Goal: Task Accomplishment & Management: Manage account settings

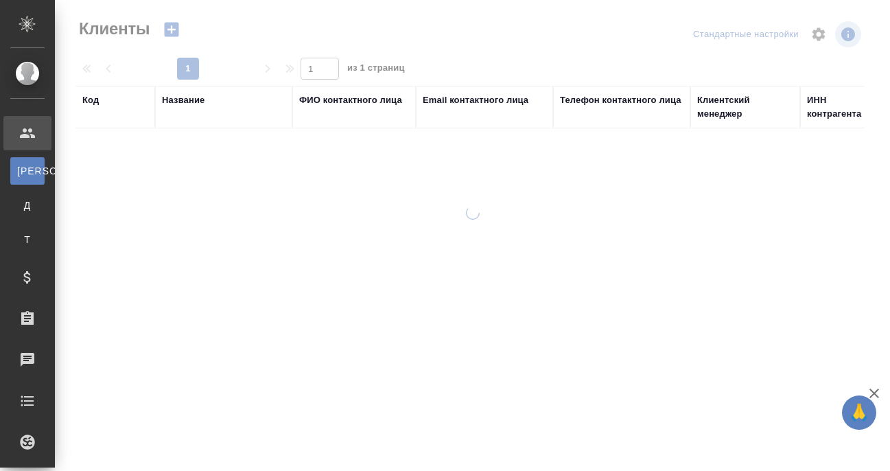
select select "RU"
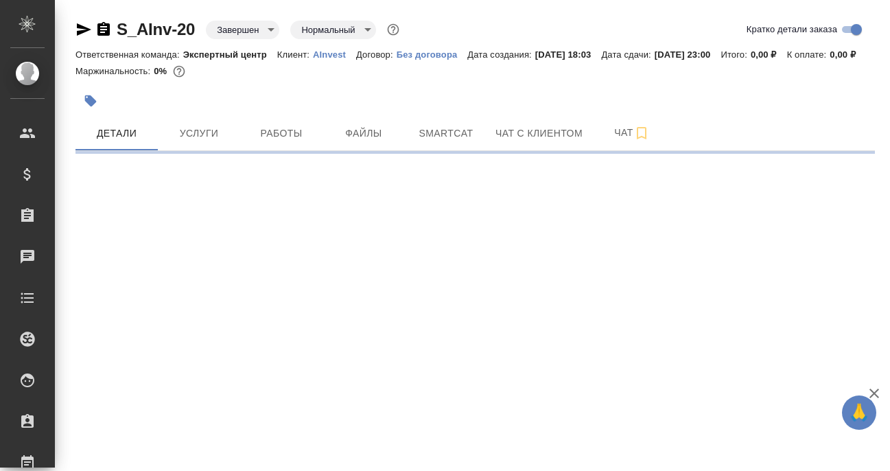
select select "RU"
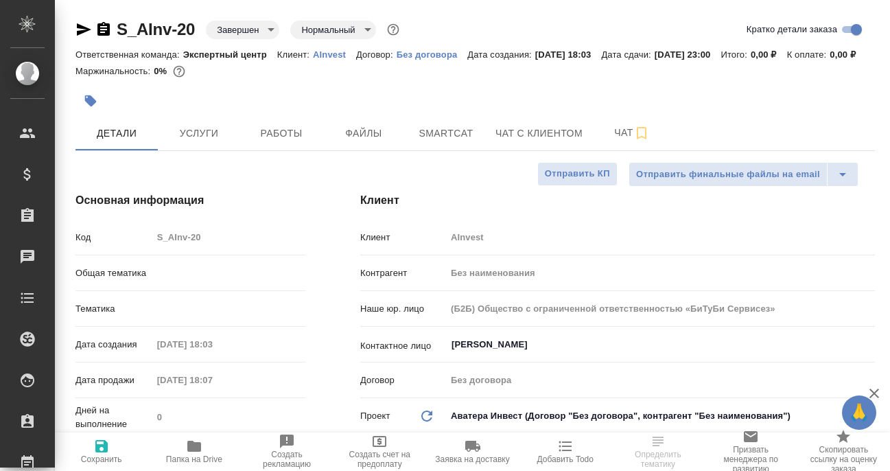
type textarea "x"
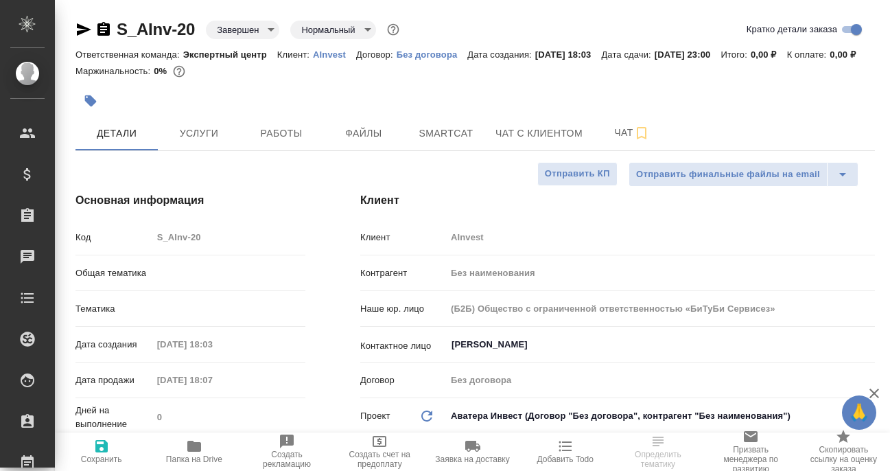
type textarea "x"
type input "[PERSON_NAME]"
type textarea "x"
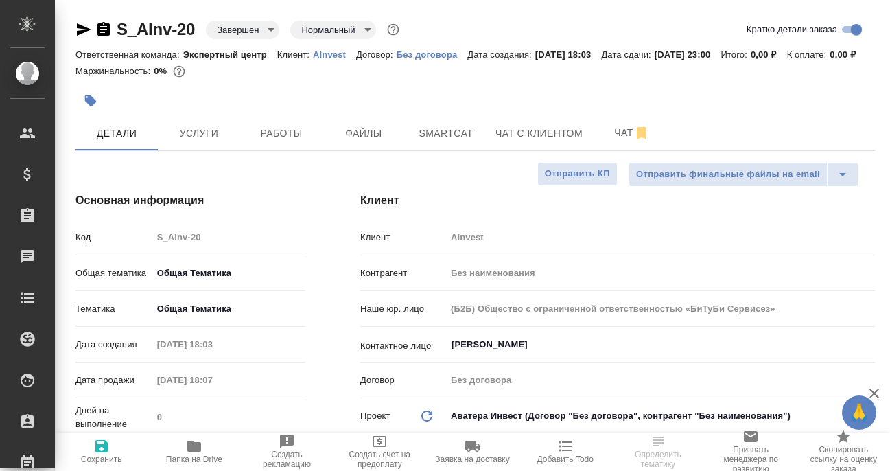
click at [332, 54] on p "AInvest" at bounding box center [334, 54] width 43 height 10
type textarea "x"
select select "RU"
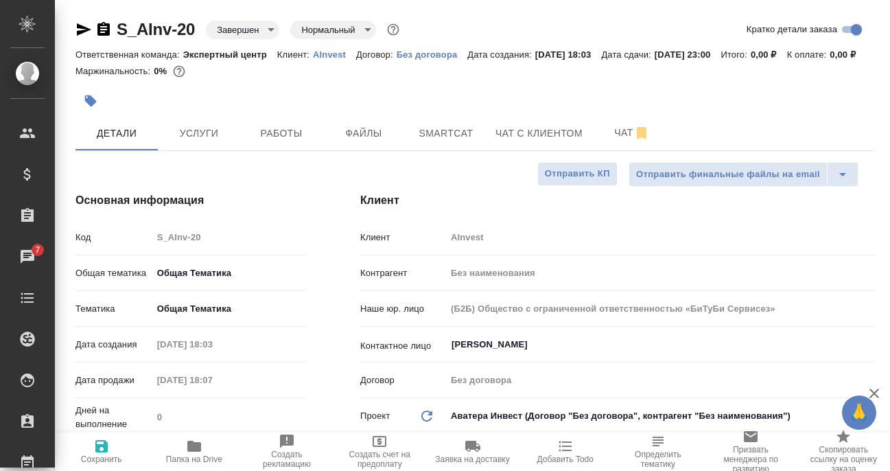
type textarea "x"
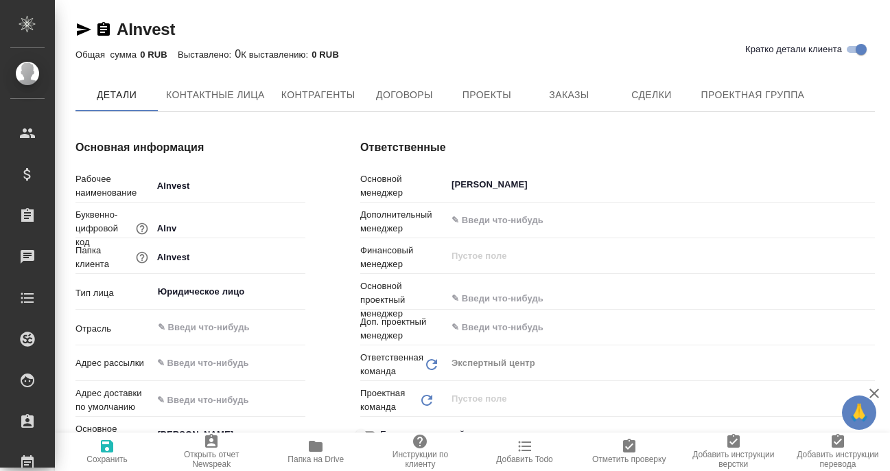
type textarea "x"
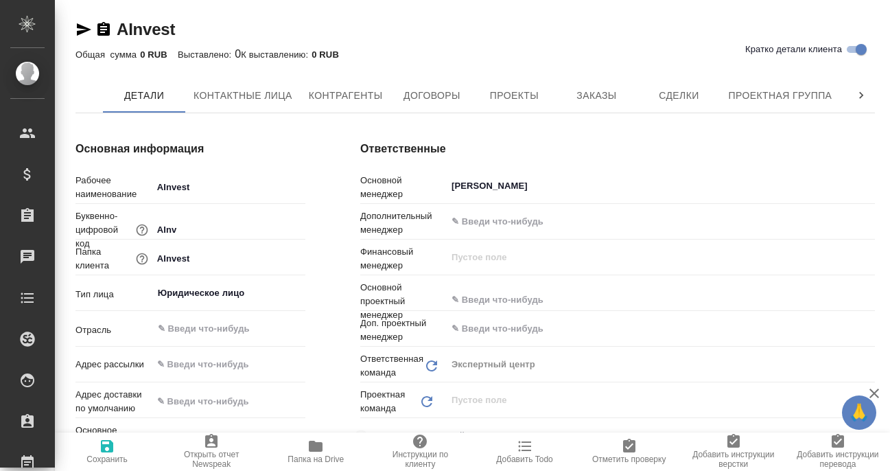
type textarea "x"
click at [603, 96] on span "Заказы" at bounding box center [597, 95] width 66 height 17
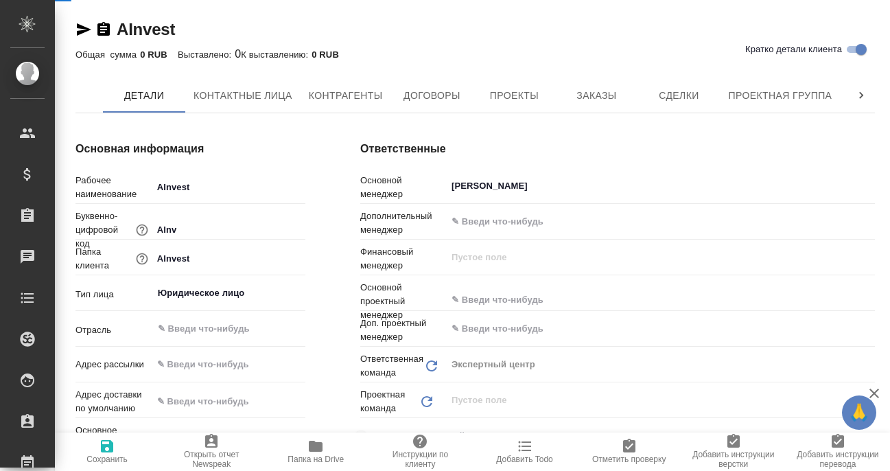
type textarea "x"
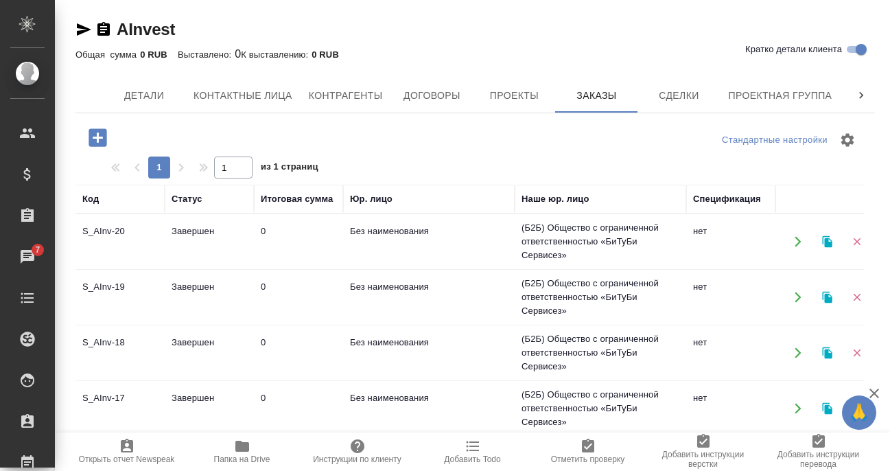
click at [830, 242] on icon "button" at bounding box center [827, 242] width 10 height 12
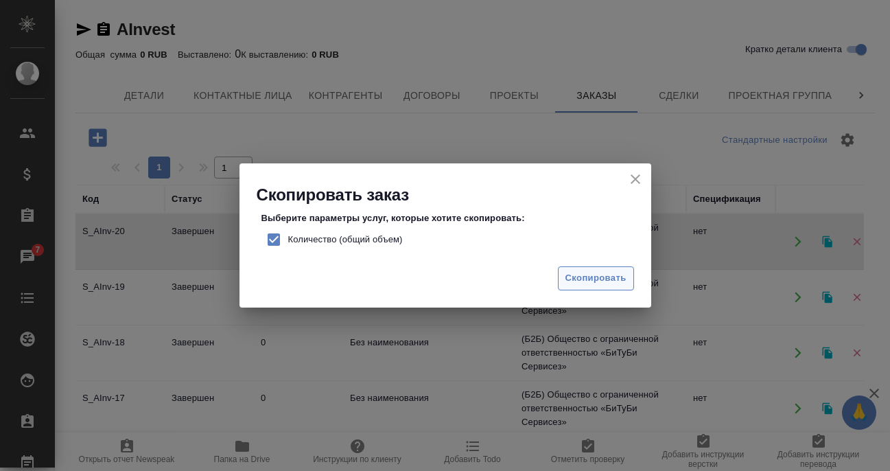
click at [593, 279] on span "Скопировать" at bounding box center [596, 278] width 61 height 16
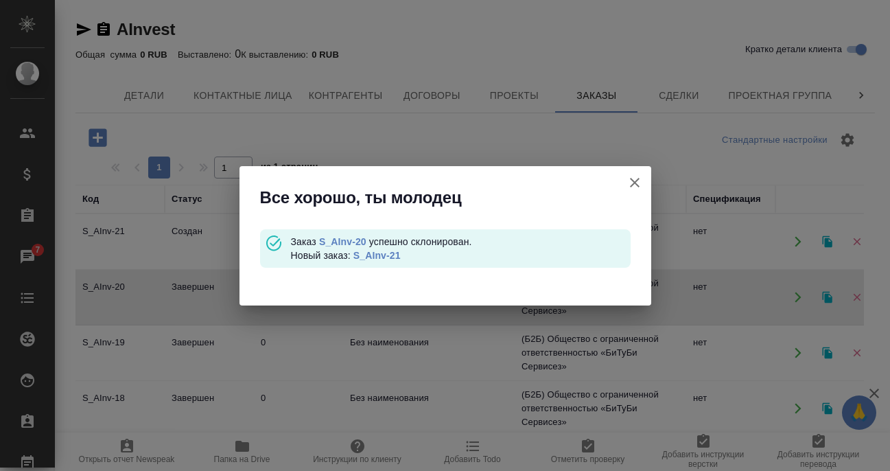
click at [395, 254] on link "S_AInv-21" at bounding box center [377, 255] width 47 height 11
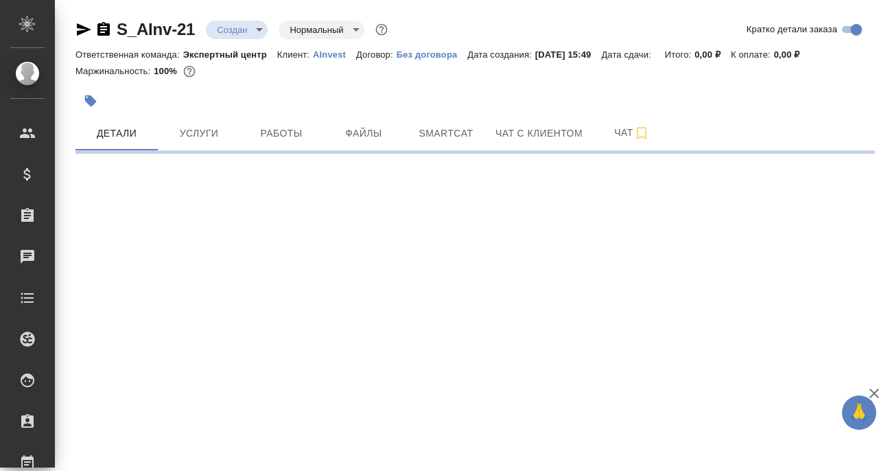
select select "RU"
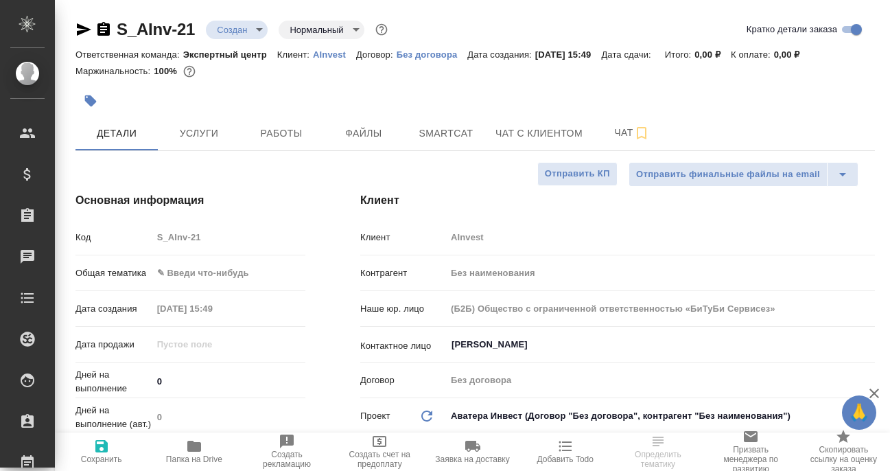
type textarea "x"
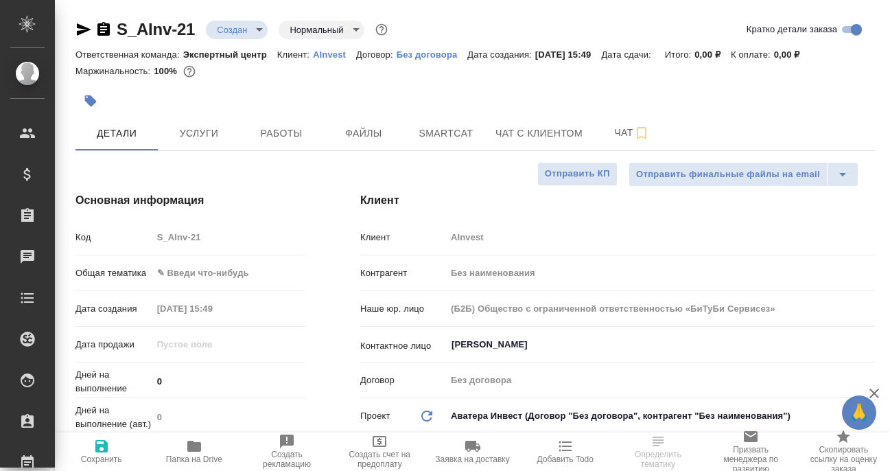
type textarea "x"
click at [213, 270] on body "🙏 .cls-1 fill:#fff; AWATERA Filipova Nadezhda Клиенты Спецификации Заказы Чаты …" at bounding box center [445, 235] width 890 height 471
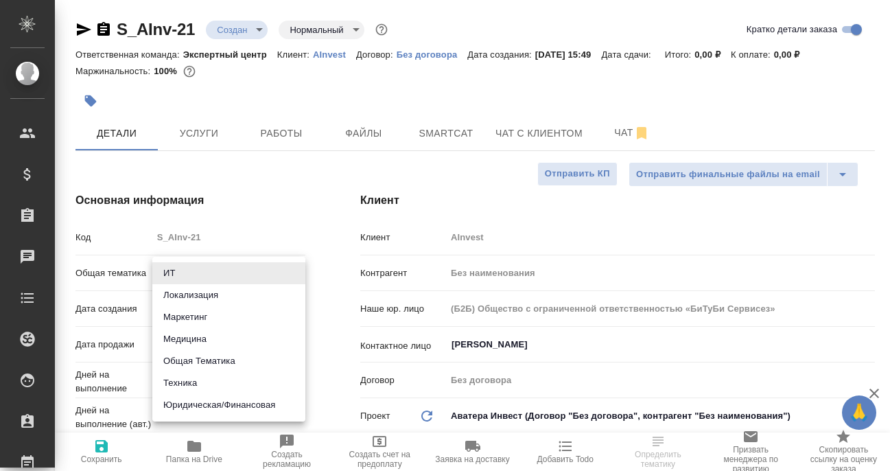
drag, startPoint x: 209, startPoint y: 361, endPoint x: 214, endPoint y: 356, distance: 7.3
click at [209, 360] on li "Общая Тематика" at bounding box center [228, 361] width 153 height 22
type input "obtem"
type textarea "x"
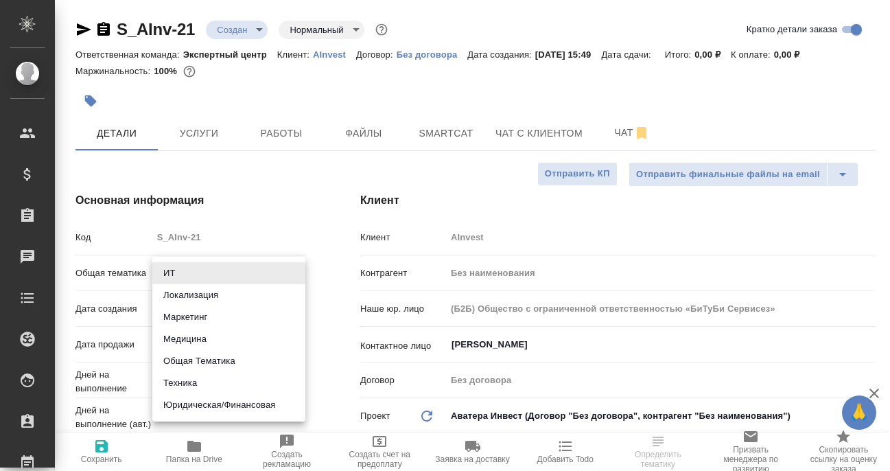
type textarea "x"
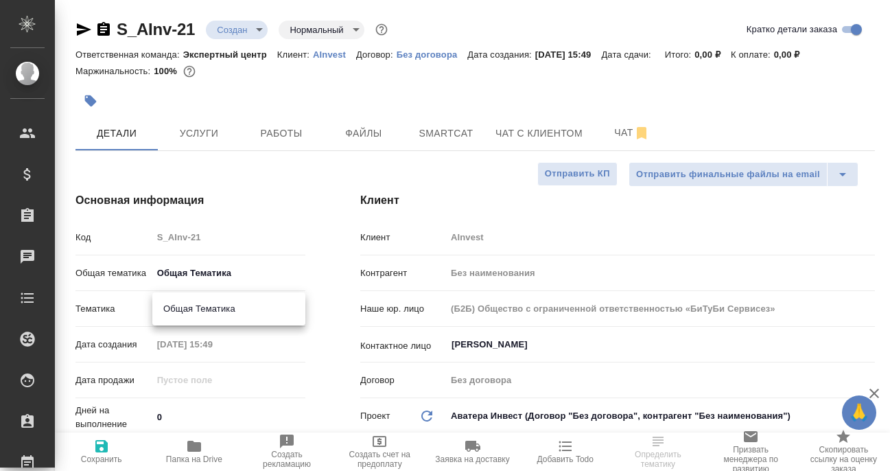
click at [216, 308] on body "🙏 .cls-1 fill:#fff; AWATERA Filipova Nadezhda Клиенты Спецификации Заказы Чаты …" at bounding box center [445, 235] width 890 height 471
click at [222, 312] on li "Общая Тематика" at bounding box center [228, 309] width 153 height 22
type textarea "x"
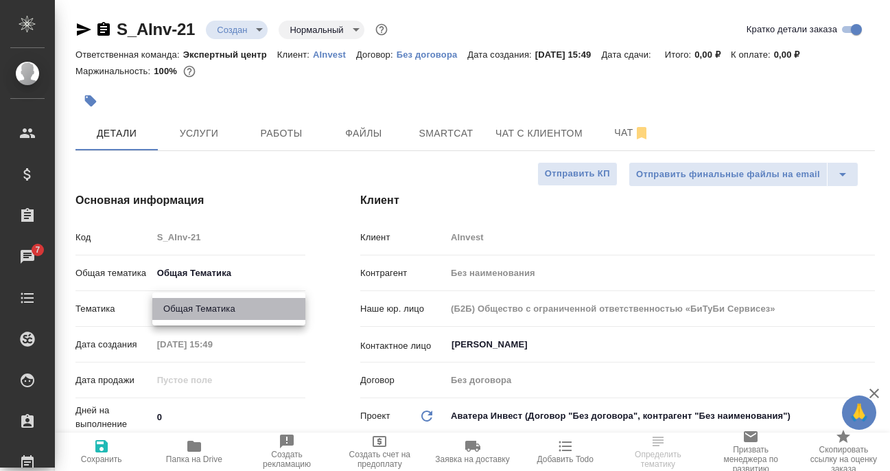
type input "6012b1ca196b0e5c9229a120"
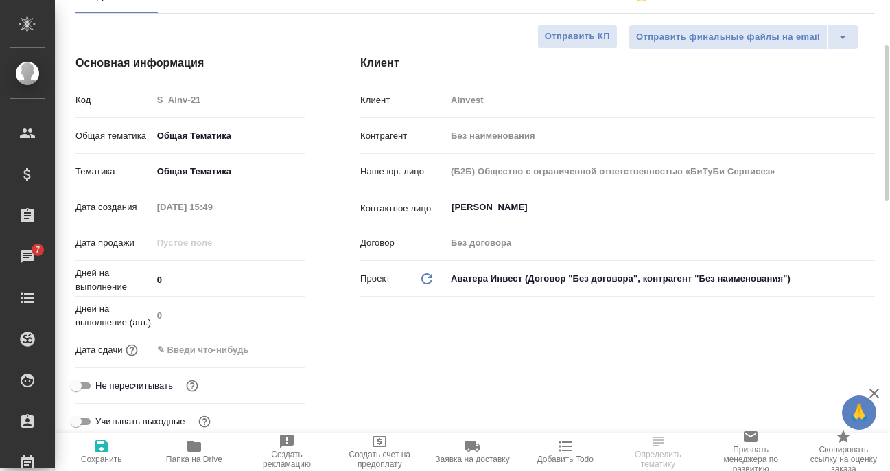
click at [198, 351] on input "text" at bounding box center [212, 350] width 120 height 20
click at [268, 345] on icon "button" at bounding box center [266, 348] width 12 height 14
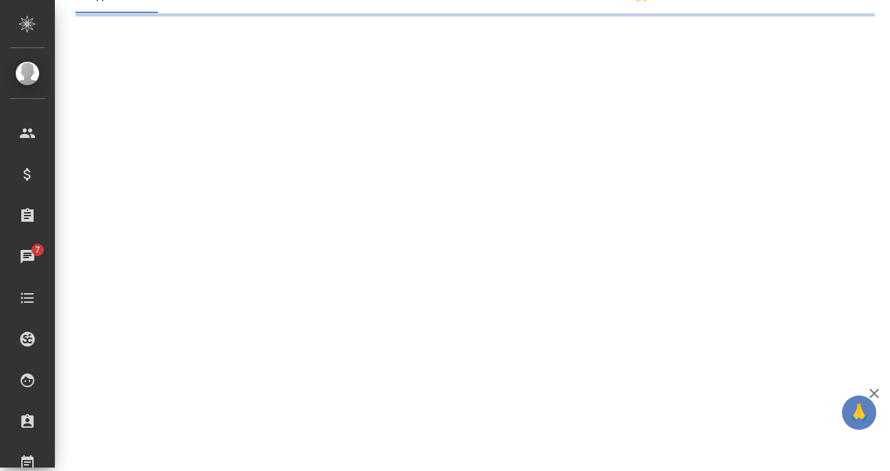
select select "RU"
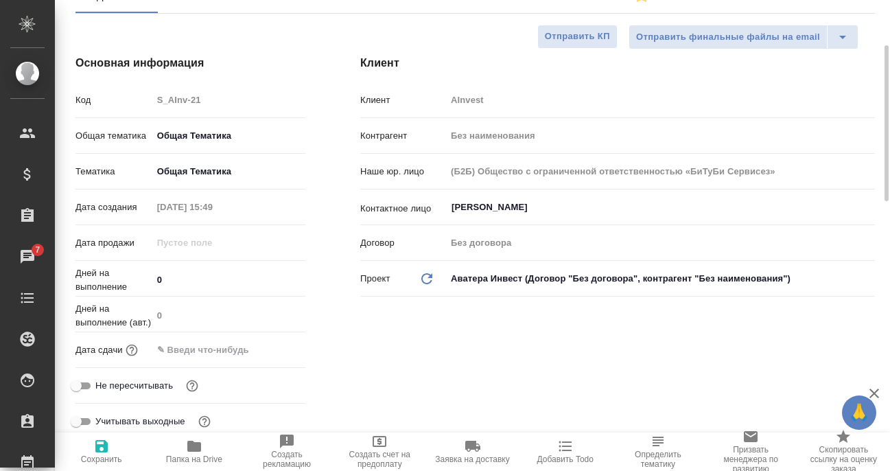
type textarea "x"
click at [226, 345] on input "text" at bounding box center [213, 350] width 120 height 20
click at [262, 348] on icon "button" at bounding box center [265, 349] width 16 height 16
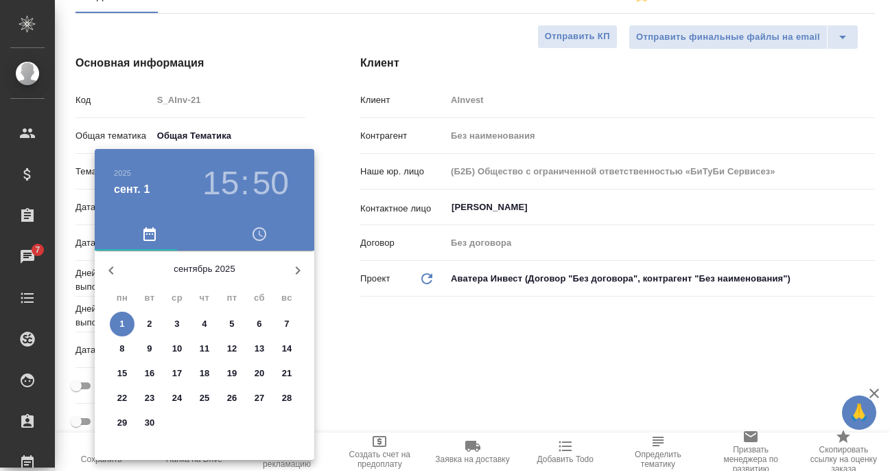
click at [126, 321] on span "1" at bounding box center [122, 324] width 25 height 14
type input "01.09.2025 15:50"
type textarea "x"
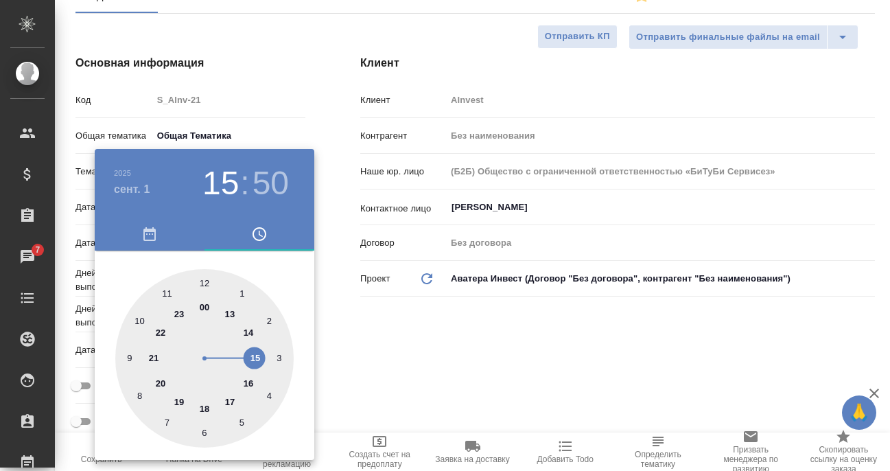
click at [180, 316] on div at bounding box center [204, 358] width 178 height 178
type input "01.09.2025 23:50"
type textarea "x"
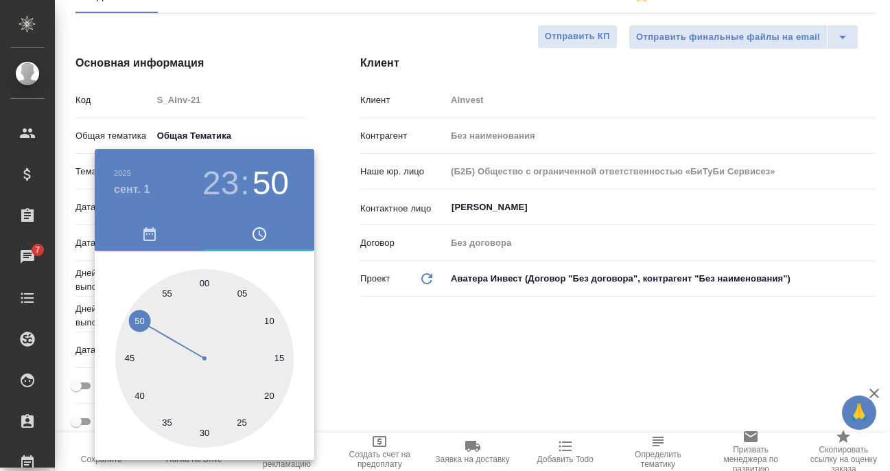
click at [205, 284] on div at bounding box center [204, 358] width 178 height 178
type input "01.09.2025 23:00"
type textarea "x"
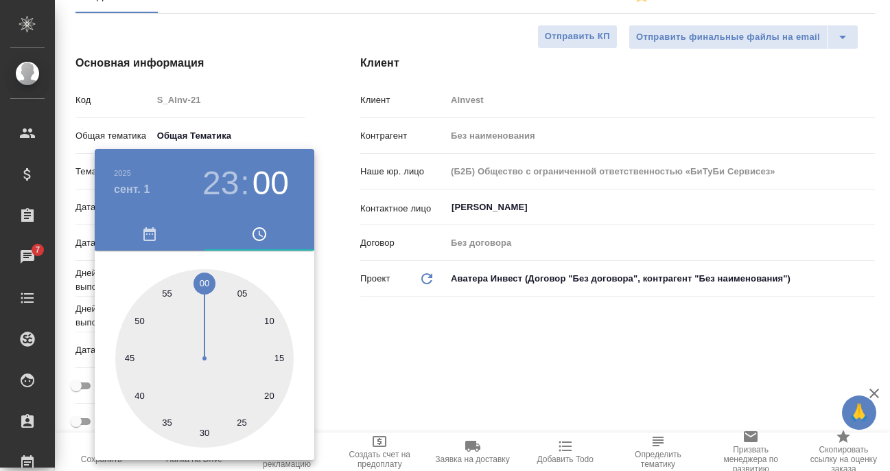
click at [354, 341] on div at bounding box center [445, 235] width 890 height 471
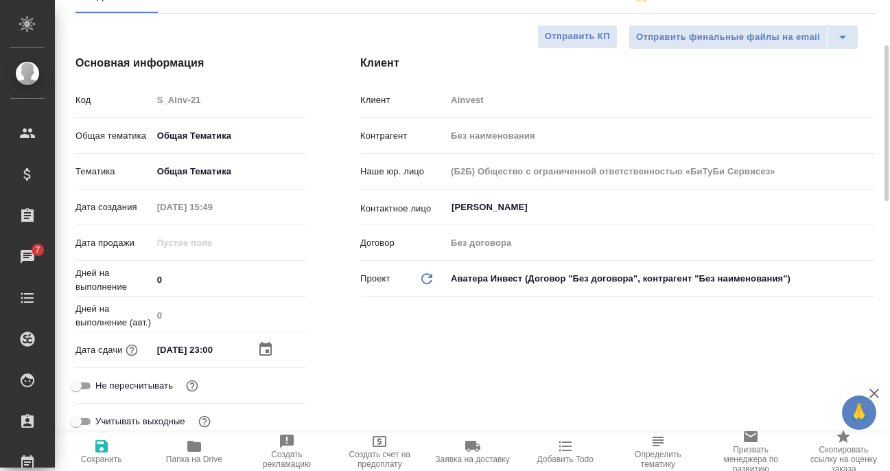
scroll to position [275, 0]
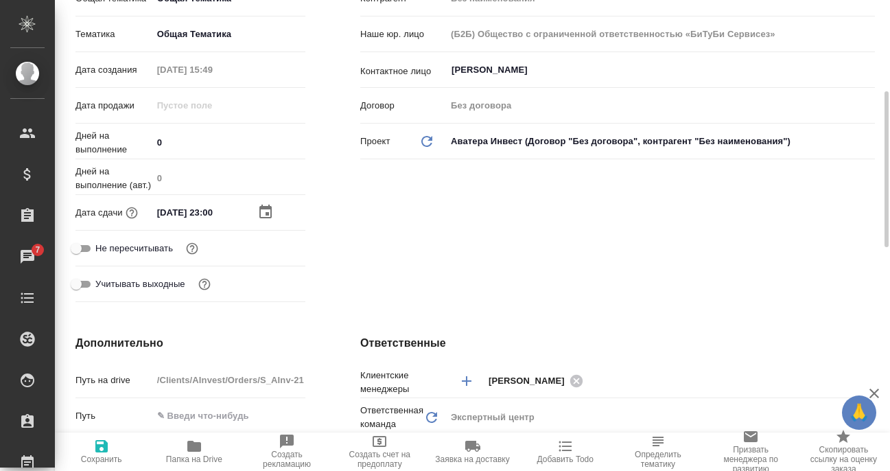
click at [101, 454] on icon "button" at bounding box center [101, 446] width 16 height 16
type textarea "x"
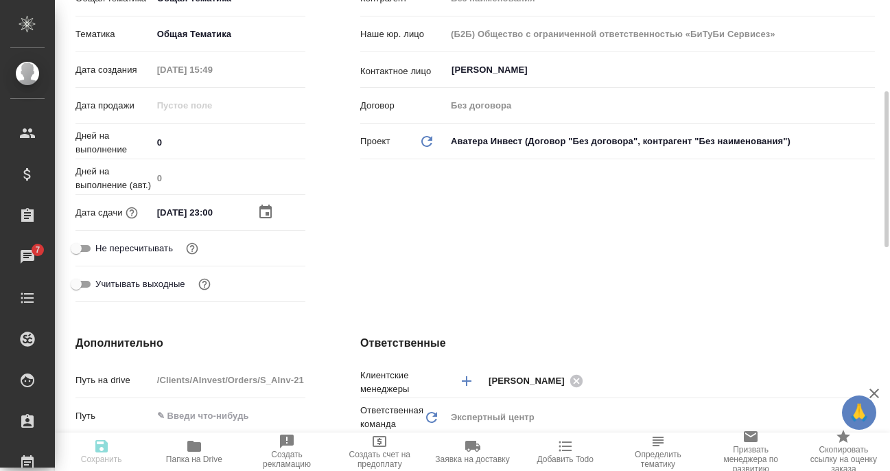
type textarea "x"
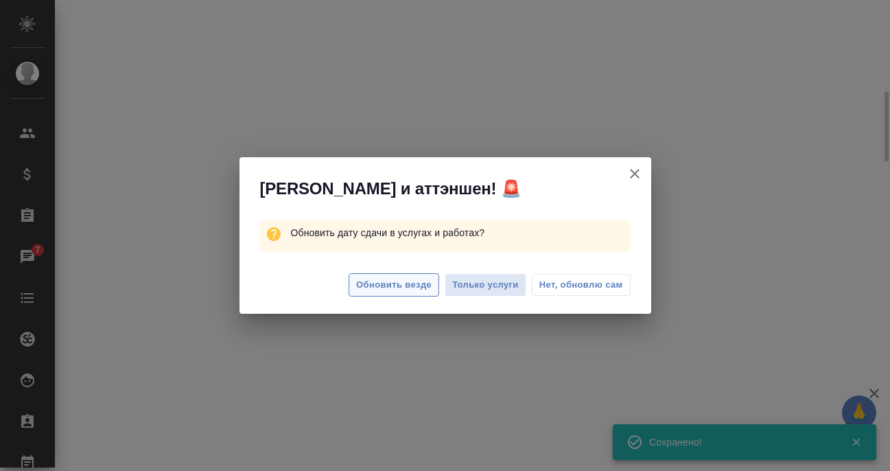
click at [409, 287] on span "Обновить везде" at bounding box center [394, 285] width 76 height 16
select select "RU"
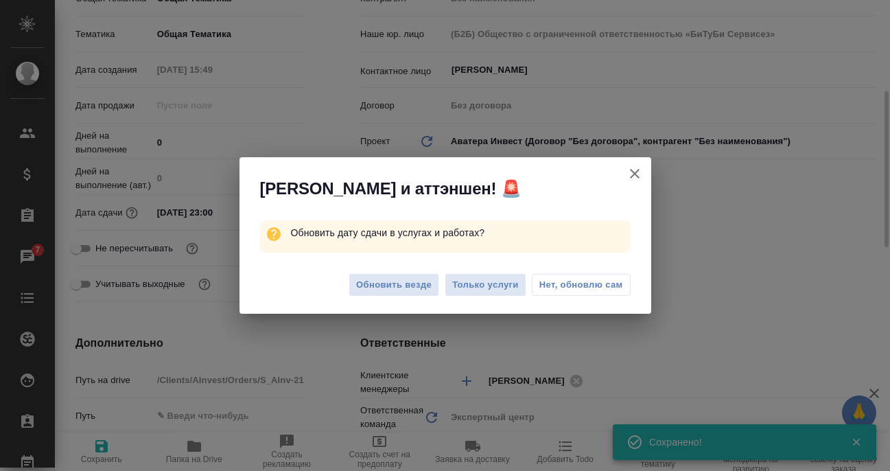
type textarea "x"
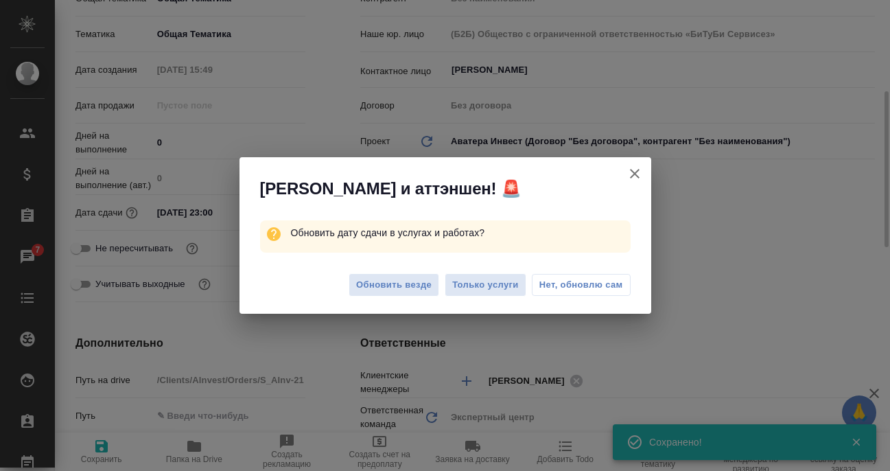
type textarea "x"
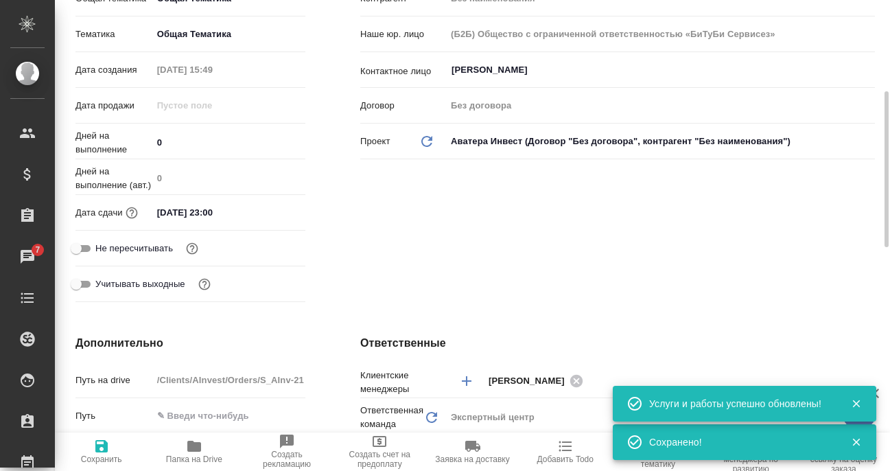
scroll to position [0, 0]
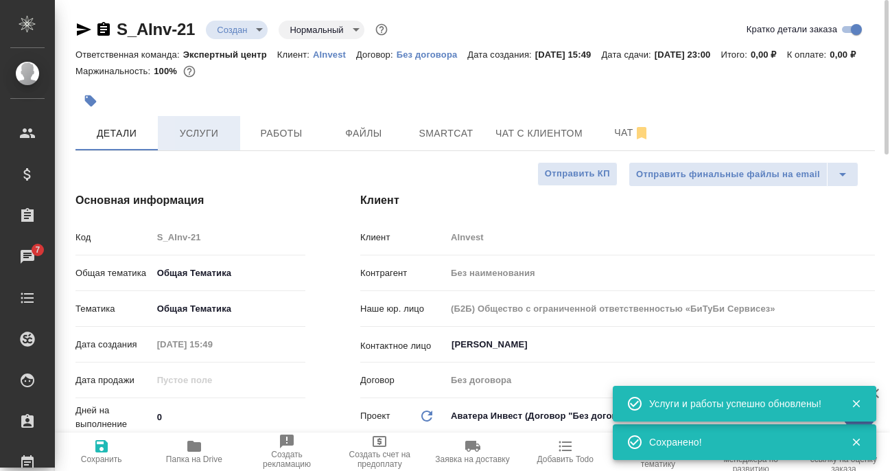
click at [201, 142] on span "Услуги" at bounding box center [199, 133] width 66 height 17
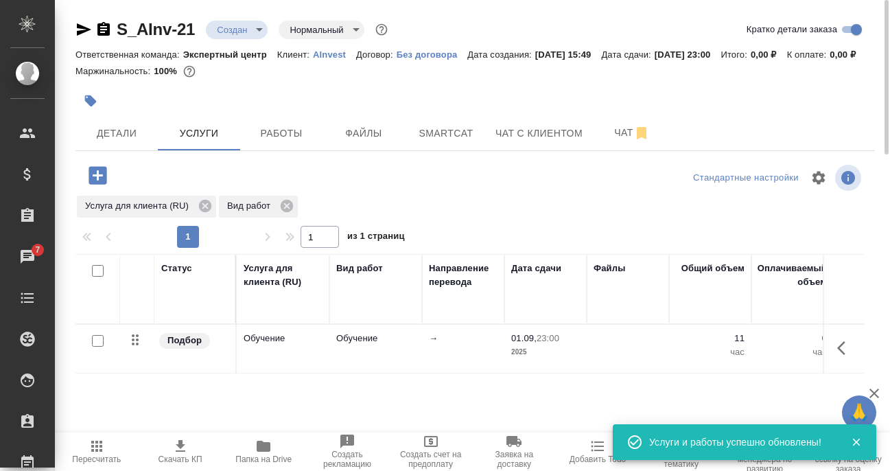
click at [843, 356] on icon "button" at bounding box center [846, 348] width 16 height 16
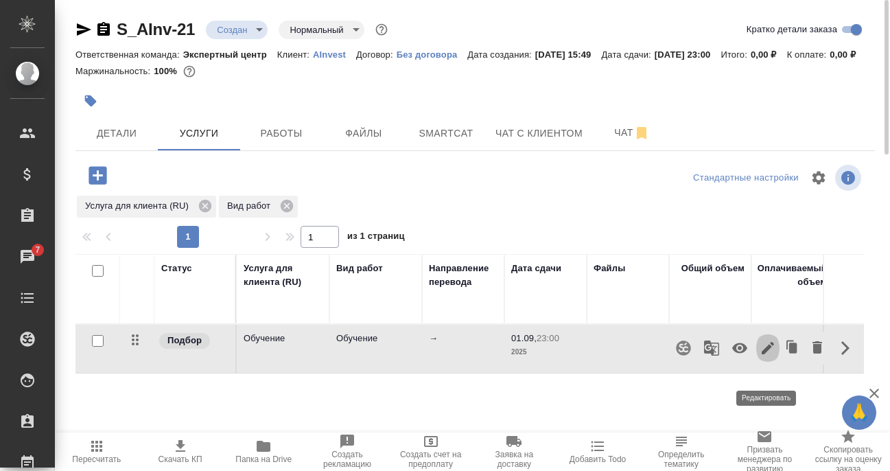
click at [772, 356] on icon "button" at bounding box center [768, 348] width 16 height 16
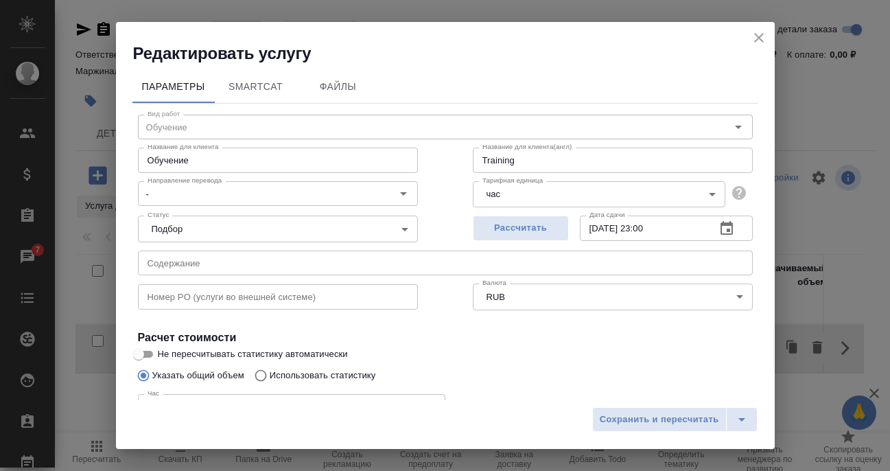
click at [230, 234] on body "🙏 .cls-1 fill:#fff; AWATERA Filipova Nadezhda Клиенты Спецификации Заказы 7 Чат…" at bounding box center [445, 235] width 890 height 471
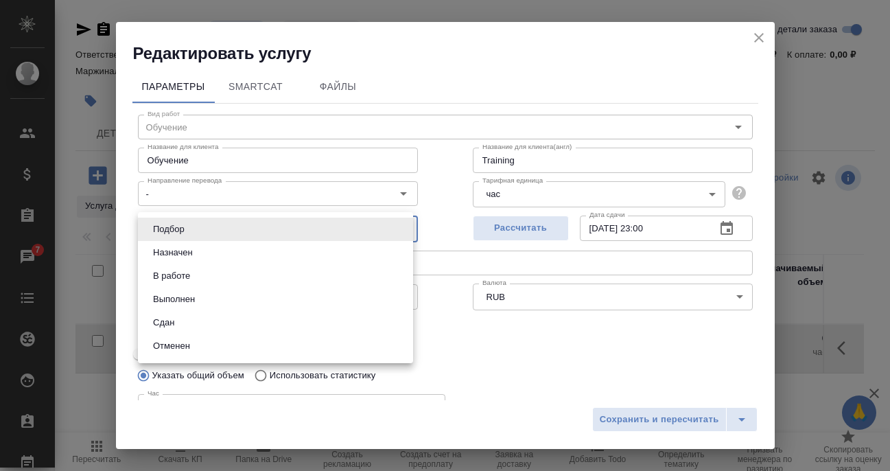
click at [181, 314] on li "Сдан" at bounding box center [275, 322] width 275 height 23
type input "closed"
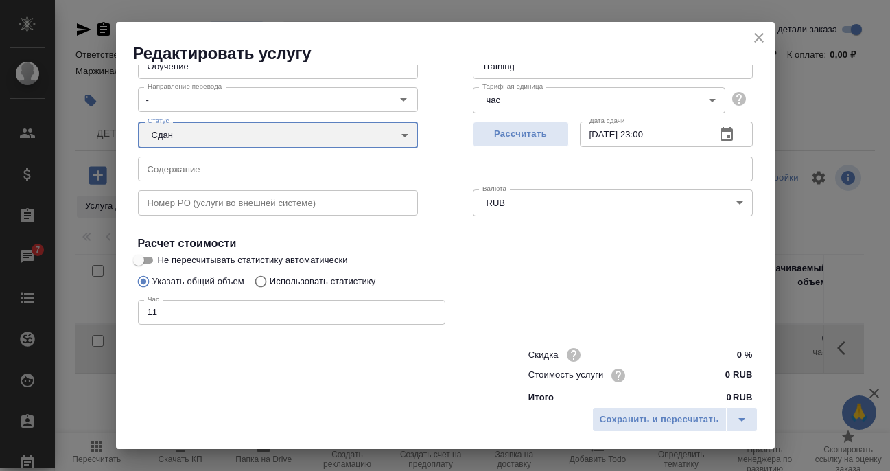
scroll to position [109, 0]
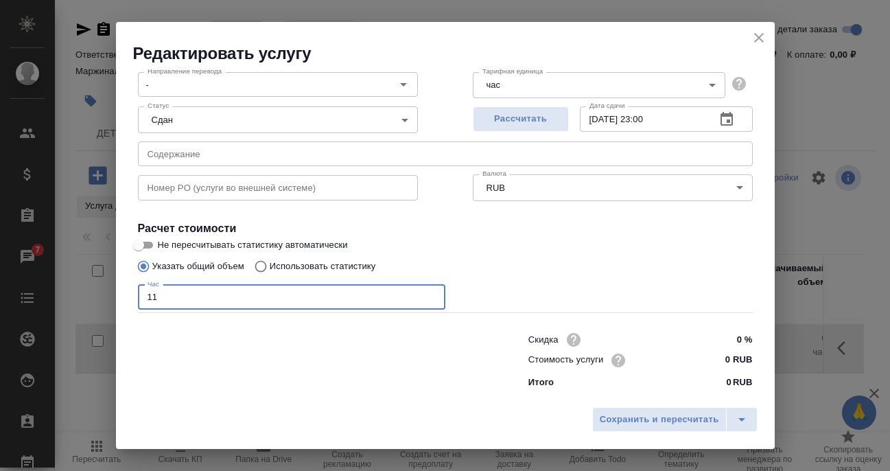
drag, startPoint x: 145, startPoint y: 301, endPoint x: 125, endPoint y: 292, distance: 21.8
click at [107, 299] on div "Редактировать услугу Параметры SmartCat Файлы Вид работ Обучение Вид работ Назв…" at bounding box center [445, 235] width 890 height 471
type input "3"
click at [238, 352] on div at bounding box center [306, 359] width 391 height 55
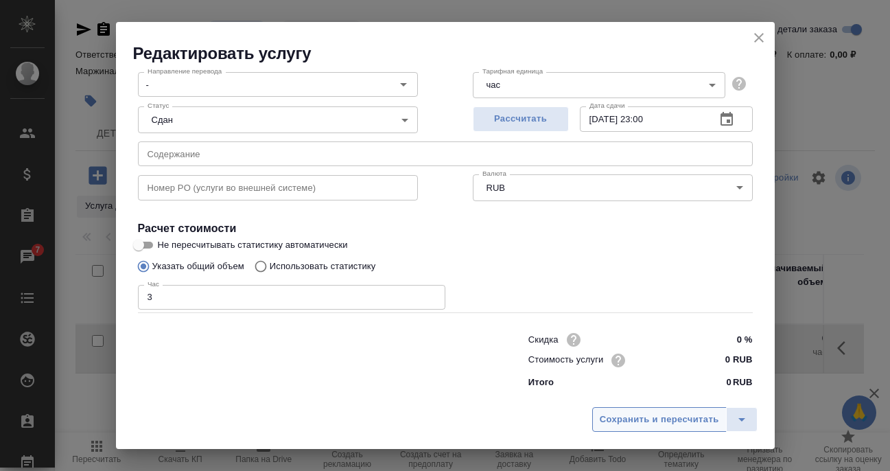
click at [669, 418] on span "Сохранить и пересчитать" at bounding box center [659, 420] width 119 height 16
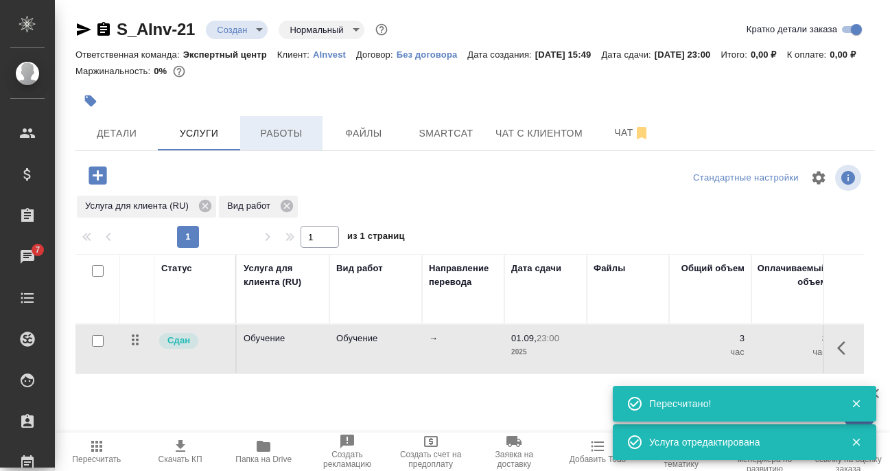
click at [290, 142] on span "Работы" at bounding box center [282, 133] width 66 height 17
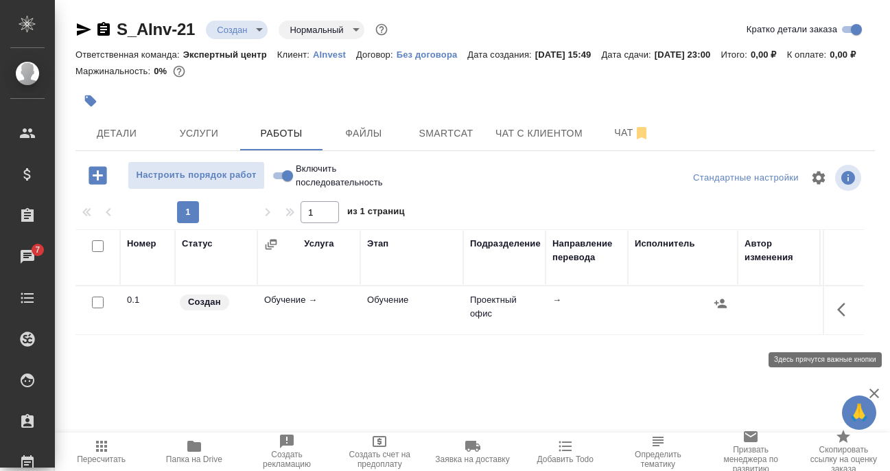
click at [838, 318] on icon "button" at bounding box center [846, 309] width 16 height 16
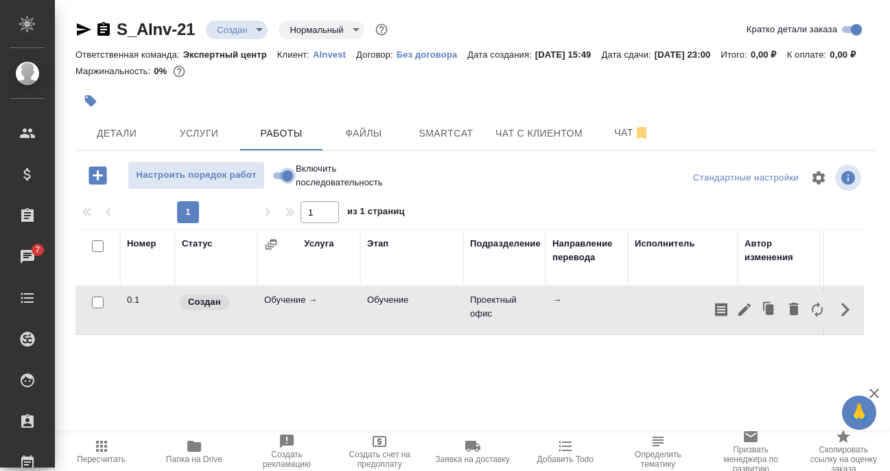
click at [288, 184] on input "Включить последовательность" at bounding box center [287, 176] width 49 height 16
checkbox input "true"
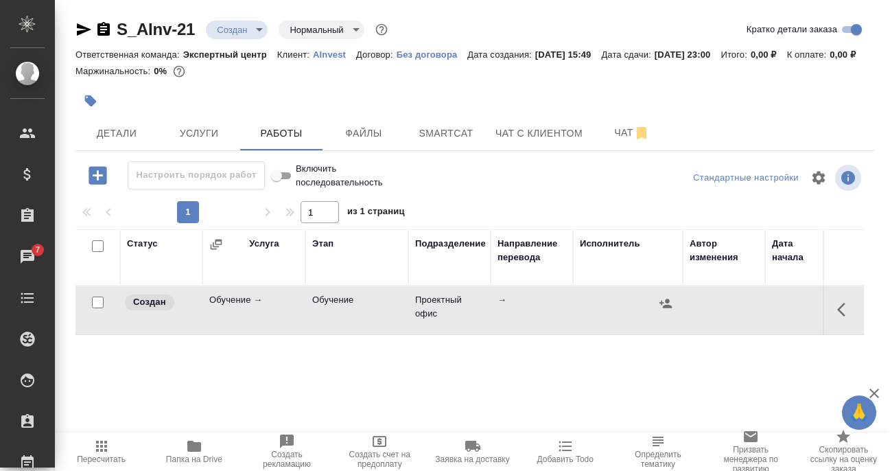
click at [284, 184] on input "Включить последовательность" at bounding box center [276, 176] width 49 height 16
checkbox input "false"
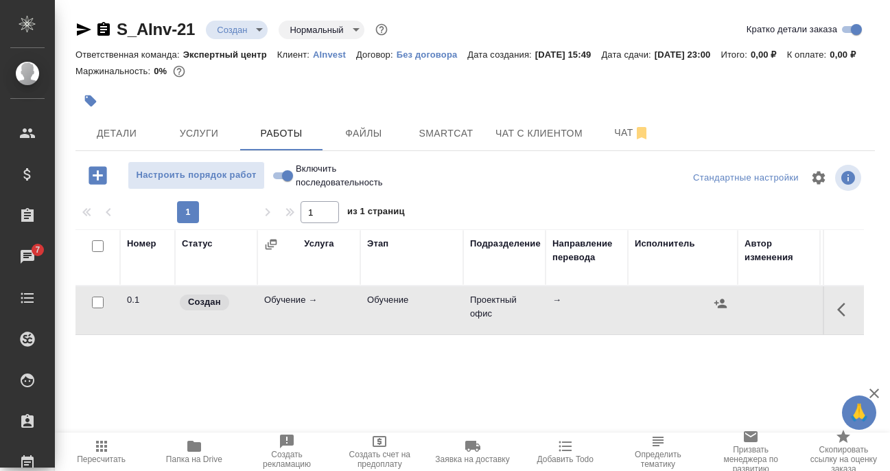
click at [285, 184] on input "Включить последовательность" at bounding box center [287, 176] width 49 height 16
checkbox input "true"
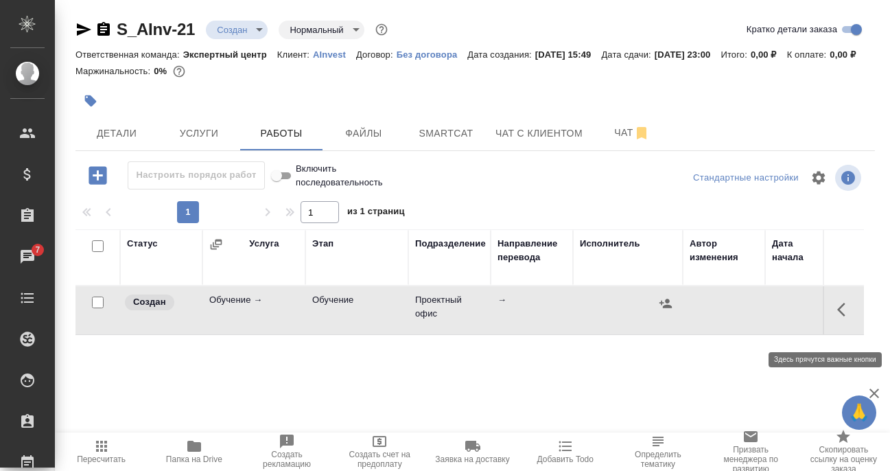
click at [838, 316] on icon "button" at bounding box center [842, 310] width 8 height 14
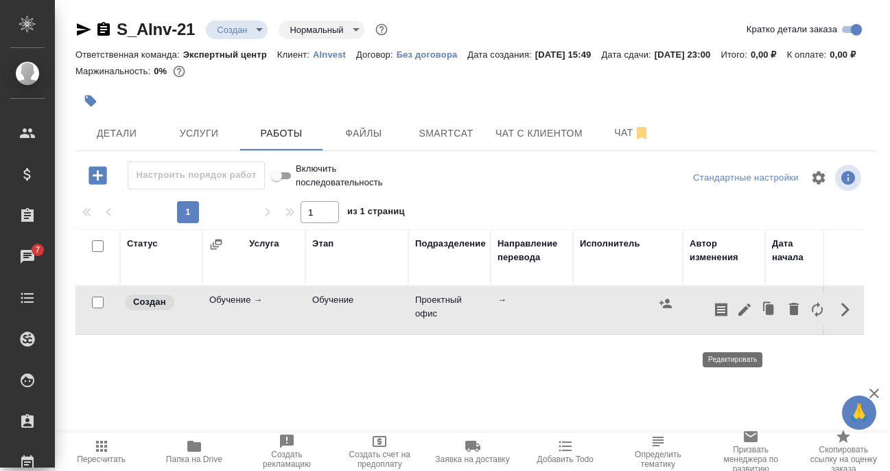
click at [739, 318] on icon "button" at bounding box center [745, 309] width 16 height 16
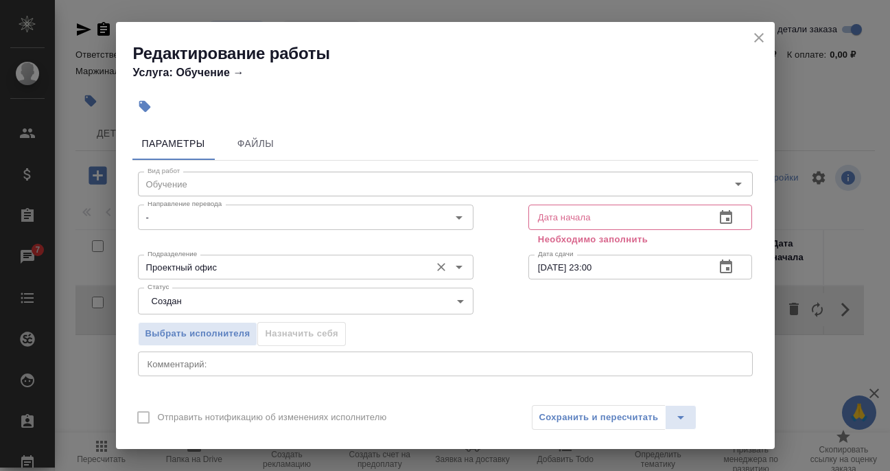
click at [231, 263] on input "Проектный офис" at bounding box center [282, 267] width 281 height 16
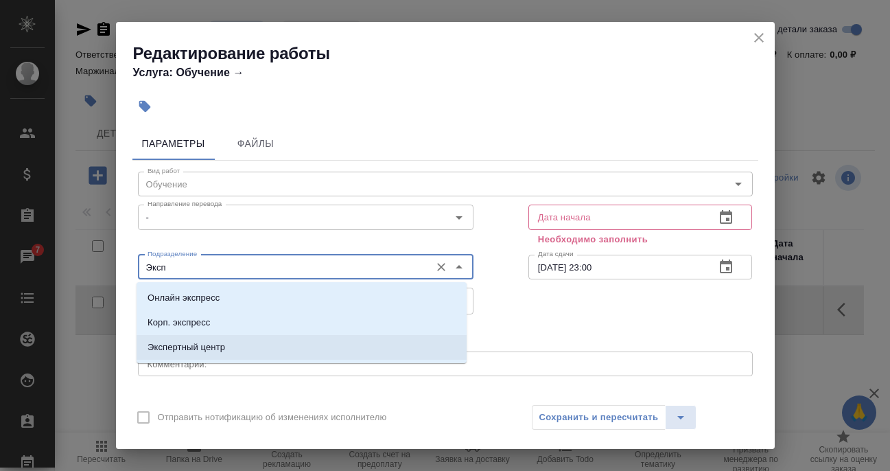
click at [238, 350] on li "Экспертный центр" at bounding box center [302, 347] width 330 height 25
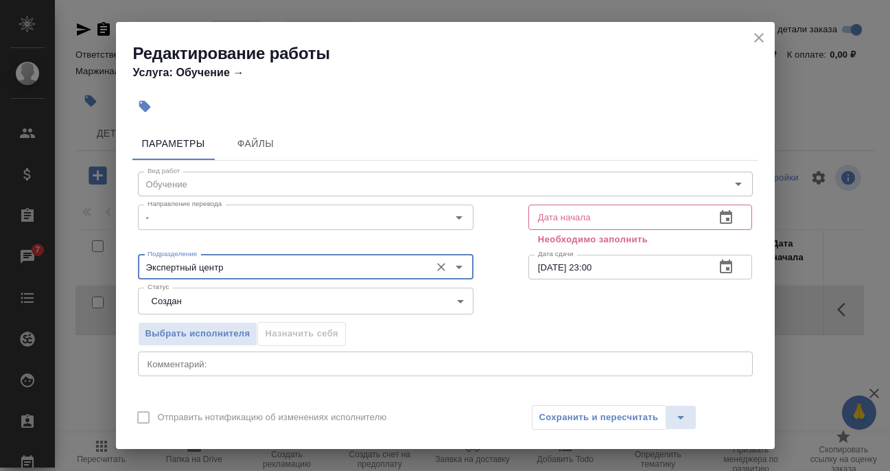
type input "Экспертный центр"
click at [718, 218] on icon "button" at bounding box center [726, 217] width 16 height 16
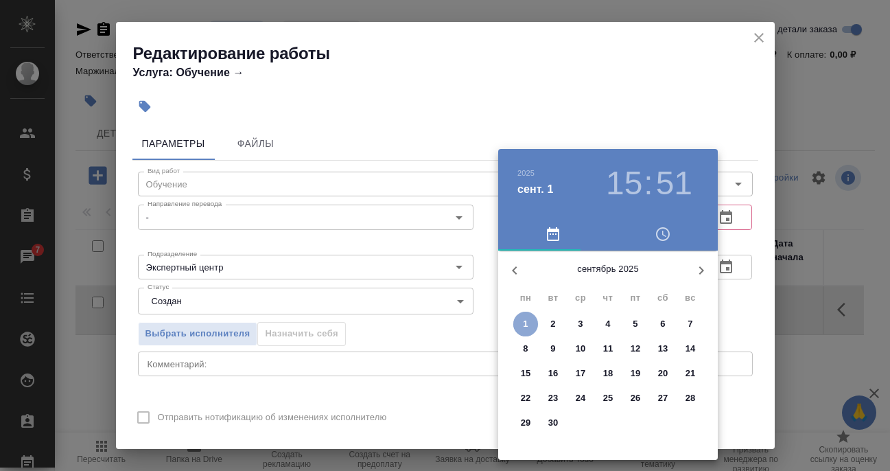
click at [524, 317] on p "1" at bounding box center [525, 324] width 5 height 14
type input "01.09.2025 15:51"
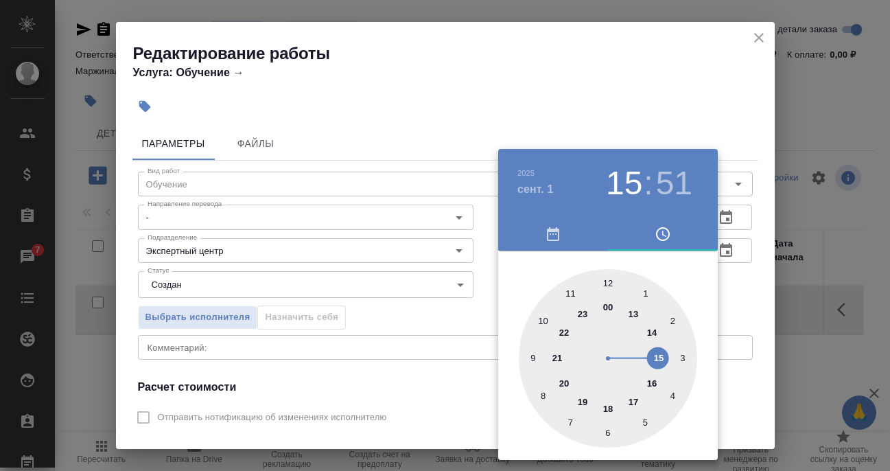
click at [661, 353] on div at bounding box center [608, 358] width 178 height 178
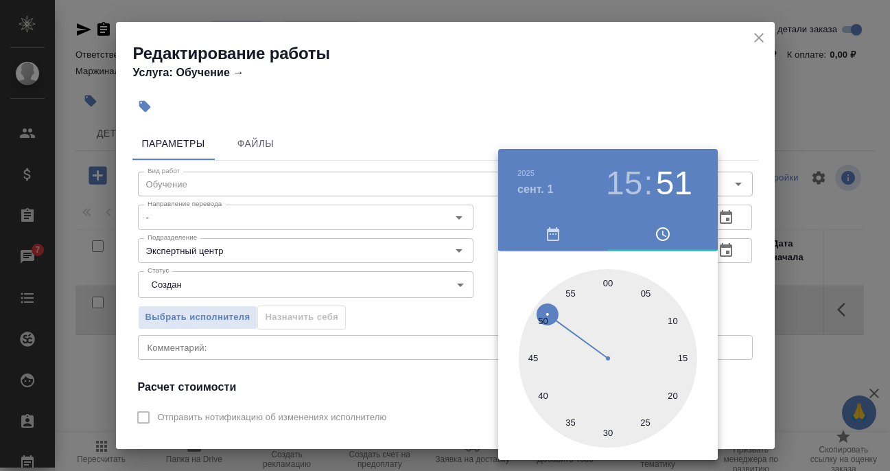
click at [739, 306] on div at bounding box center [445, 235] width 890 height 471
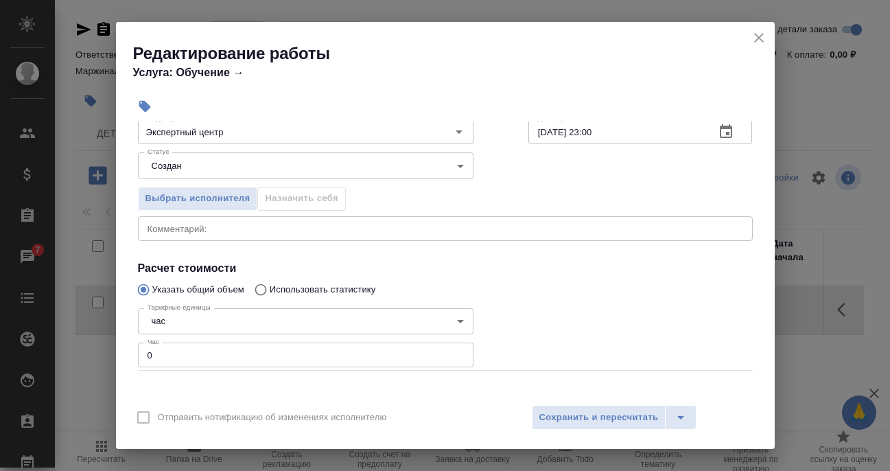
scroll to position [176, 0]
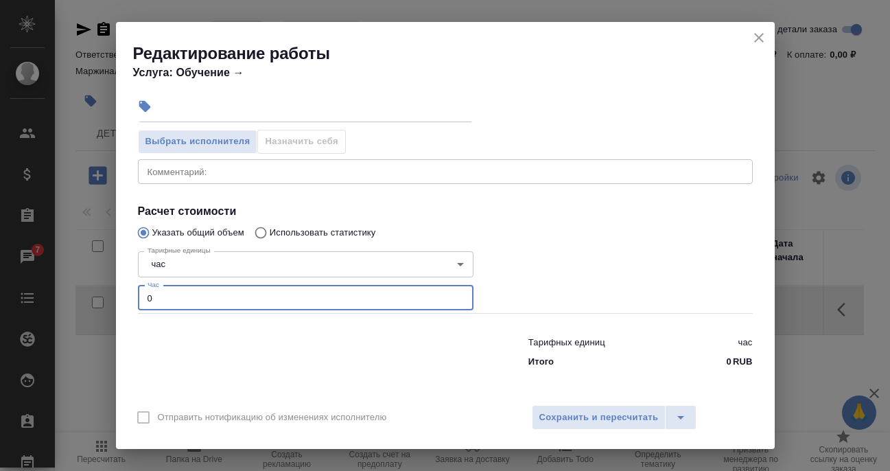
drag, startPoint x: 143, startPoint y: 293, endPoint x: 128, endPoint y: 292, distance: 15.1
click at [128, 292] on div "Параметры Файлы Вид работ Обучение Вид работ Направление перевода - Направление…" at bounding box center [445, 259] width 659 height 275
type input "3"
click at [610, 416] on span "Сохранить и пересчитать" at bounding box center [599, 418] width 119 height 16
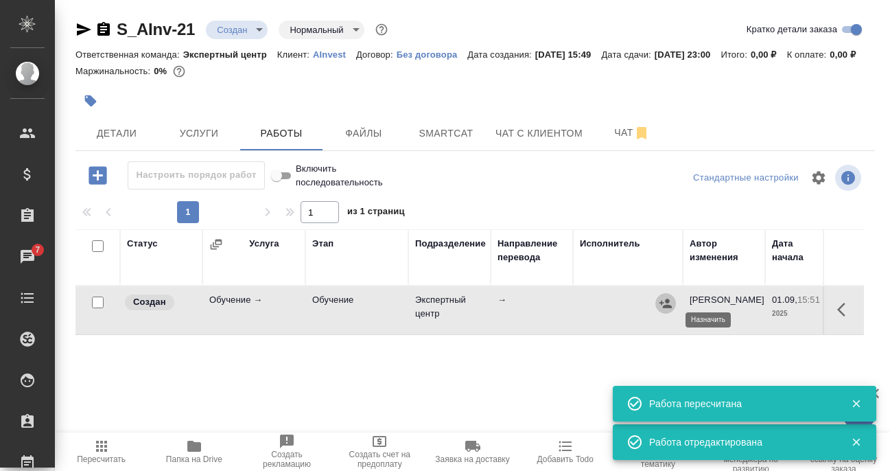
click at [669, 308] on icon "button" at bounding box center [666, 303] width 12 height 9
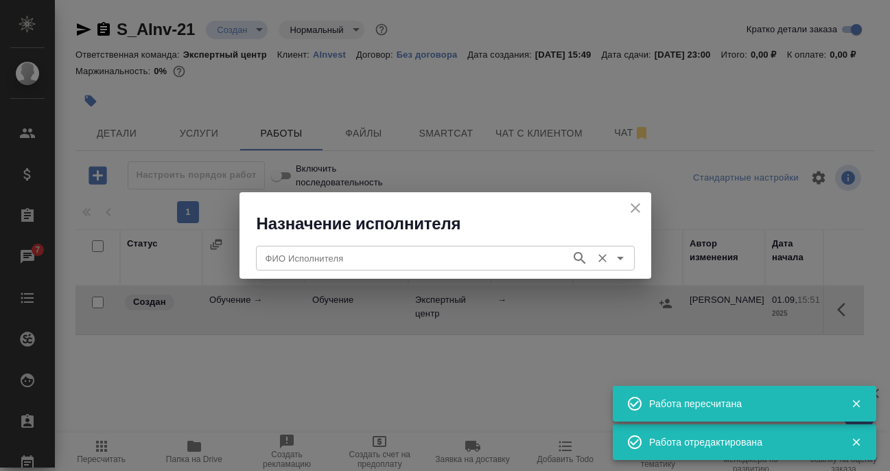
click at [429, 257] on input "ФИО Исполнителя" at bounding box center [412, 258] width 304 height 16
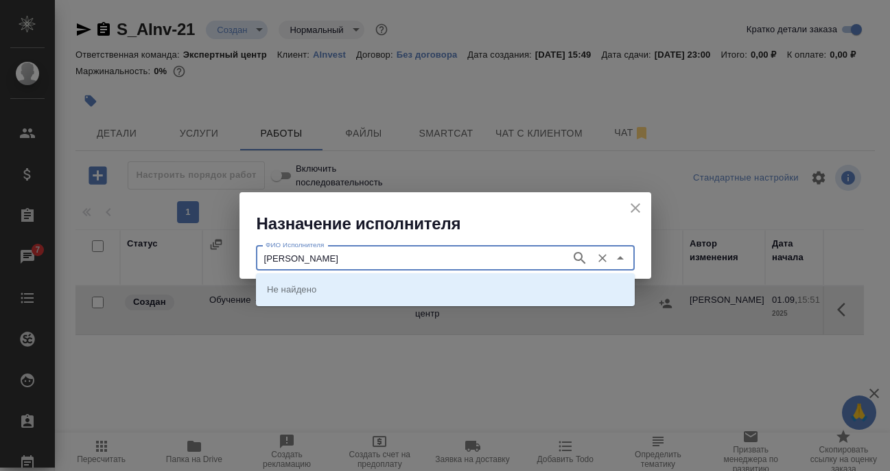
type input "Филипова"
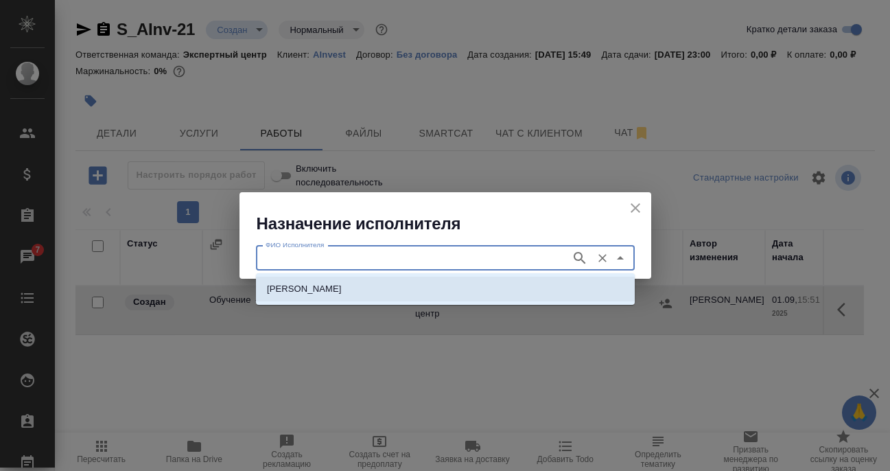
drag, startPoint x: 323, startPoint y: 284, endPoint x: 349, endPoint y: 286, distance: 25.5
click at [323, 283] on p "[PERSON_NAME]" at bounding box center [304, 289] width 75 height 14
type input "[PERSON_NAME]"
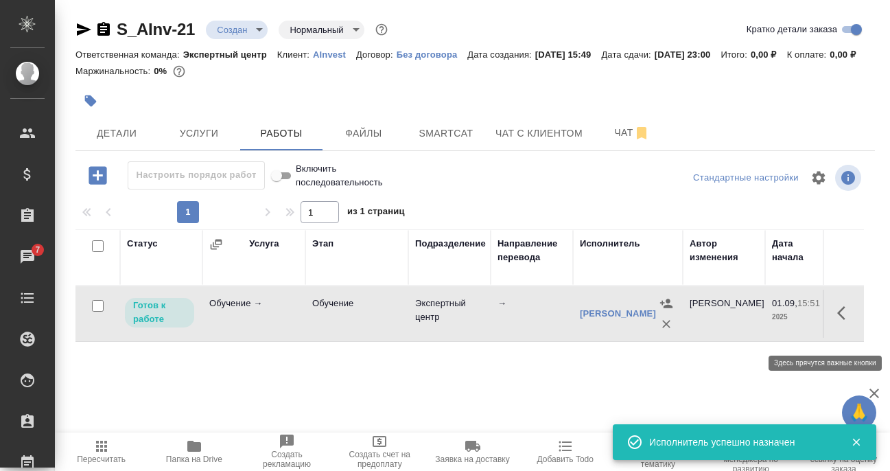
click at [838, 321] on icon "button" at bounding box center [846, 313] width 16 height 16
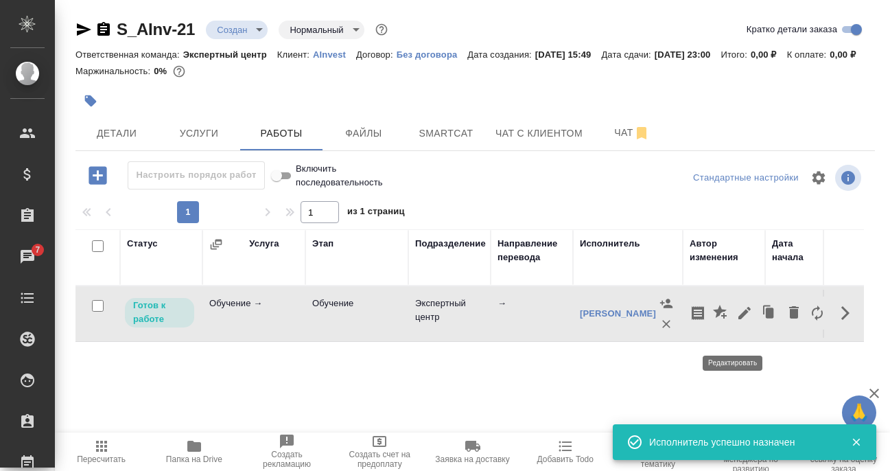
click at [740, 321] on icon "button" at bounding box center [745, 313] width 16 height 16
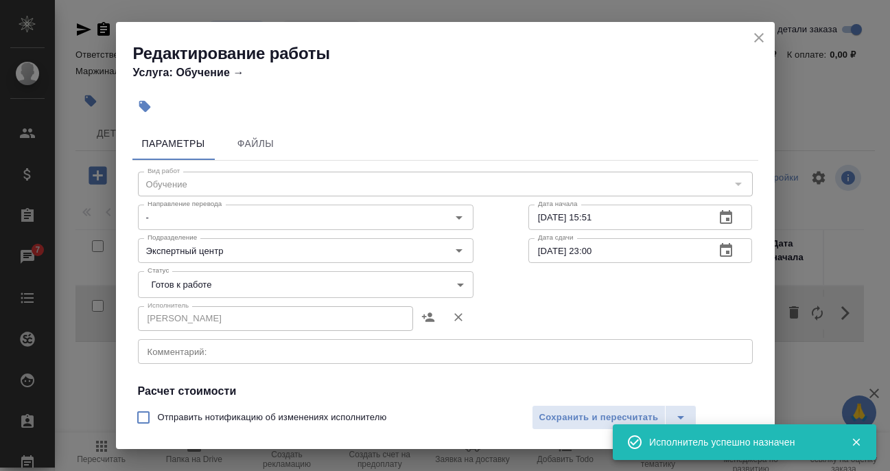
click at [207, 280] on body "🙏 .cls-1 fill:#fff; AWATERA Filipova Nadezhda Клиенты Спецификации Заказы 7 Чат…" at bounding box center [445, 235] width 890 height 471
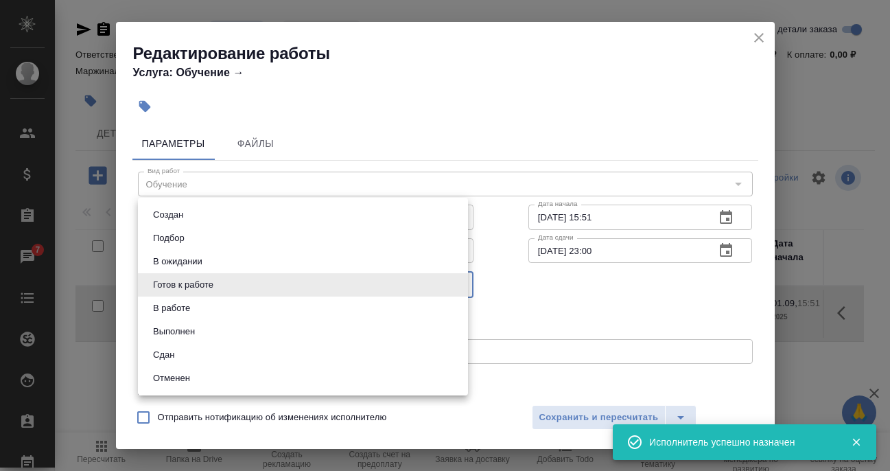
click at [200, 359] on li "Сдан" at bounding box center [303, 354] width 330 height 23
type input "closed"
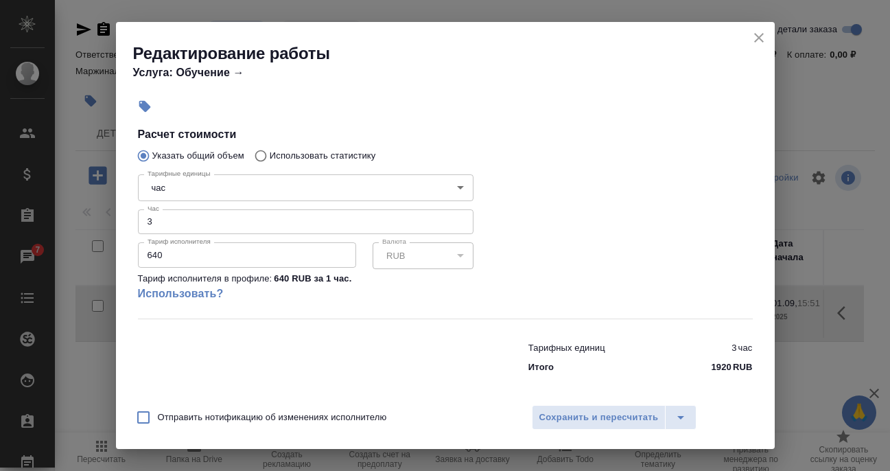
scroll to position [262, 0]
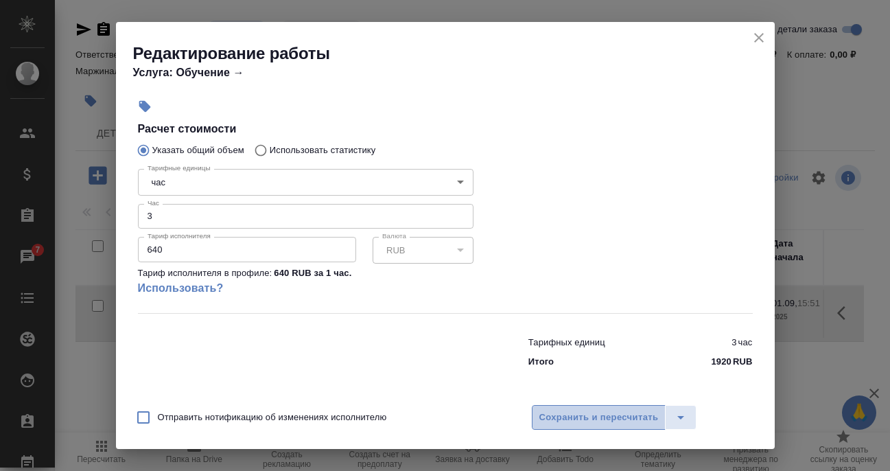
click at [602, 421] on span "Сохранить и пересчитать" at bounding box center [599, 418] width 119 height 16
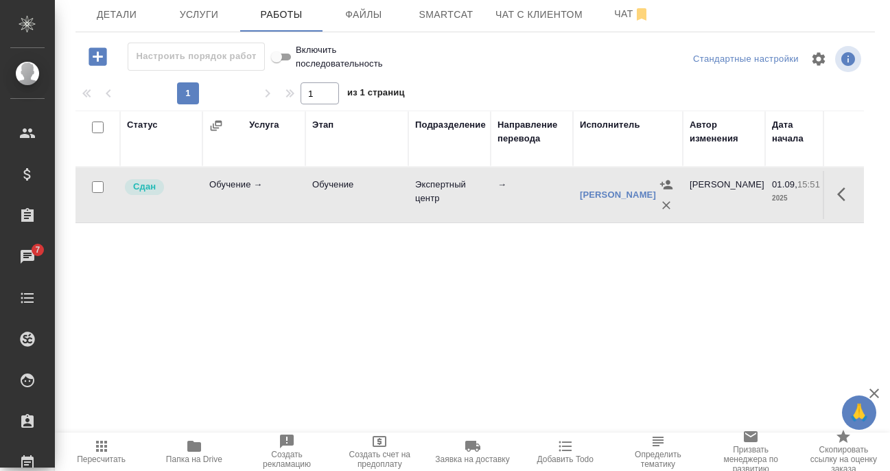
scroll to position [0, 0]
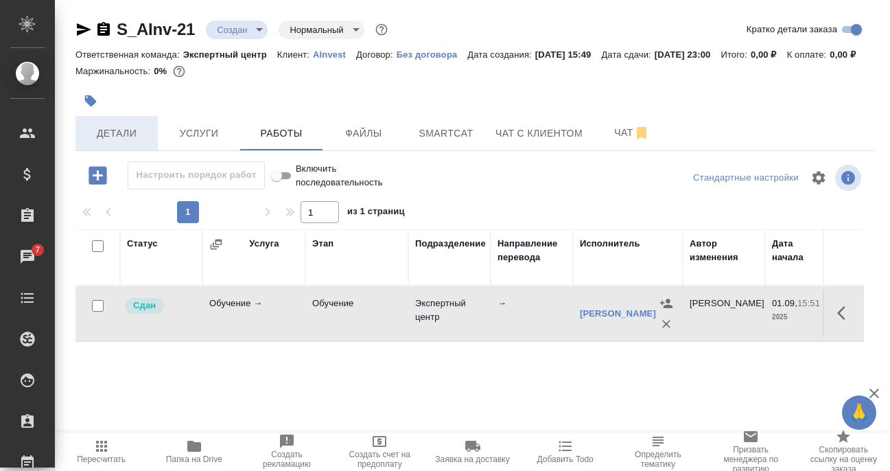
click at [107, 142] on span "Детали" at bounding box center [117, 133] width 66 height 17
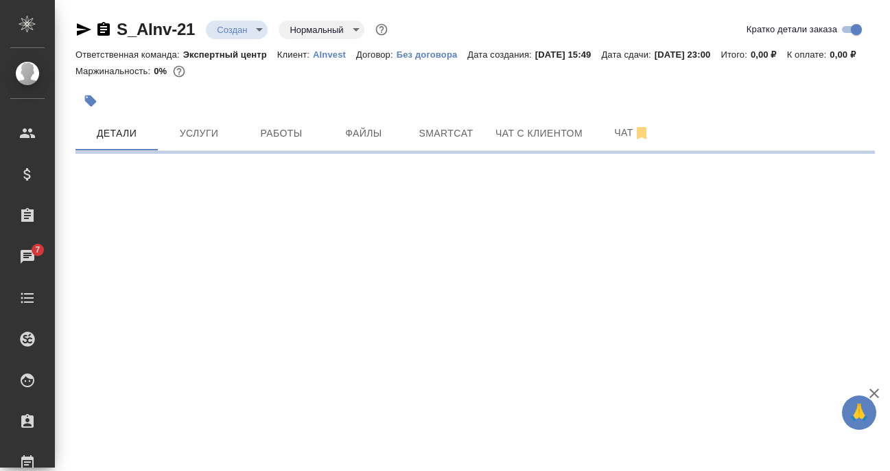
select select "RU"
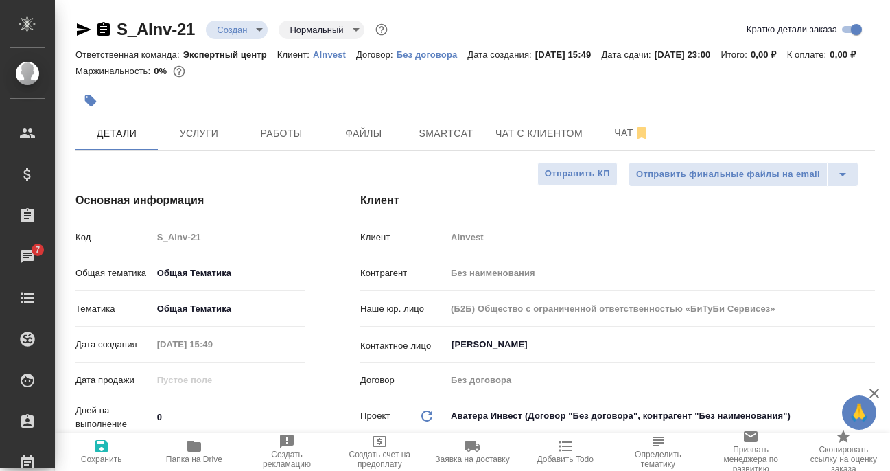
type textarea "x"
click at [118, 446] on span "Сохранить" at bounding box center [101, 451] width 76 height 26
type textarea "x"
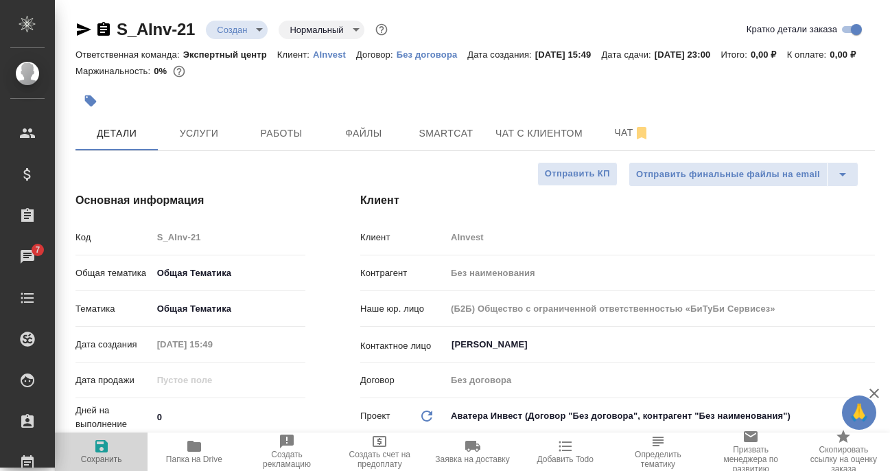
type textarea "x"
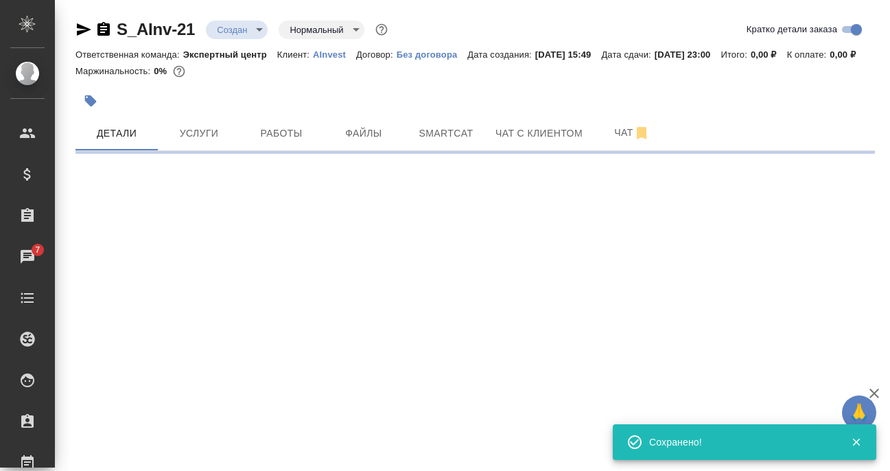
select select "RU"
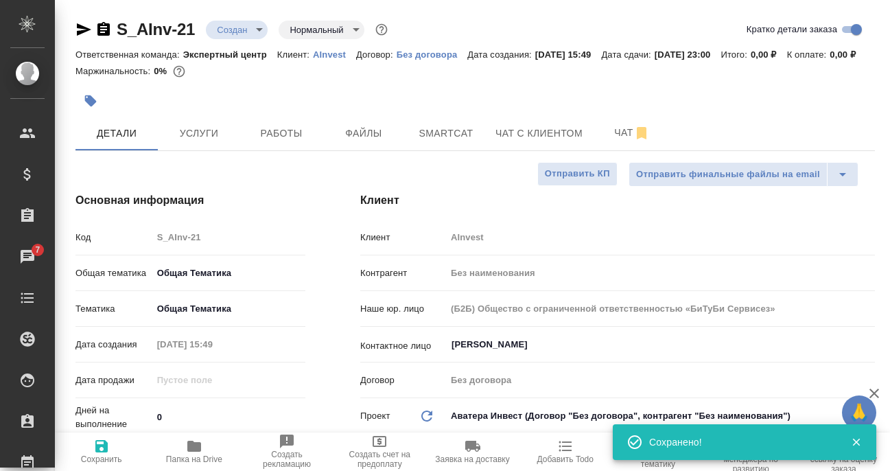
type textarea "x"
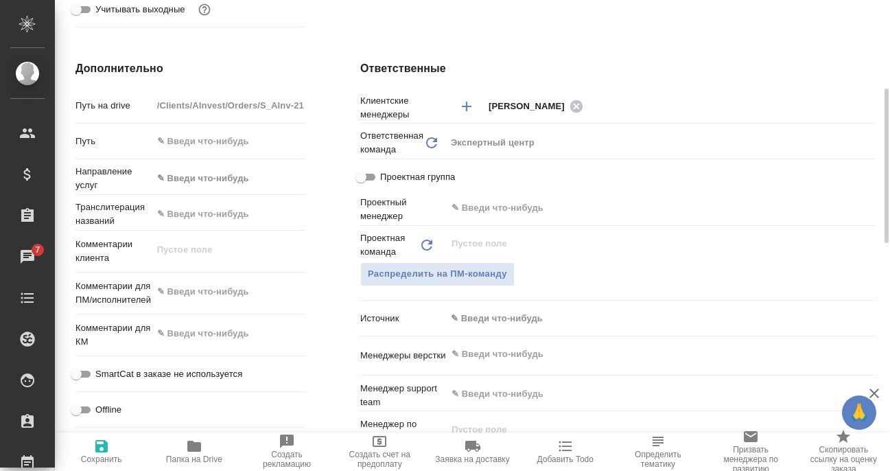
scroll to position [618, 0]
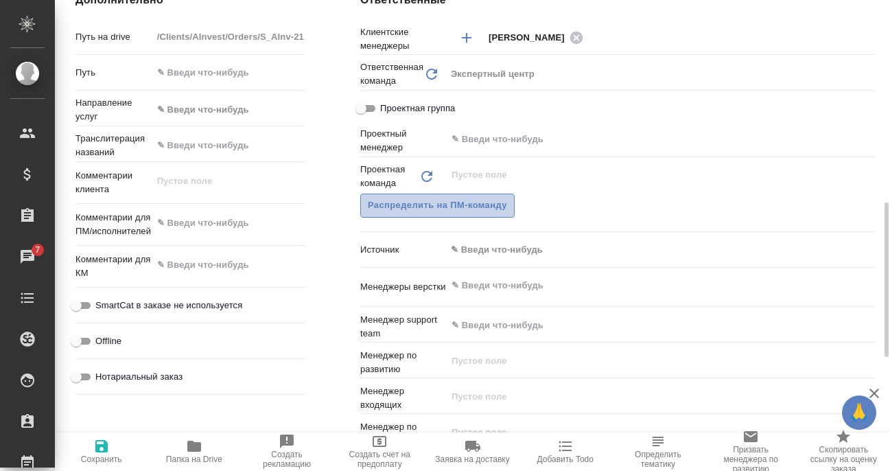
click at [463, 214] on span "Распределить на ПМ-команду" at bounding box center [437, 206] width 139 height 16
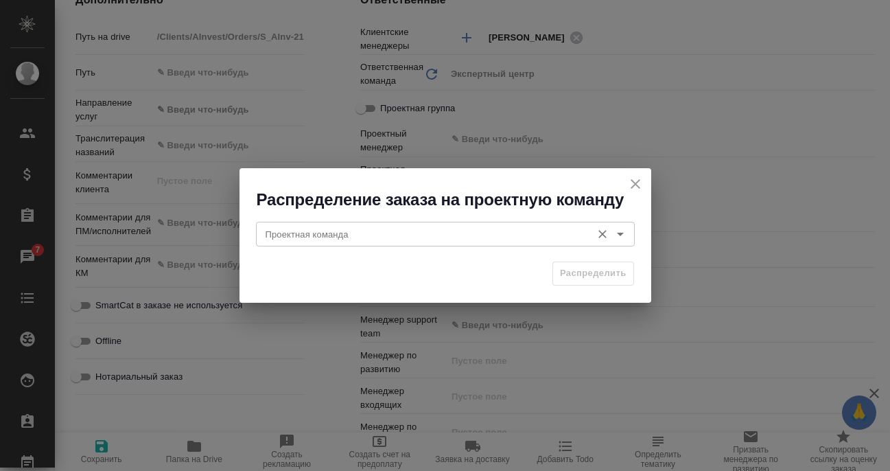
click at [426, 236] on input "Проектная команда" at bounding box center [422, 234] width 325 height 16
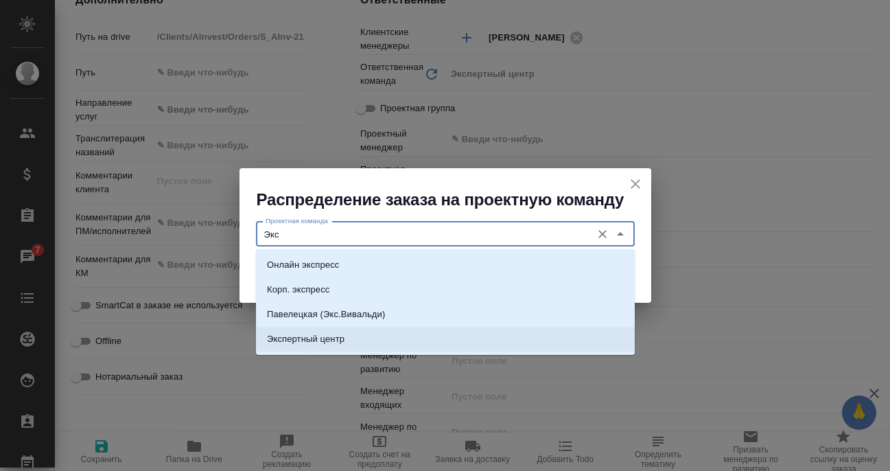
click at [286, 339] on p "Экспертный центр" at bounding box center [306, 339] width 78 height 14
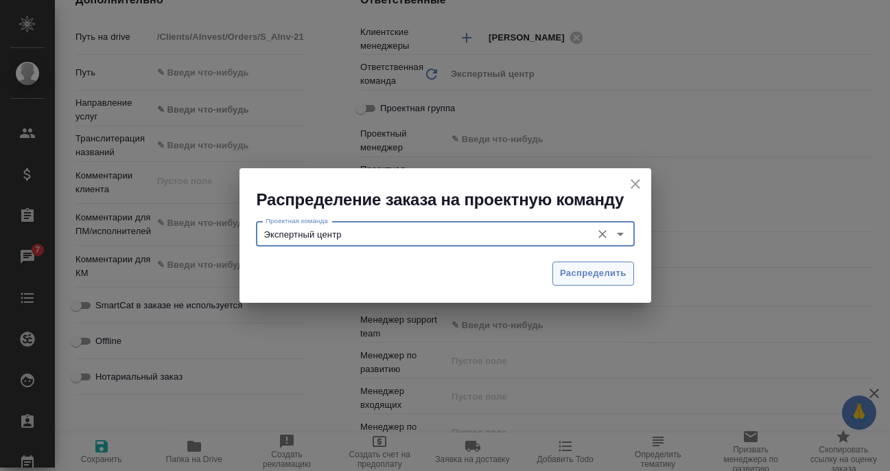
type input "Экспертный центр"
click at [592, 275] on span "Распределить" at bounding box center [593, 274] width 67 height 16
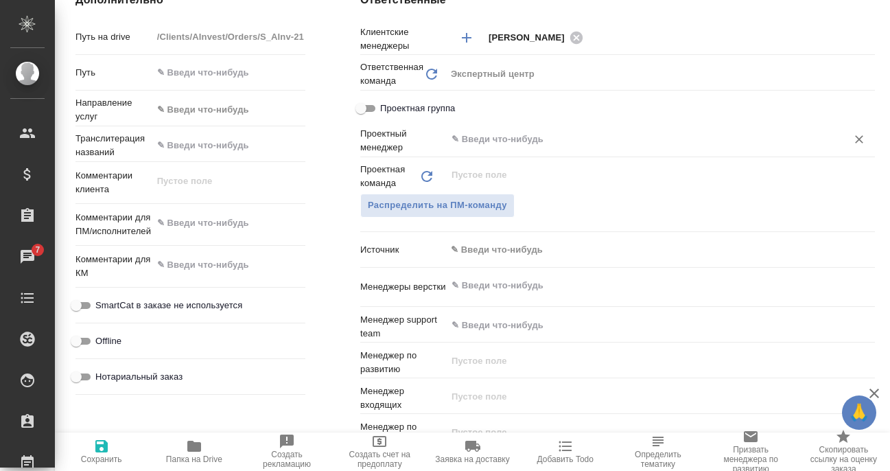
type textarea "x"
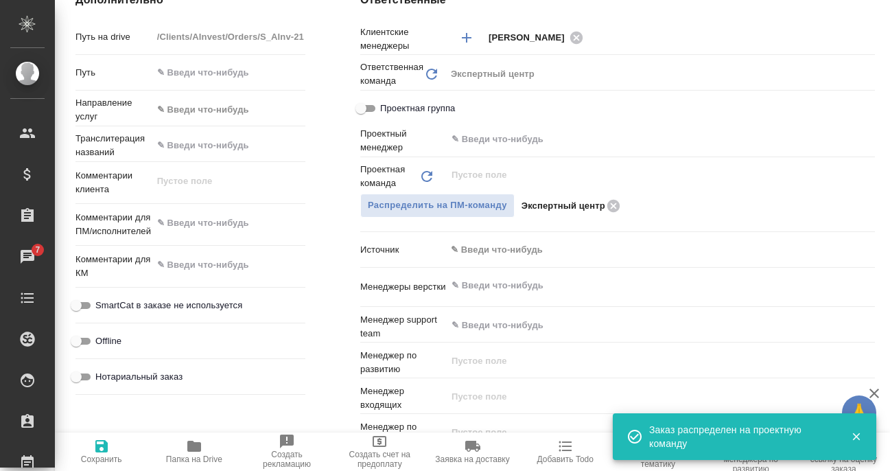
click at [104, 453] on icon "button" at bounding box center [101, 446] width 16 height 16
type textarea "x"
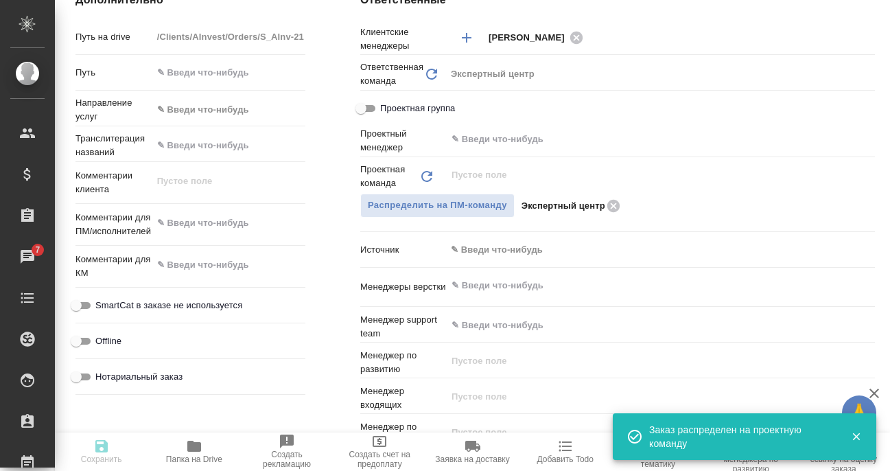
type textarea "x"
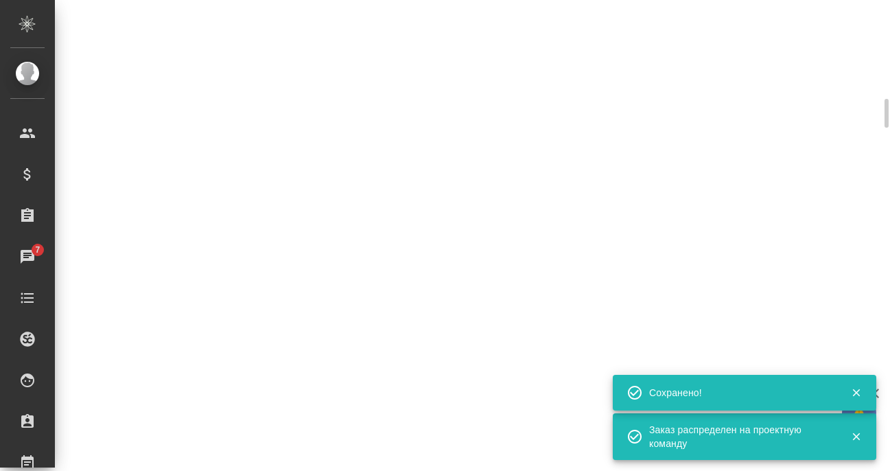
select select "RU"
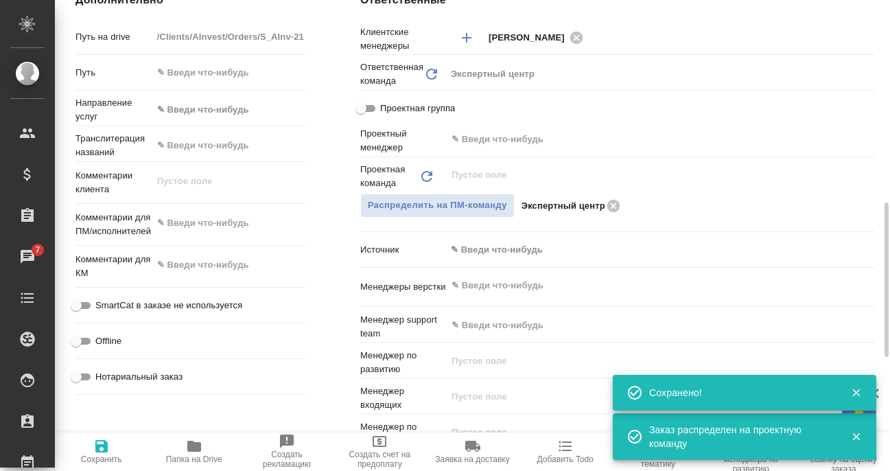
type textarea "x"
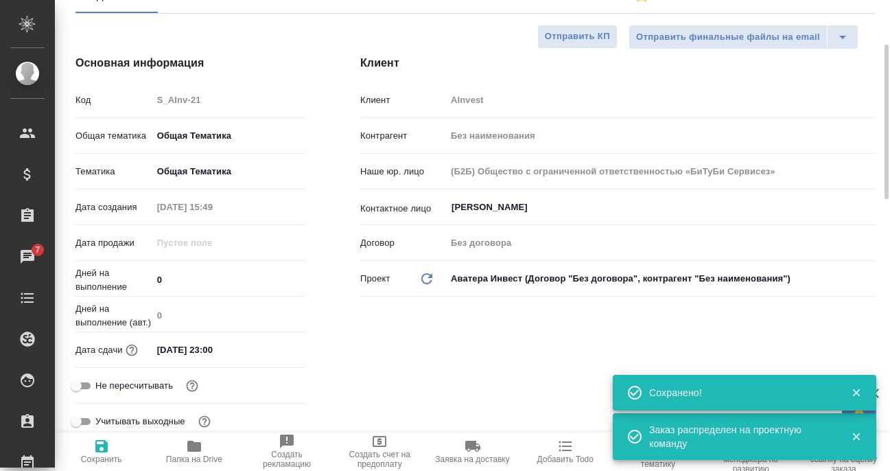
scroll to position [0, 0]
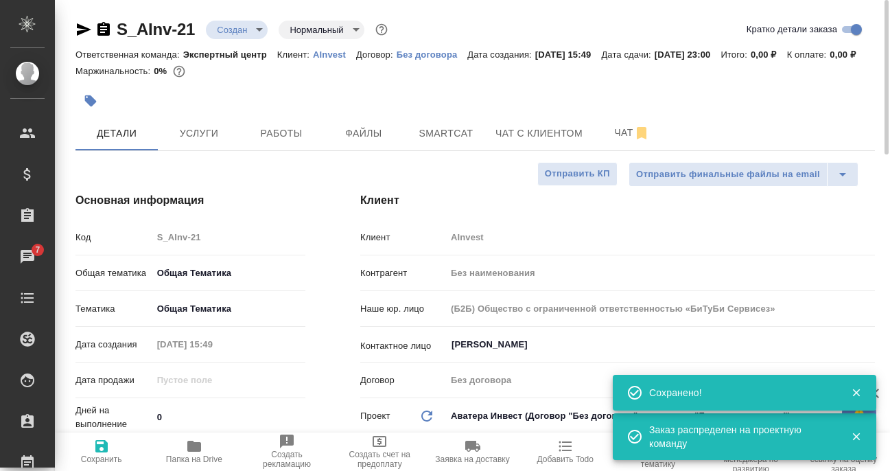
click at [246, 34] on body "🙏 .cls-1 fill:#fff; AWATERA Filipova Nadezhda Клиенты Спецификации Заказы 7 Чат…" at bounding box center [445, 235] width 890 height 471
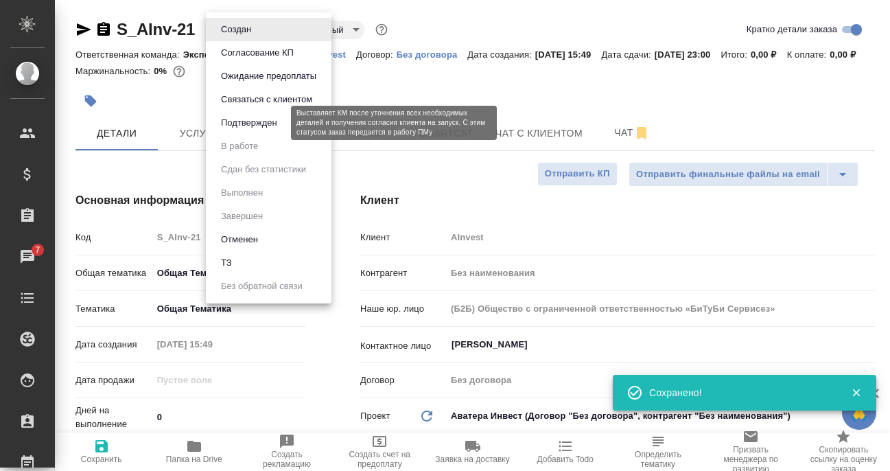
click at [259, 123] on button "Подтвержден" at bounding box center [249, 122] width 65 height 15
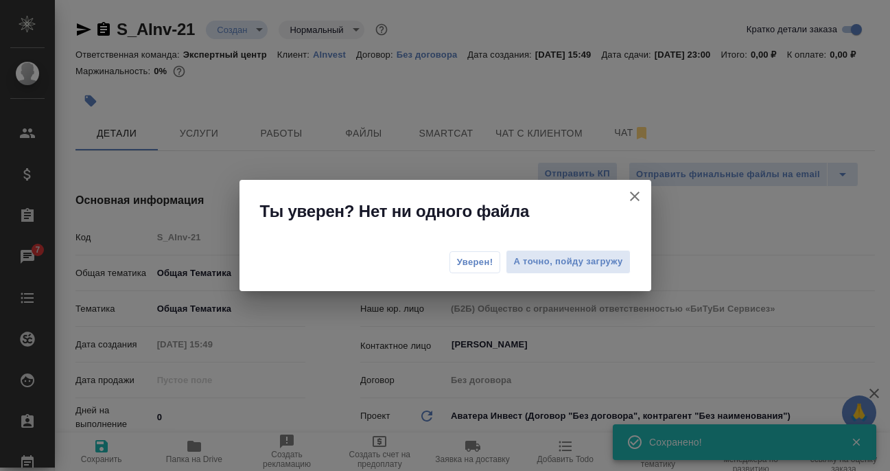
click at [479, 262] on span "Уверен!" at bounding box center [475, 262] width 36 height 14
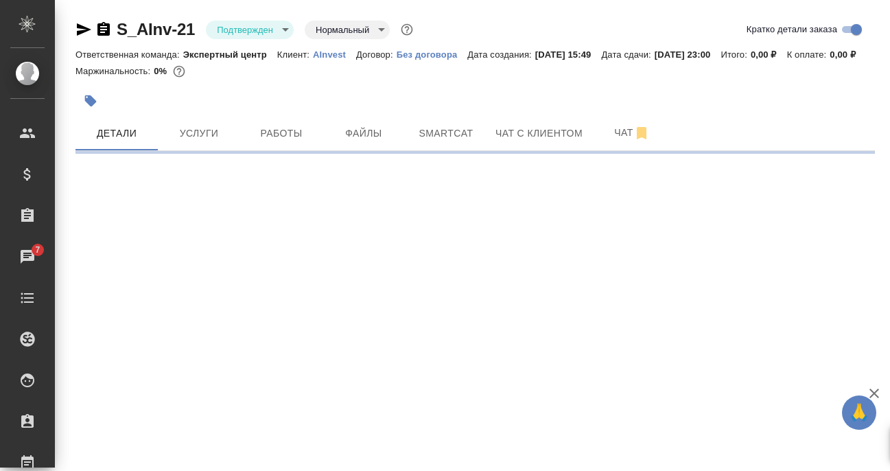
click at [240, 27] on body "🙏 .cls-1 fill:#fff; AWATERA Filipova Nadezhda Клиенты Спецификации Заказы 7 Чат…" at bounding box center [445, 235] width 890 height 471
select select "RU"
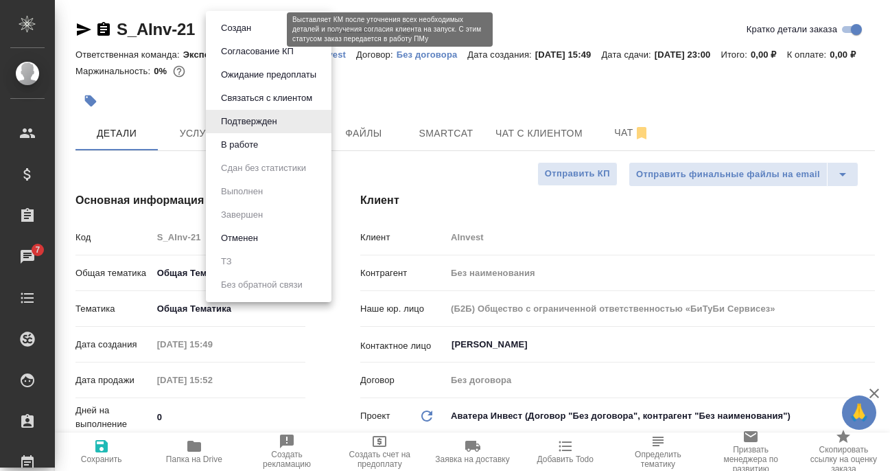
type textarea "x"
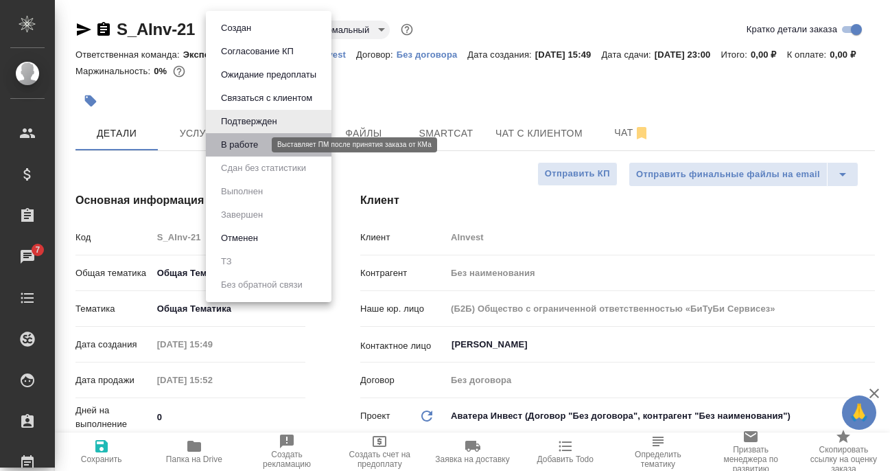
click at [249, 144] on button "В работе" at bounding box center [239, 144] width 45 height 15
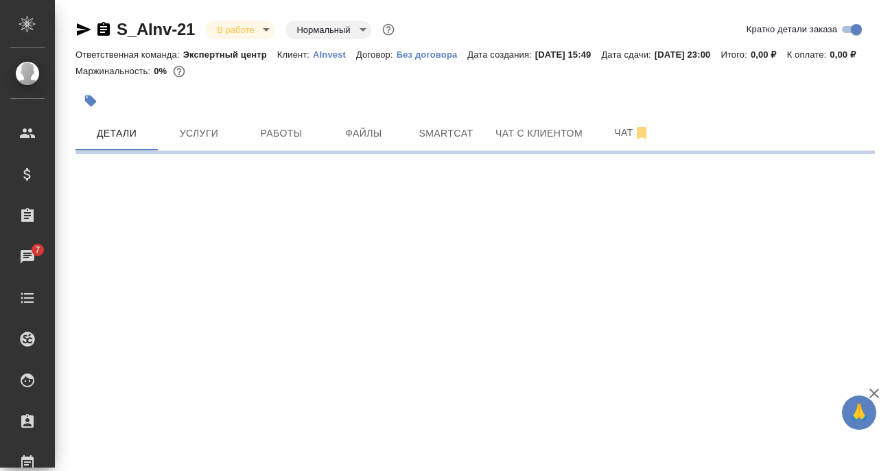
select select "RU"
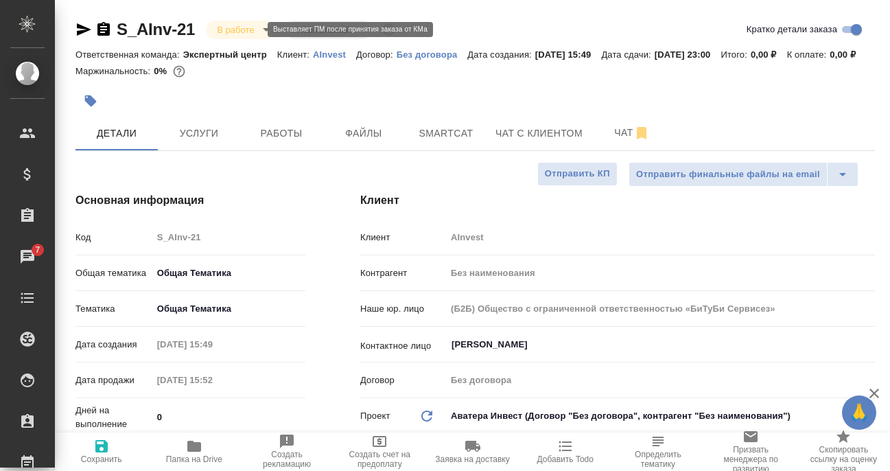
type textarea "x"
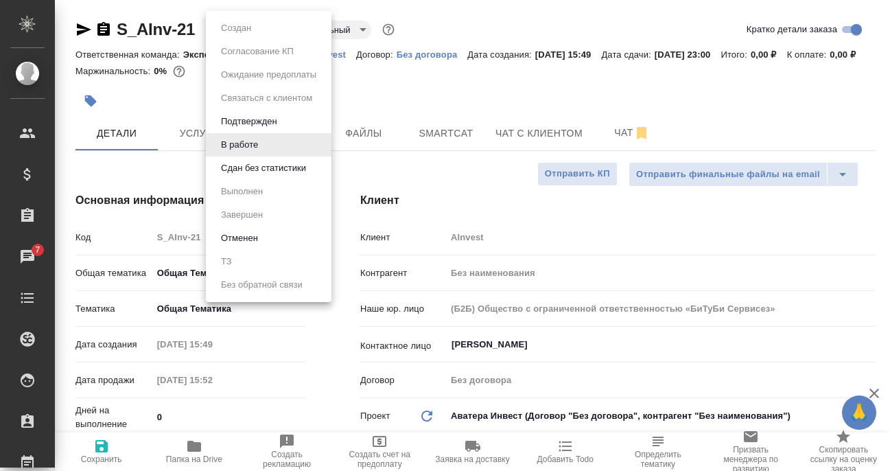
click at [252, 27] on body "🙏 .cls-1 fill:#fff; AWATERA Filipova Nadezhda Клиенты Спецификации Заказы 7 Чат…" at bounding box center [445, 235] width 890 height 471
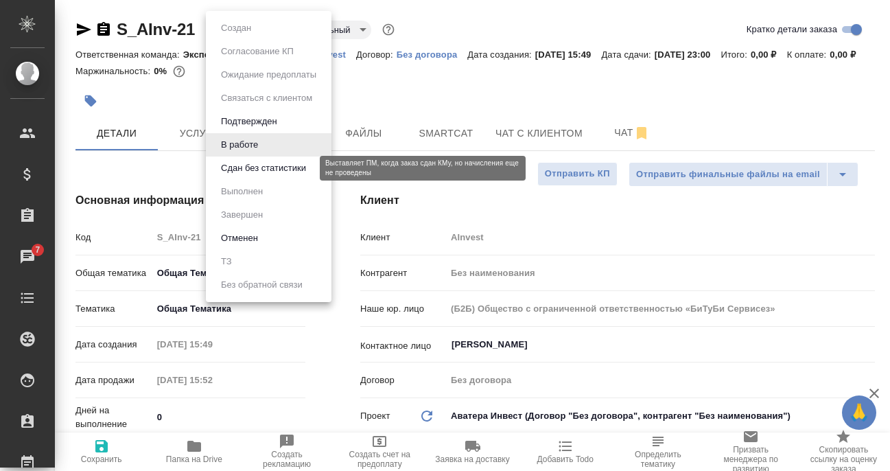
click at [255, 163] on button "Сдан без статистики" at bounding box center [263, 168] width 93 height 15
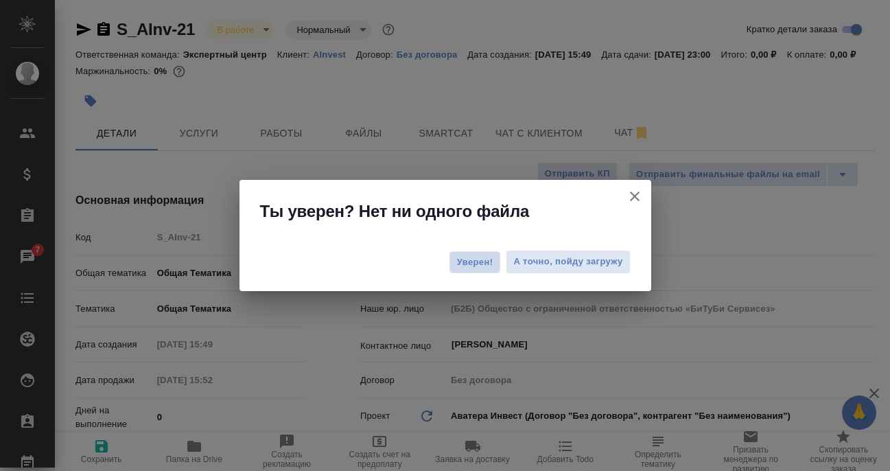
click at [490, 258] on span "Уверен!" at bounding box center [475, 262] width 36 height 14
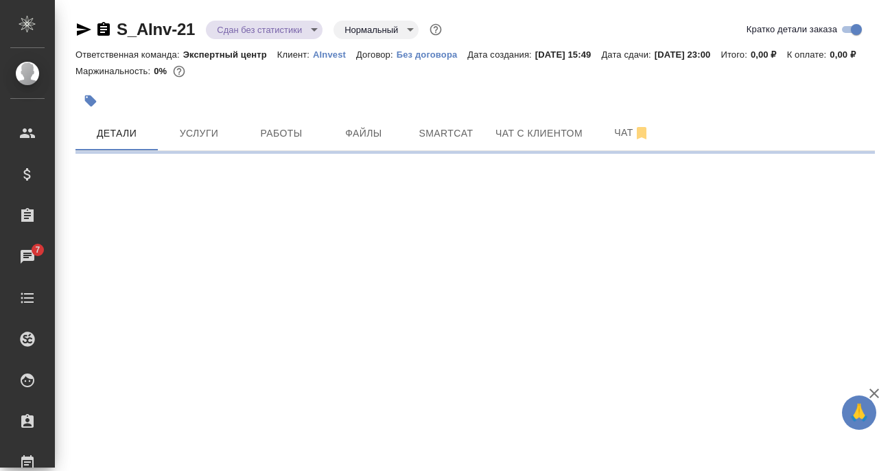
select select "RU"
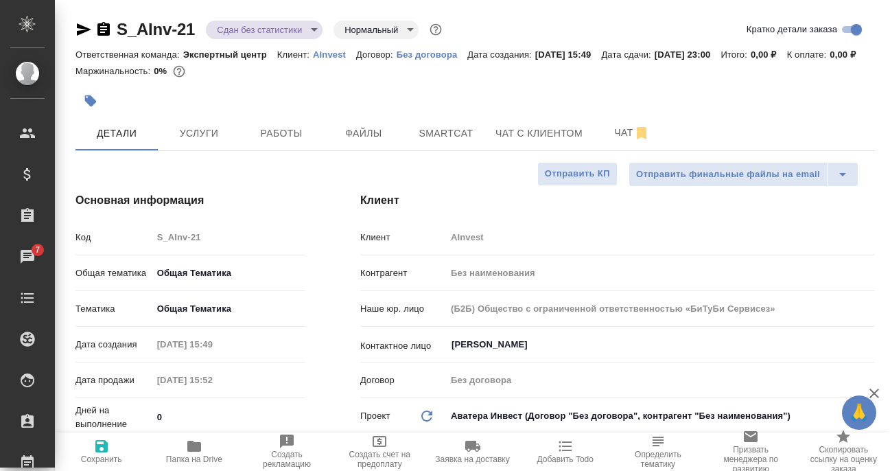
type textarea "x"
drag, startPoint x: 176, startPoint y: 154, endPoint x: 196, endPoint y: 154, distance: 19.9
click at [176, 142] on span "Услуги" at bounding box center [199, 133] width 66 height 17
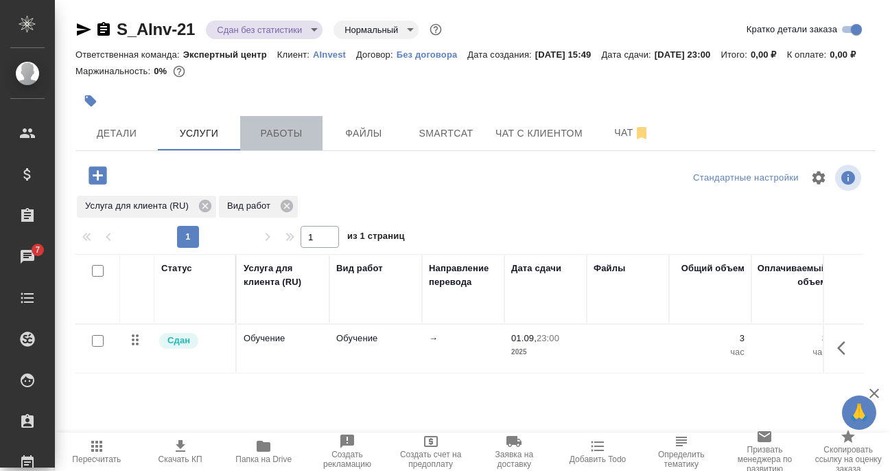
click at [283, 142] on span "Работы" at bounding box center [282, 133] width 66 height 17
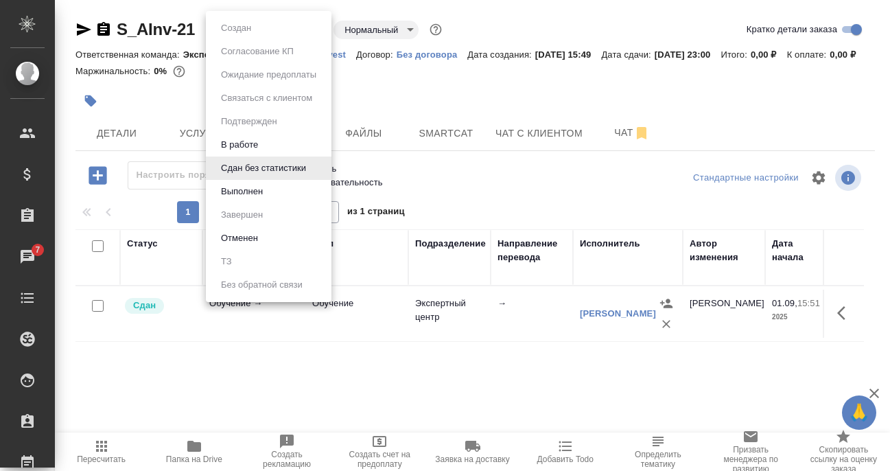
click at [260, 27] on body "🙏 .cls-1 fill:#fff; AWATERA Filipova Nadezhda Клиенты Спецификации Заказы 7 Чат…" at bounding box center [445, 235] width 890 height 471
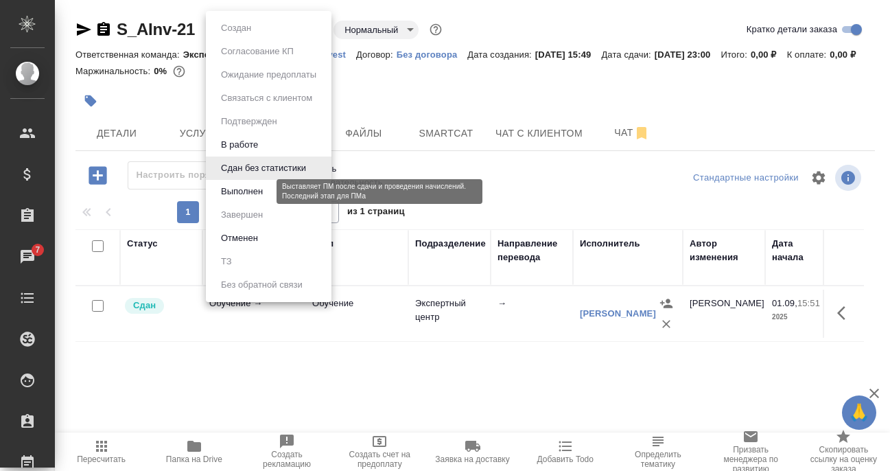
click at [246, 186] on button "Выполнен" at bounding box center [242, 191] width 50 height 15
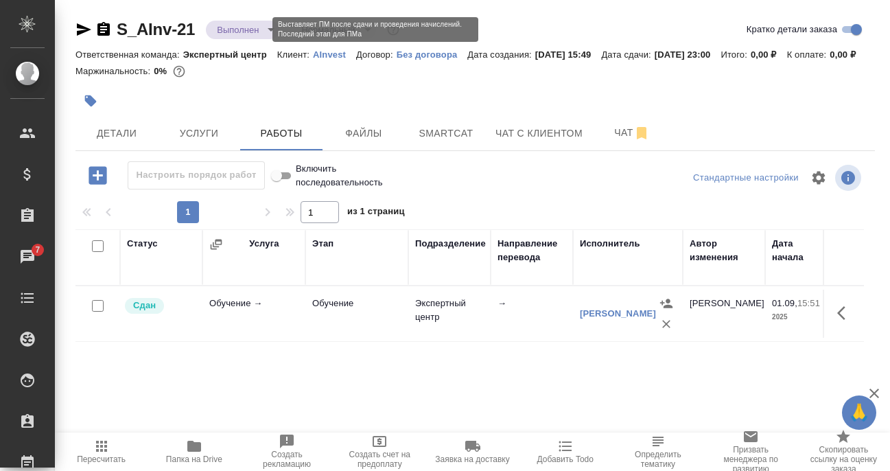
click at [244, 23] on body "🙏 .cls-1 fill:#fff; AWATERA Filipova Nadezhda Клиенты Спецификации Заказы 7 Чат…" at bounding box center [445, 235] width 890 height 471
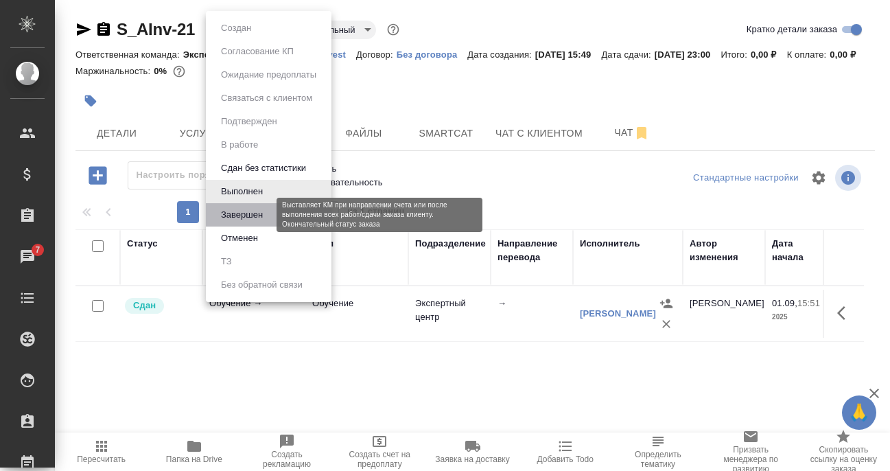
click at [252, 211] on button "Завершен" at bounding box center [242, 214] width 50 height 15
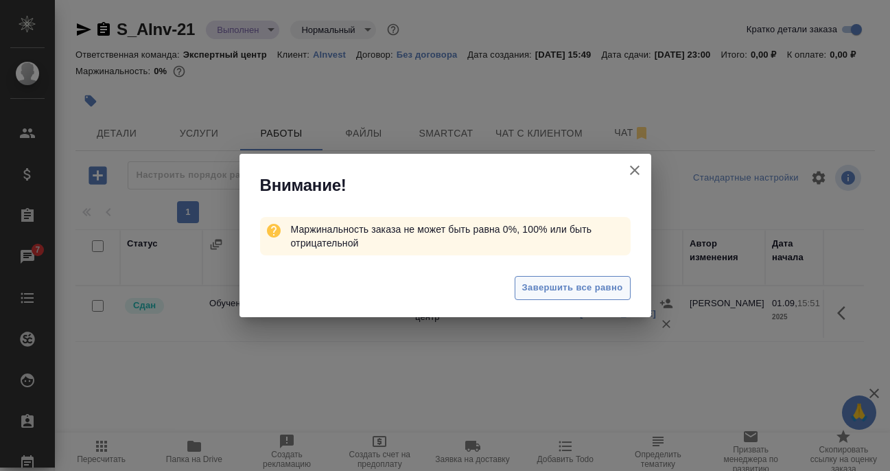
click at [569, 291] on span "Завершить все равно" at bounding box center [572, 288] width 101 height 16
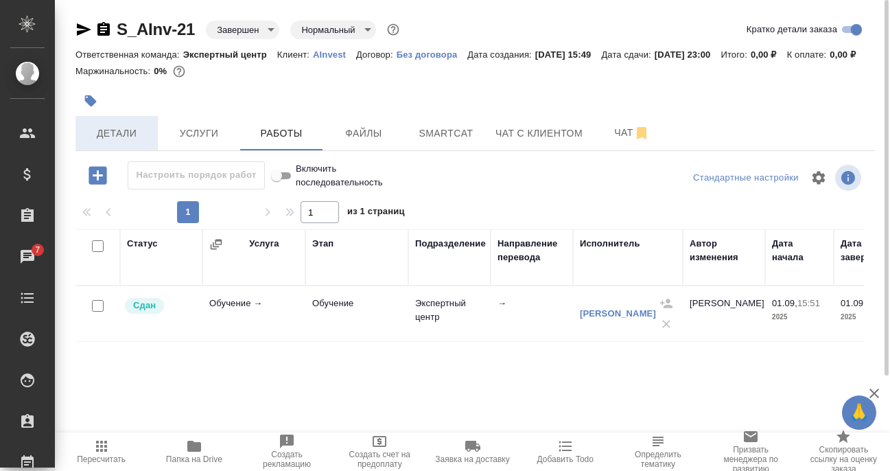
click at [111, 142] on span "Детали" at bounding box center [117, 133] width 66 height 17
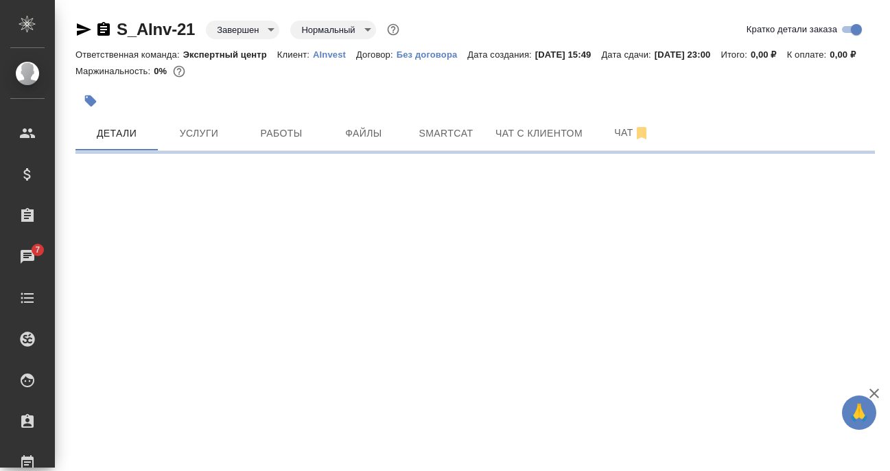
select select "RU"
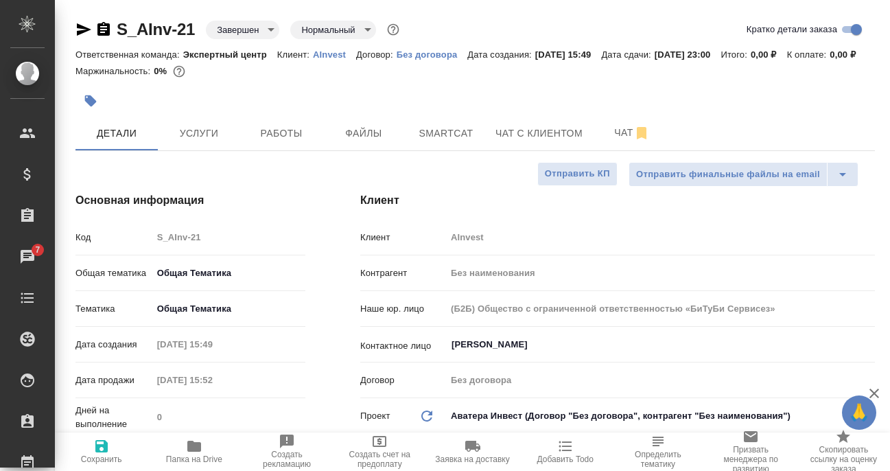
type textarea "x"
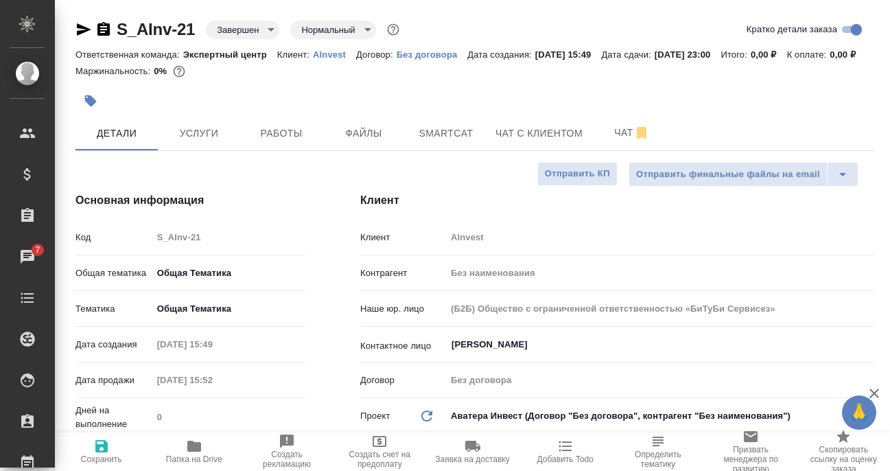
type textarea "x"
click at [84, 31] on icon "button" at bounding box center [84, 29] width 14 height 12
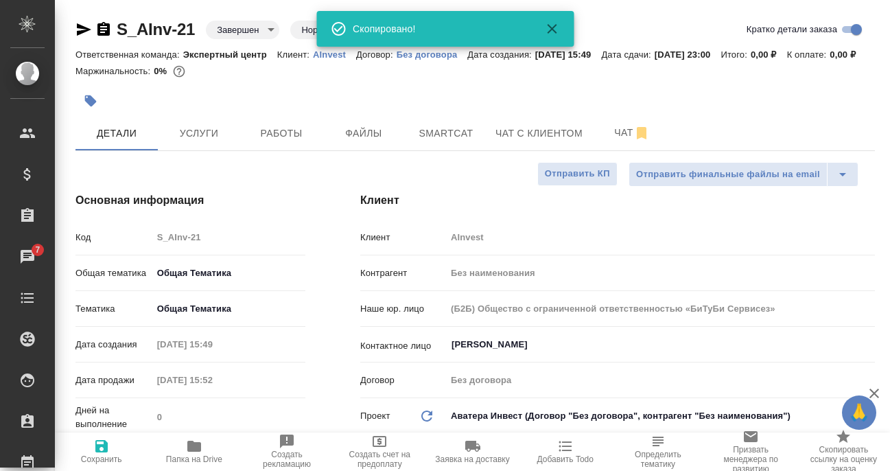
type textarea "x"
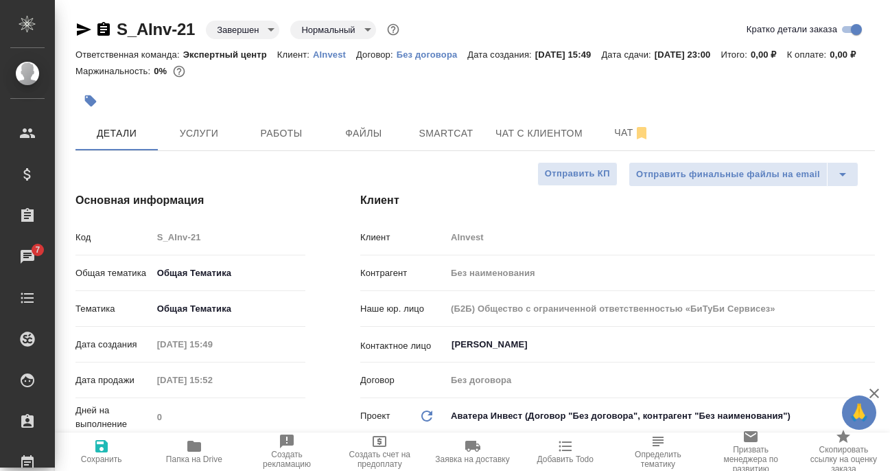
type textarea "x"
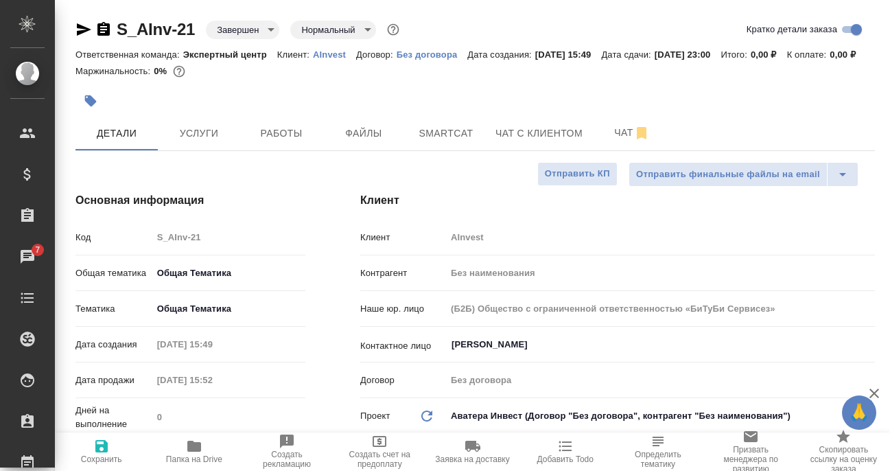
type textarea "x"
click at [204, 142] on span "Услуги" at bounding box center [199, 133] width 66 height 17
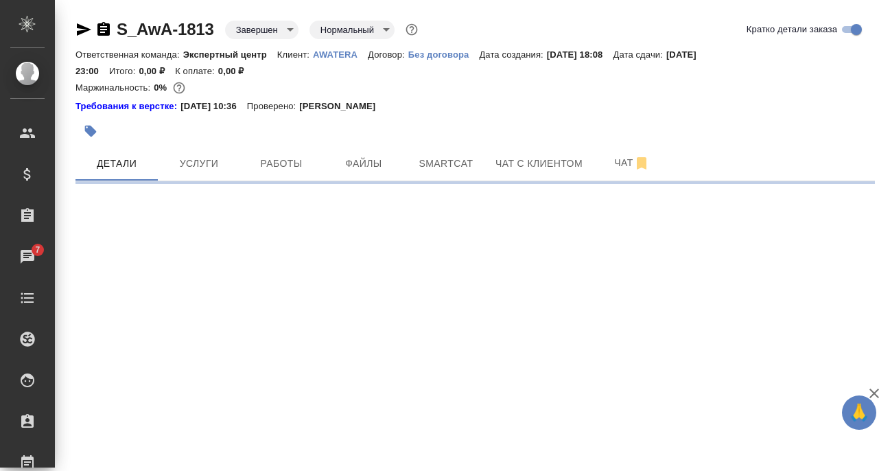
select select "RU"
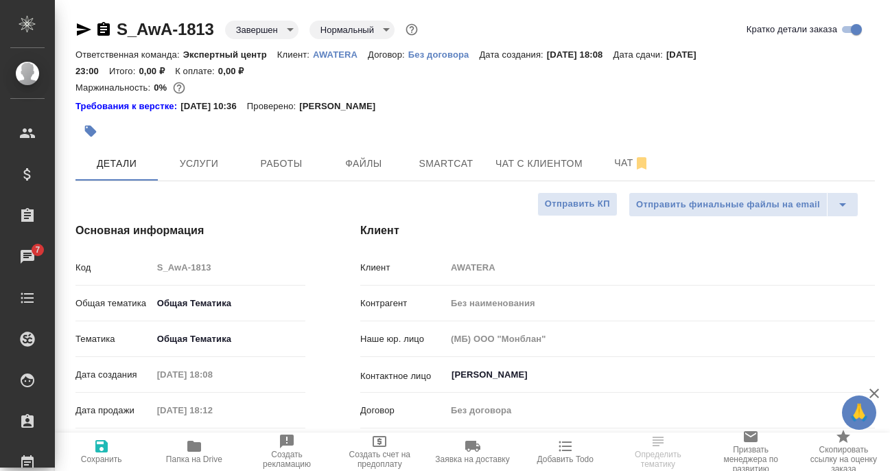
type textarea "x"
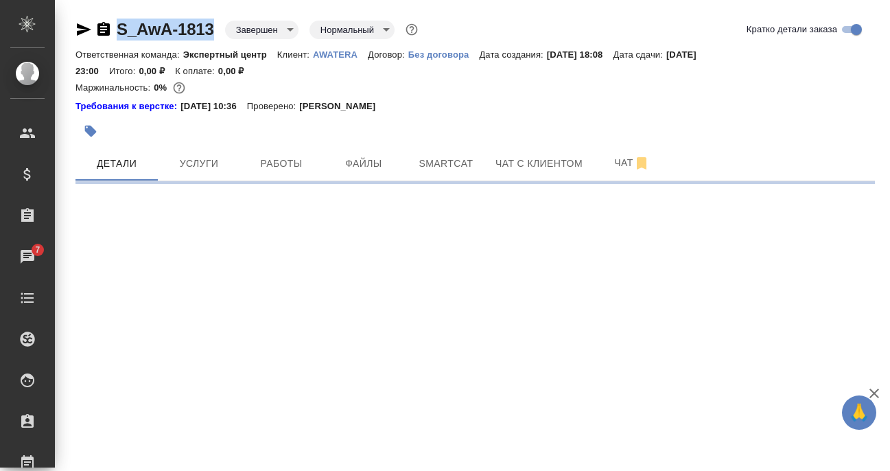
drag, startPoint x: 217, startPoint y: 26, endPoint x: 116, endPoint y: 35, distance: 101.3
click at [116, 35] on div "S_AwA-1813 Завершен closed Нормальный normal" at bounding box center [248, 30] width 345 height 22
copy link "S_AwA-1813"
click at [335, 48] on link "AWATERA" at bounding box center [340, 54] width 55 height 12
select select "RU"
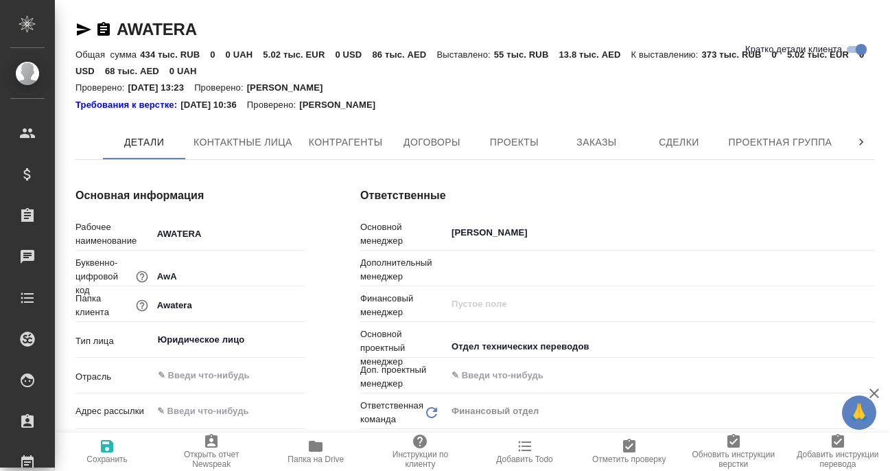
type textarea "x"
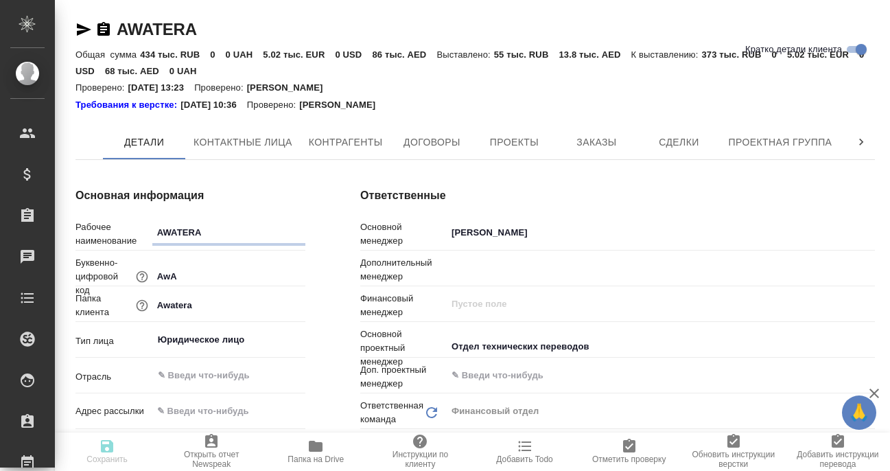
type textarea "x"
click at [601, 140] on span "Заказы" at bounding box center [597, 142] width 66 height 17
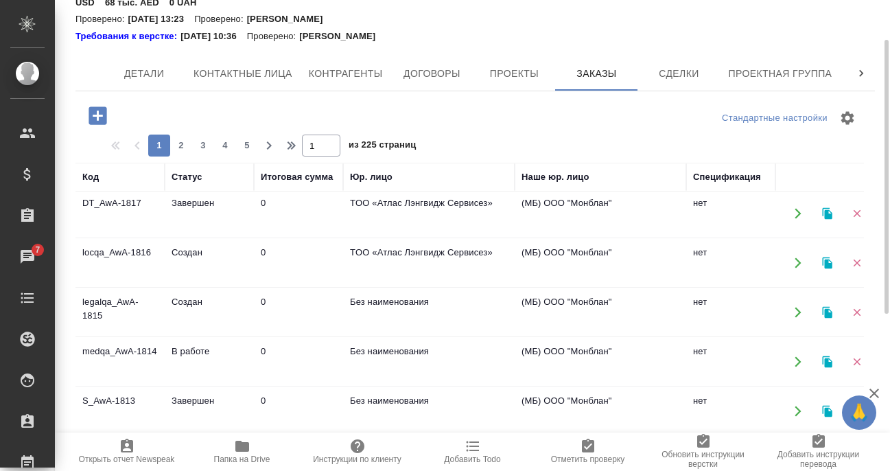
scroll to position [740, 0]
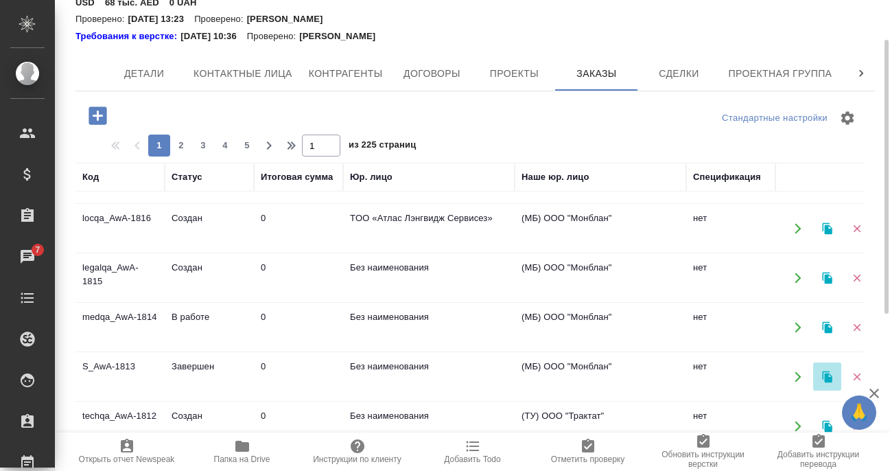
click at [827, 371] on icon "button" at bounding box center [827, 377] width 10 height 12
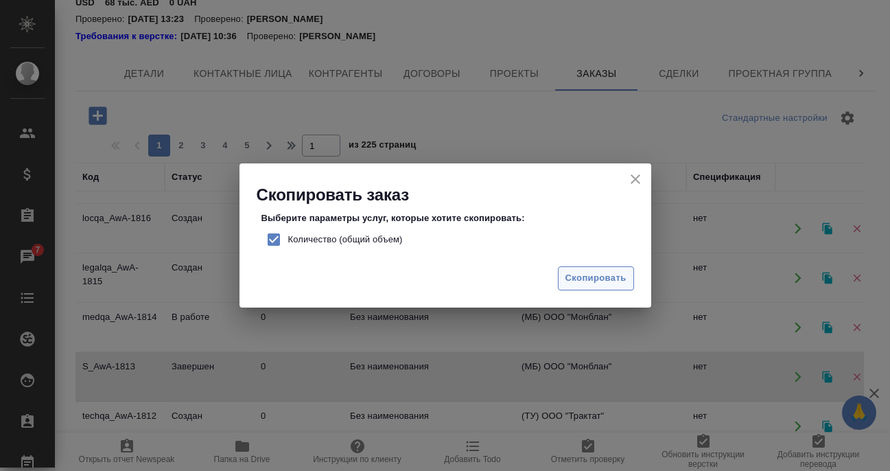
click at [595, 279] on span "Скопировать" at bounding box center [596, 278] width 61 height 16
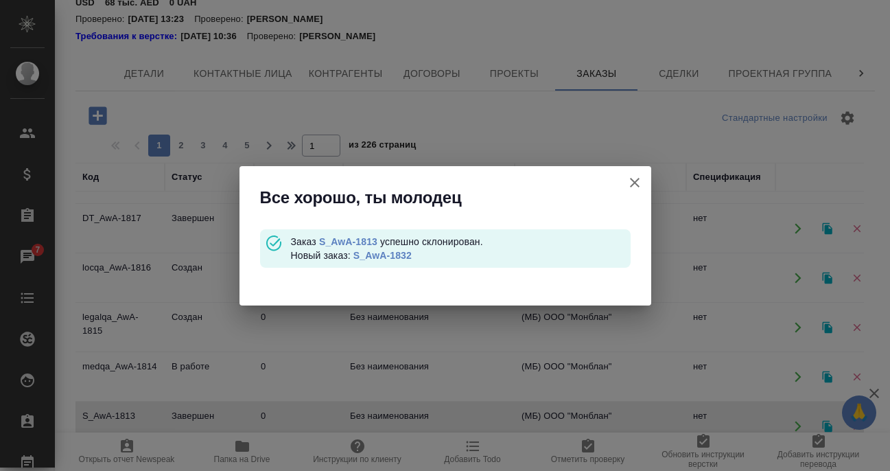
click at [391, 257] on link "S_AwA-1832" at bounding box center [383, 255] width 58 height 11
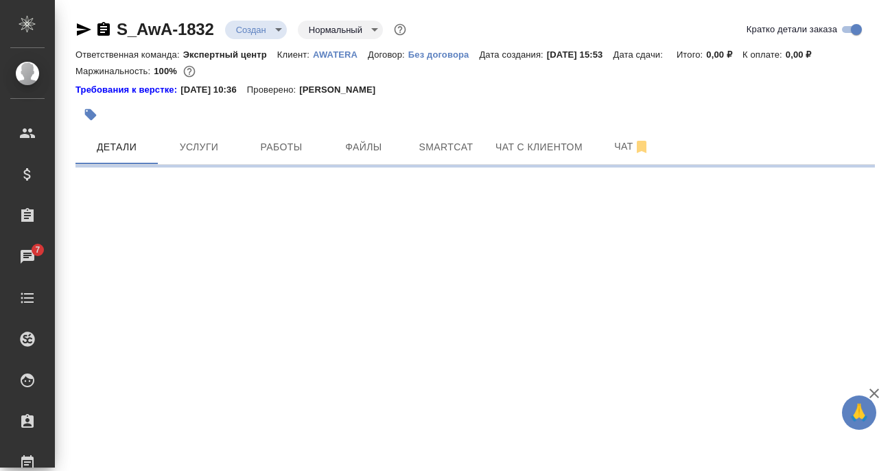
select select "RU"
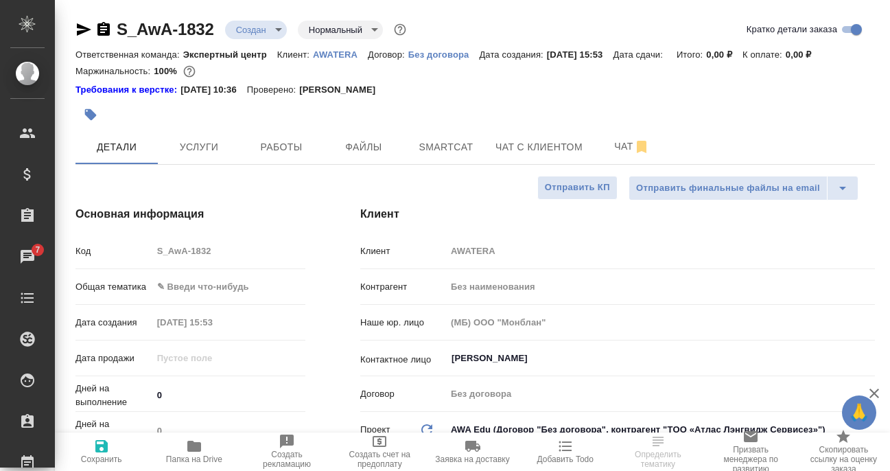
type textarea "x"
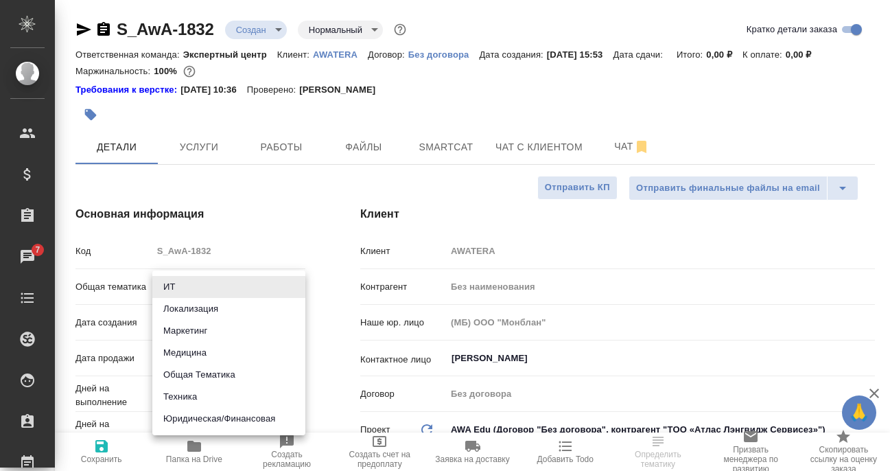
click at [227, 287] on body "🙏 .cls-1 fill:#fff; AWATERA Filipova Nadezhda Клиенты Спецификации Заказы 7 Чат…" at bounding box center [445, 235] width 890 height 471
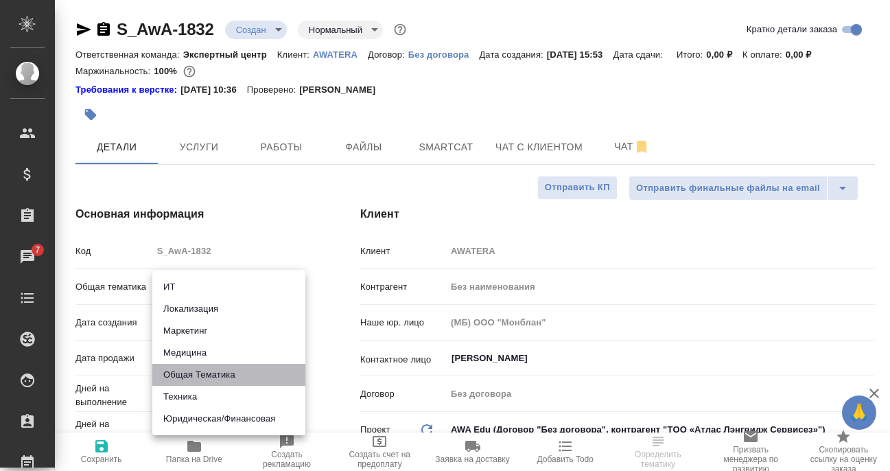
click at [210, 378] on li "Общая Тематика" at bounding box center [228, 375] width 153 height 22
type input "obtem"
type textarea "x"
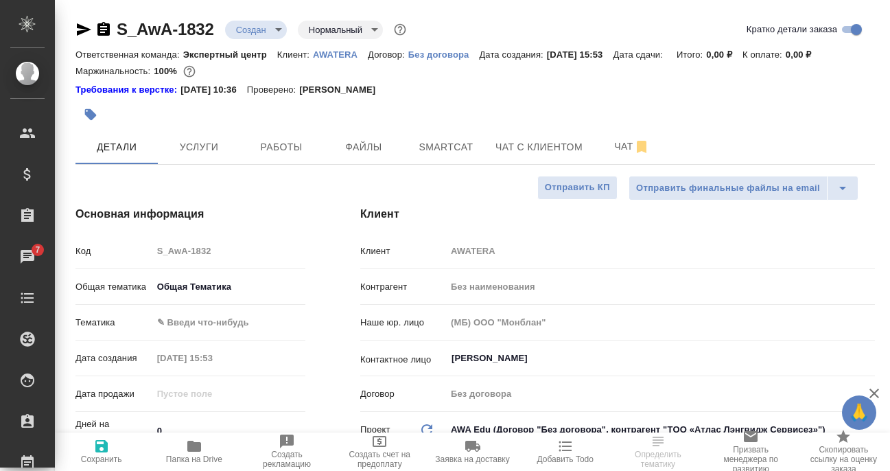
click at [220, 323] on body "🙏 .cls-1 fill:#fff; AWATERA Filipova Nadezhda Клиенты Спецификации Заказы 7 Чат…" at bounding box center [445, 235] width 890 height 471
click at [220, 329] on li "Общая Тематика" at bounding box center [228, 323] width 153 height 22
type textarea "x"
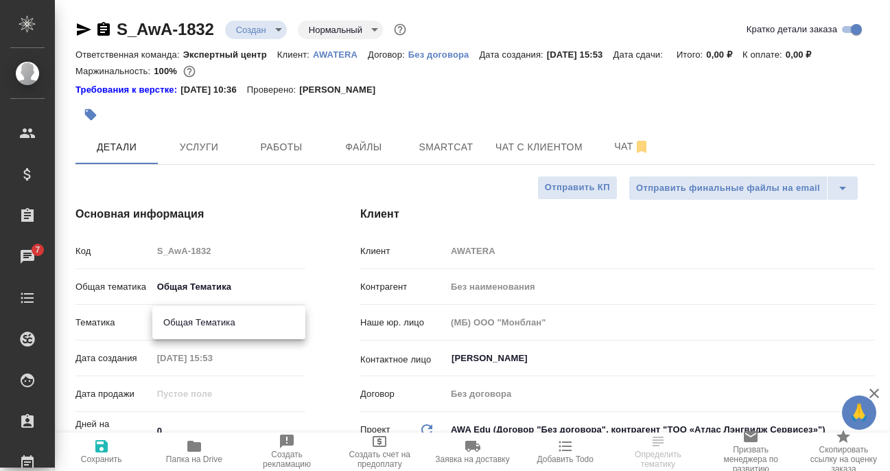
type input "6012b1ca196b0e5c9229a120"
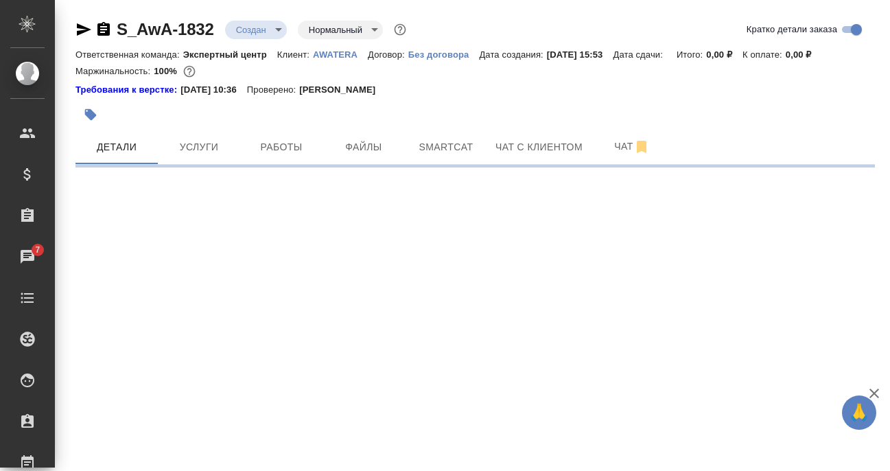
select select "RU"
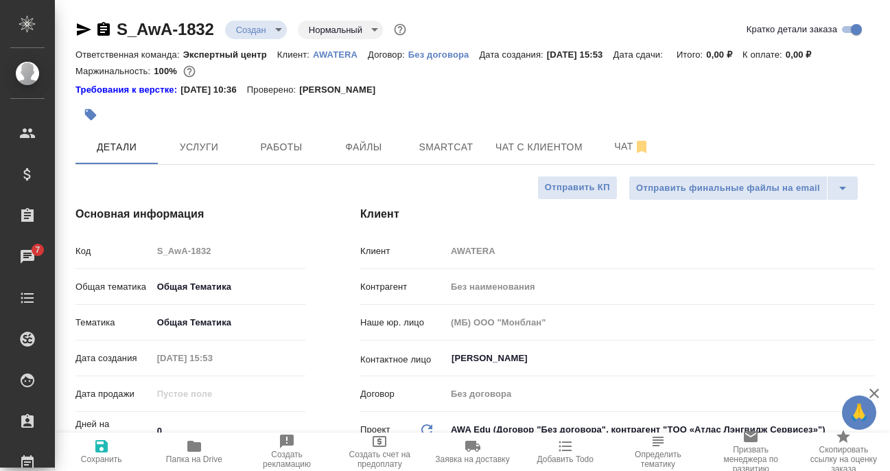
type textarea "x"
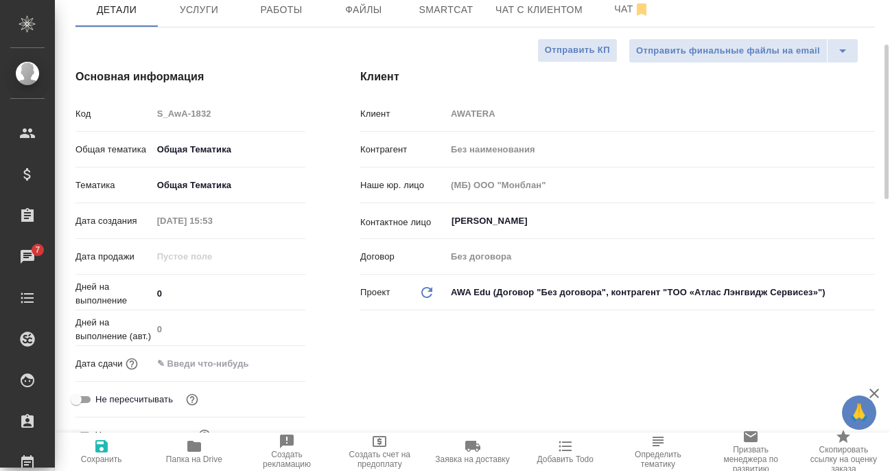
scroll to position [206, 0]
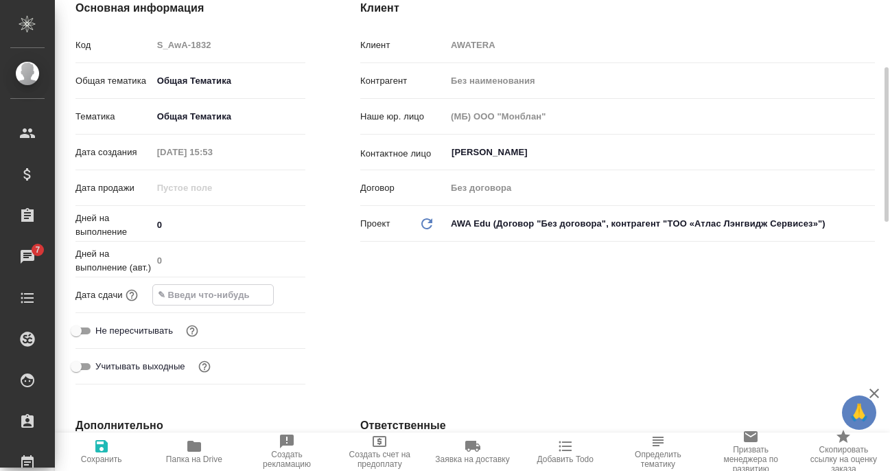
click at [229, 292] on input "text" at bounding box center [213, 295] width 120 height 20
click at [269, 296] on icon "button" at bounding box center [265, 294] width 16 height 16
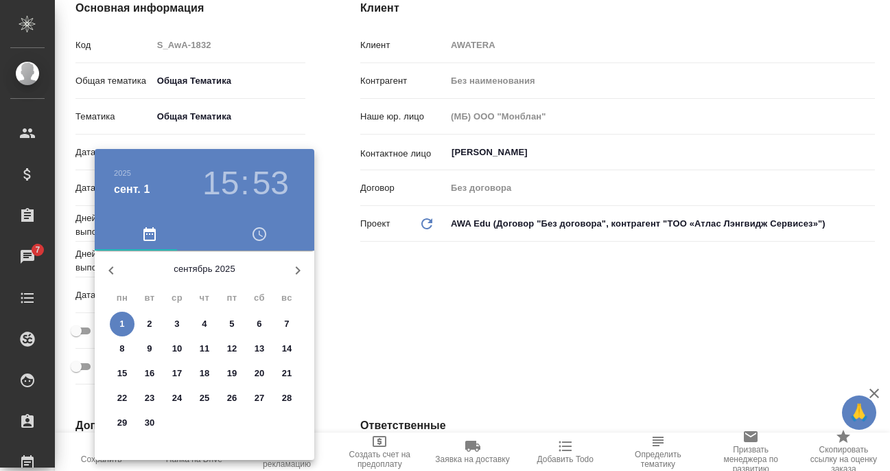
click at [119, 326] on span "1" at bounding box center [122, 324] width 25 height 14
type input "01.09.2025 15:53"
type textarea "x"
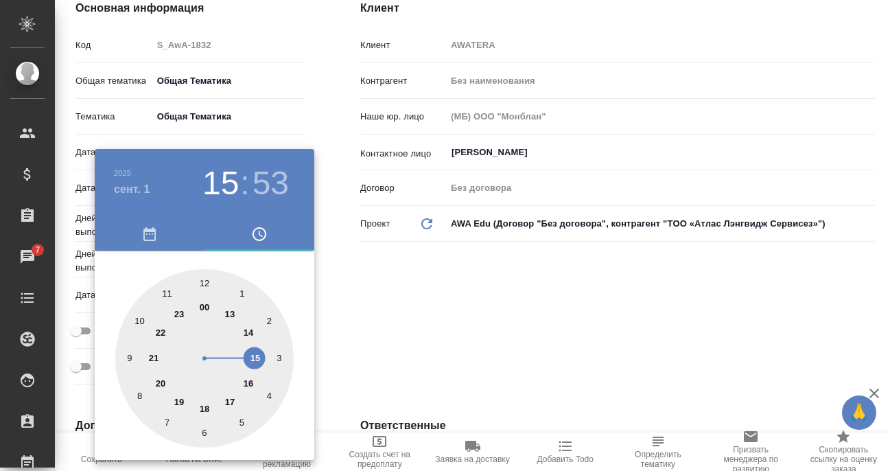
click at [180, 314] on div at bounding box center [204, 358] width 178 height 178
type input "01.09.2025 23:53"
type textarea "x"
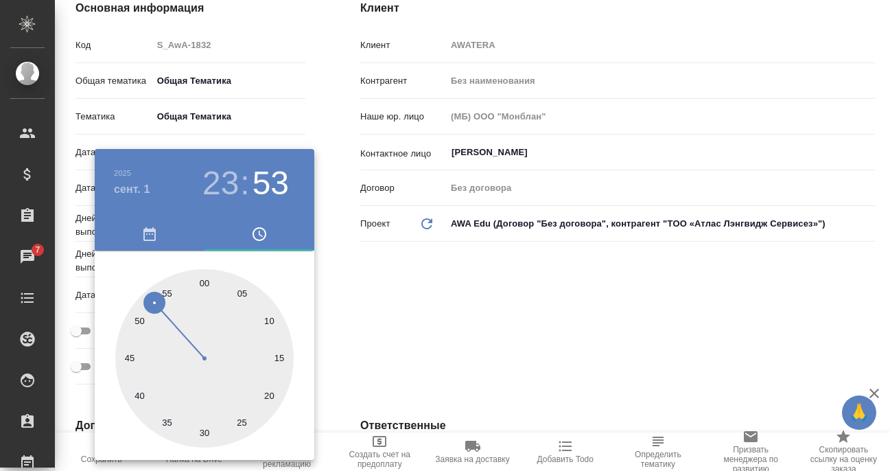
click at [204, 283] on div at bounding box center [204, 358] width 178 height 178
type input "01.09.2025 23:00"
type textarea "x"
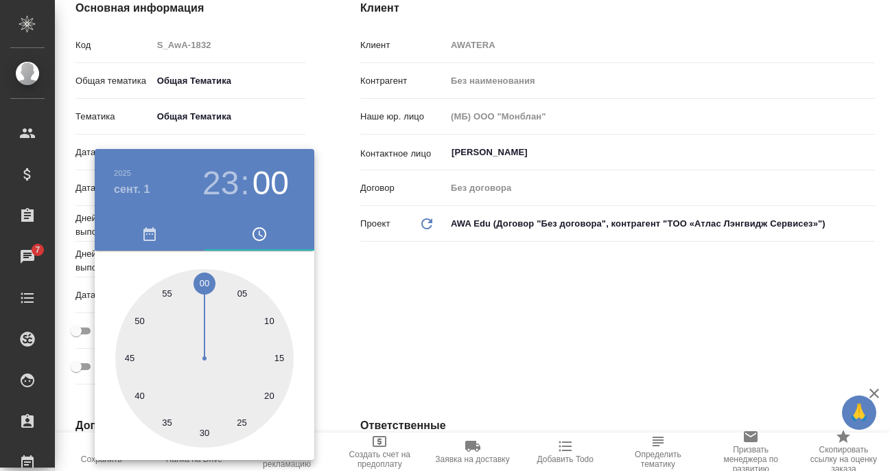
click at [373, 295] on div at bounding box center [445, 235] width 890 height 471
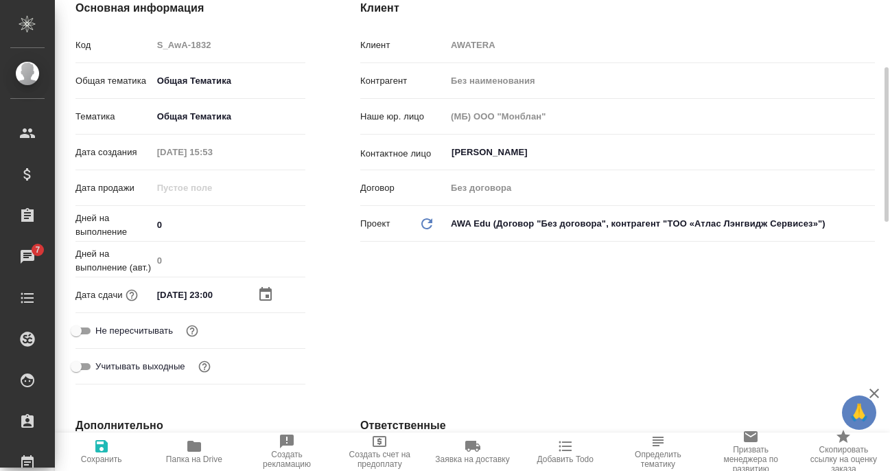
click at [97, 449] on icon "button" at bounding box center [101, 446] width 12 height 12
type textarea "x"
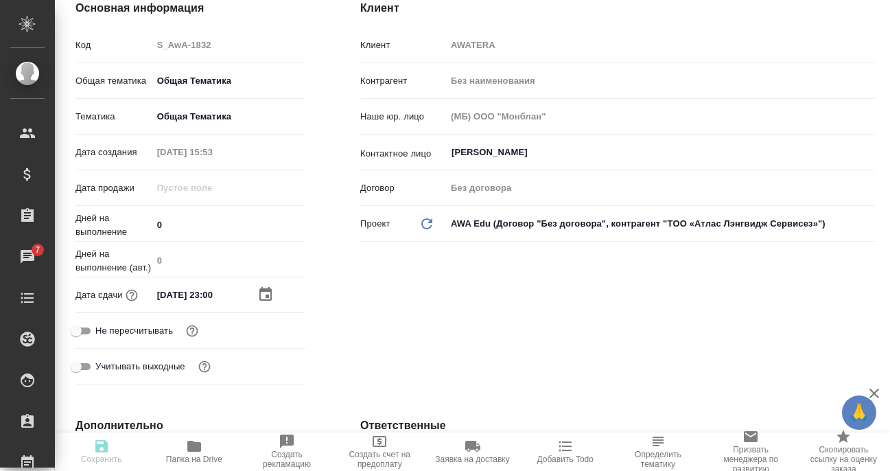
type textarea "x"
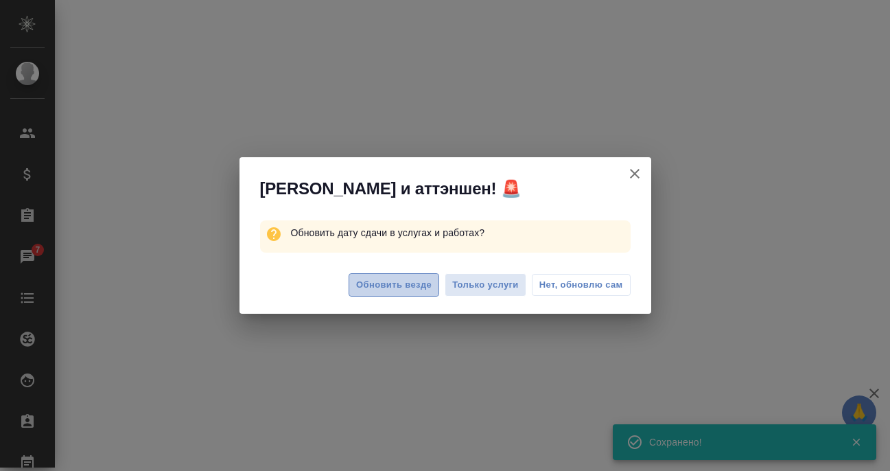
click at [406, 283] on span "Обновить везде" at bounding box center [394, 285] width 76 height 16
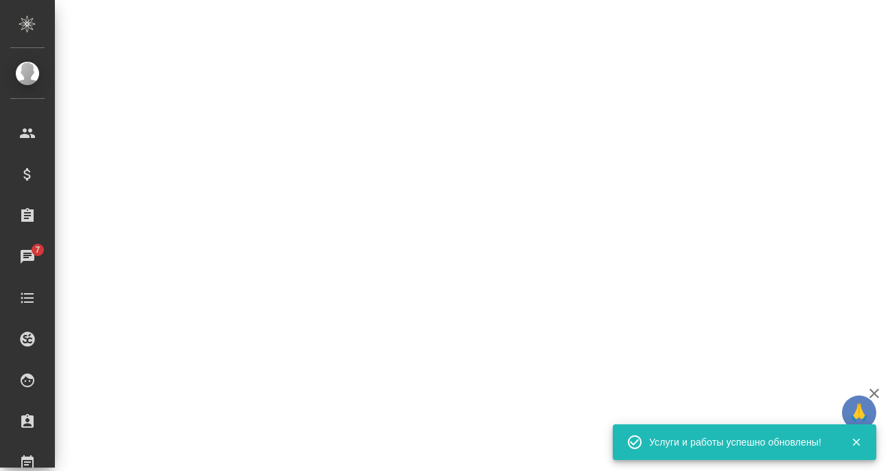
select select "RU"
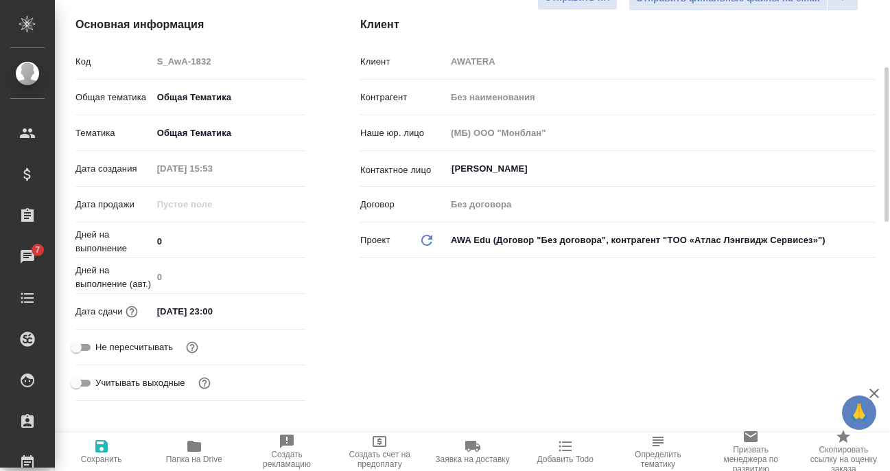
type textarea "x"
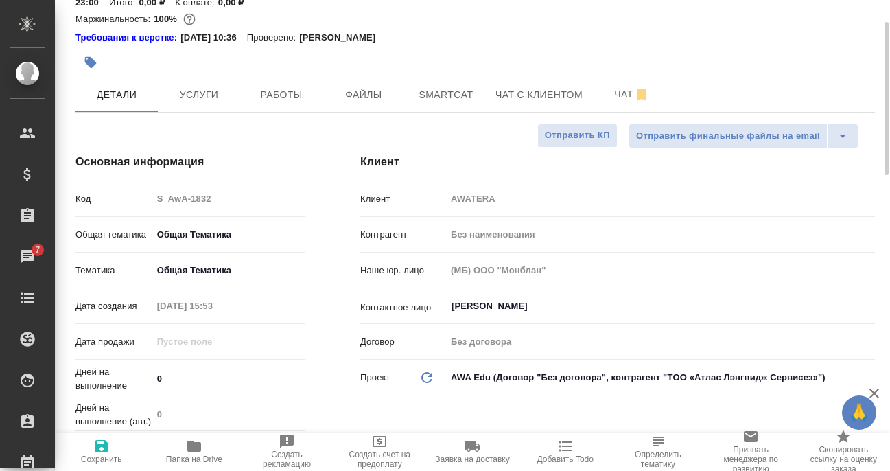
scroll to position [0, 0]
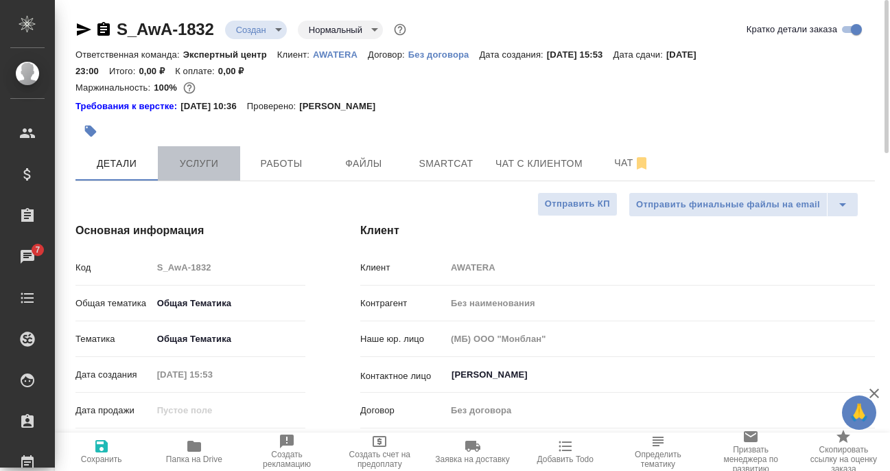
click at [196, 165] on span "Услуги" at bounding box center [199, 163] width 66 height 17
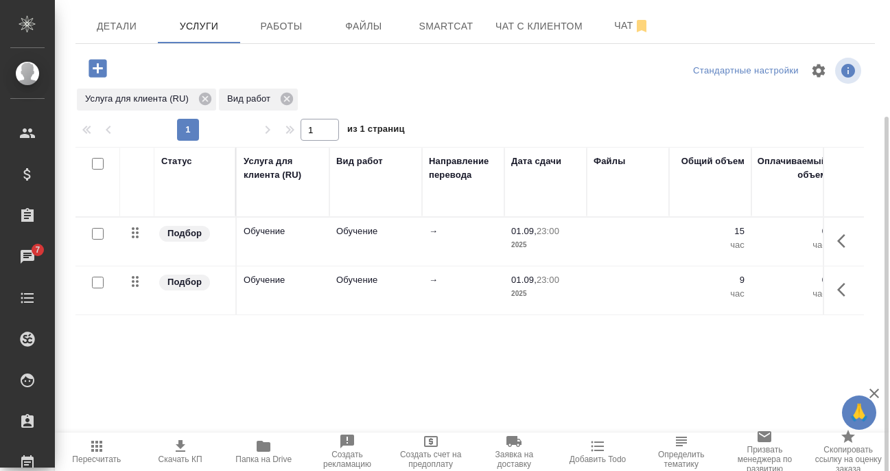
scroll to position [143, 0]
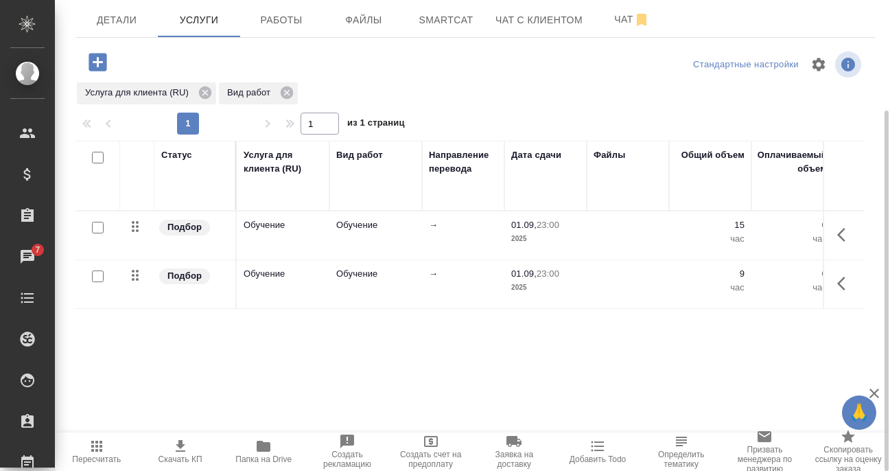
click at [842, 233] on icon "button" at bounding box center [846, 235] width 16 height 16
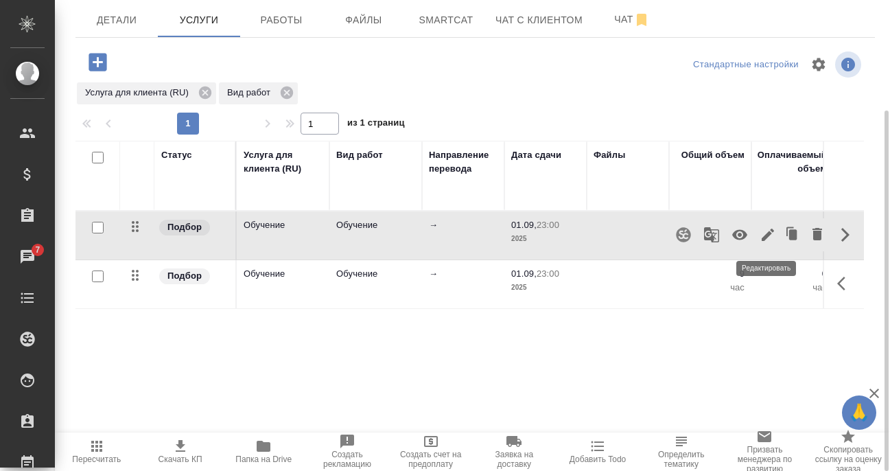
click at [775, 231] on icon "button" at bounding box center [768, 235] width 16 height 16
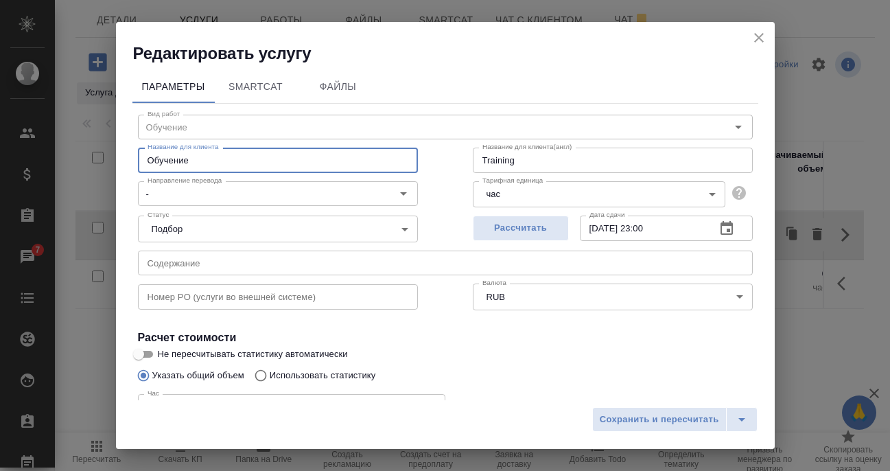
click at [263, 163] on input "Обучение" at bounding box center [278, 160] width 280 height 25
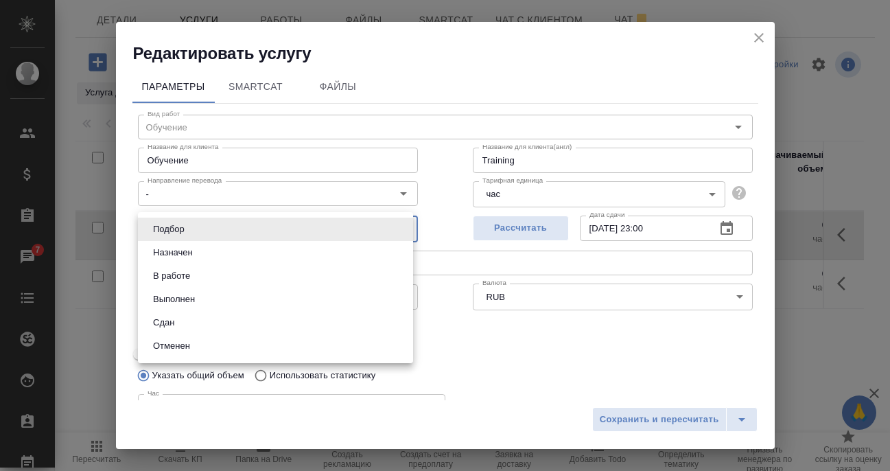
click at [173, 231] on body "🙏 .cls-1 fill:#fff; AWATERA Filipova Nadezhda Клиенты Спецификации Заказы 7 Чат…" at bounding box center [445, 235] width 890 height 471
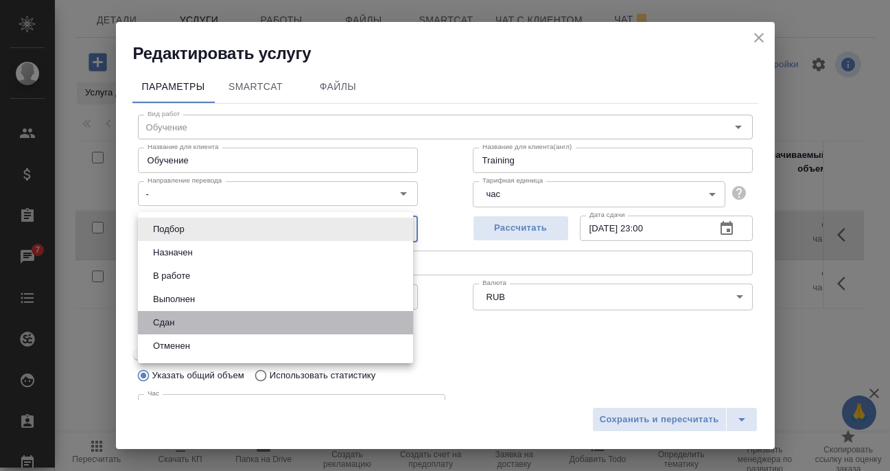
drag, startPoint x: 174, startPoint y: 325, endPoint x: 218, endPoint y: 319, distance: 45.1
click at [174, 324] on button "Сдан" at bounding box center [164, 322] width 30 height 15
type input "closed"
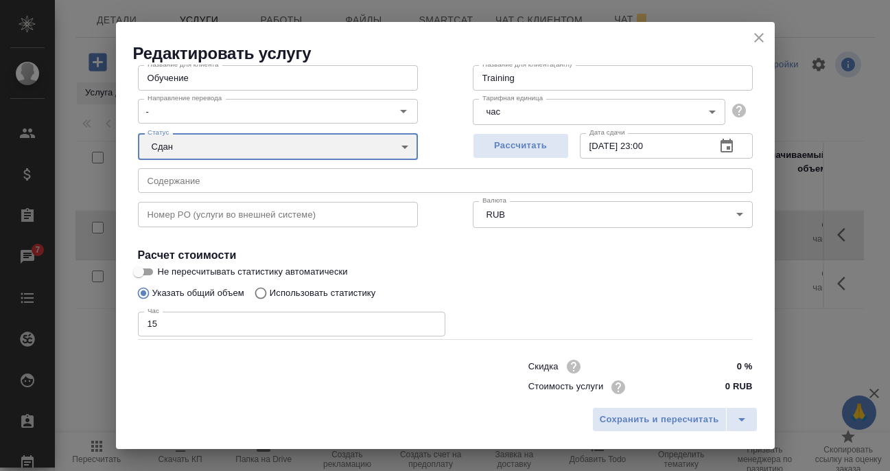
scroll to position [109, 0]
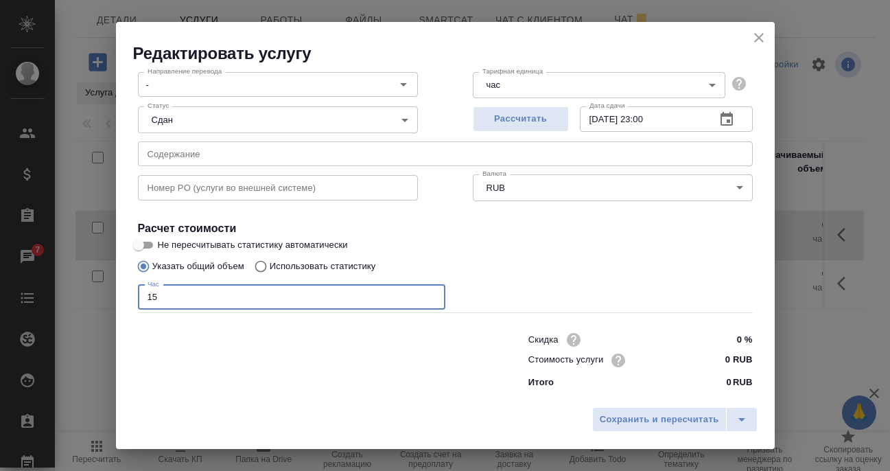
drag, startPoint x: 158, startPoint y: 298, endPoint x: 142, endPoint y: 297, distance: 15.8
click at [142, 297] on input "15" at bounding box center [292, 297] width 308 height 25
type input "2"
click at [663, 415] on span "Сохранить и пересчитать" at bounding box center [659, 420] width 119 height 16
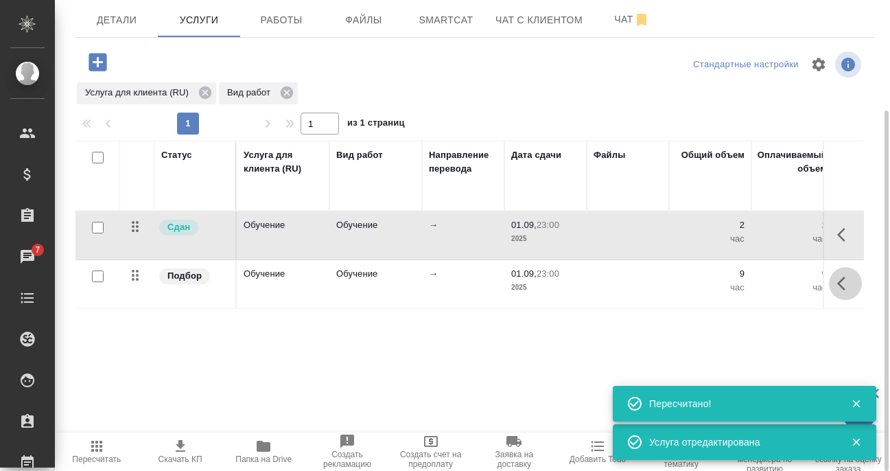
click at [844, 284] on icon "button" at bounding box center [846, 283] width 16 height 16
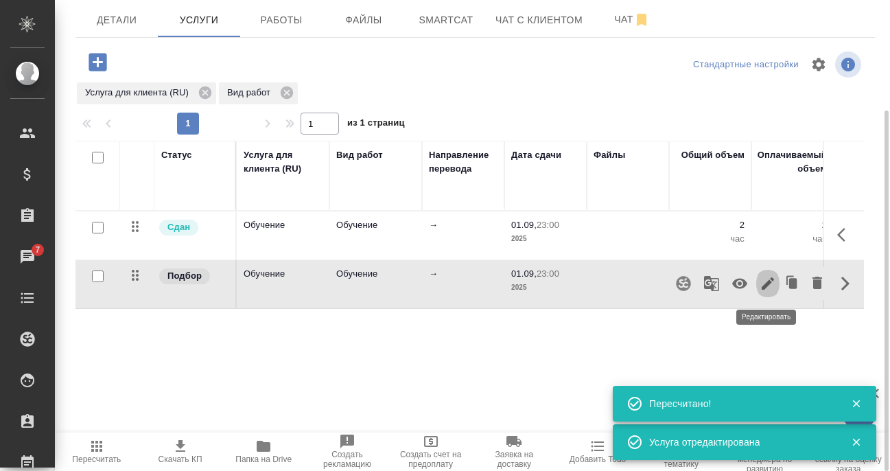
click at [763, 284] on icon "button" at bounding box center [768, 283] width 16 height 16
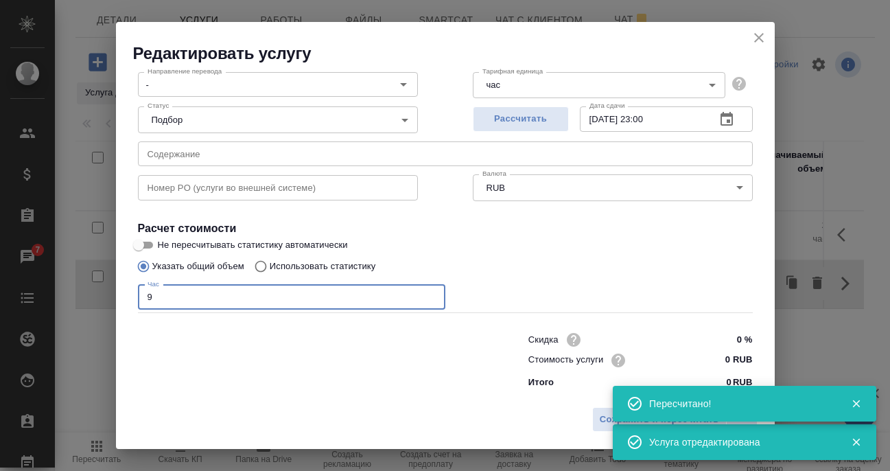
drag, startPoint x: 155, startPoint y: 292, endPoint x: 132, endPoint y: 292, distance: 23.3
click at [133, 292] on div "Вид работ Обучение Вид работ Название для клиента Обучение Название для клиента…" at bounding box center [446, 195] width 626 height 400
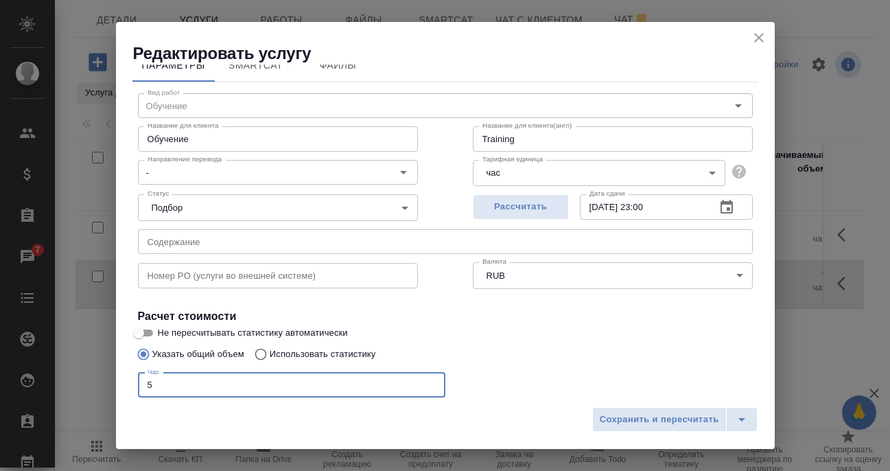
scroll to position [0, 0]
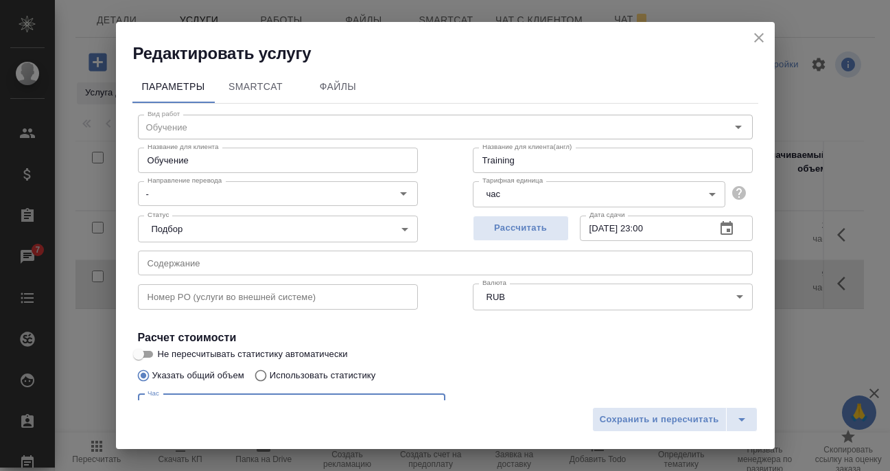
type input "5"
click at [268, 229] on body "🙏 .cls-1 fill:#fff; AWATERA Filipova Nadezhda Клиенты Спецификации Заказы 7 Чат…" at bounding box center [445, 235] width 890 height 471
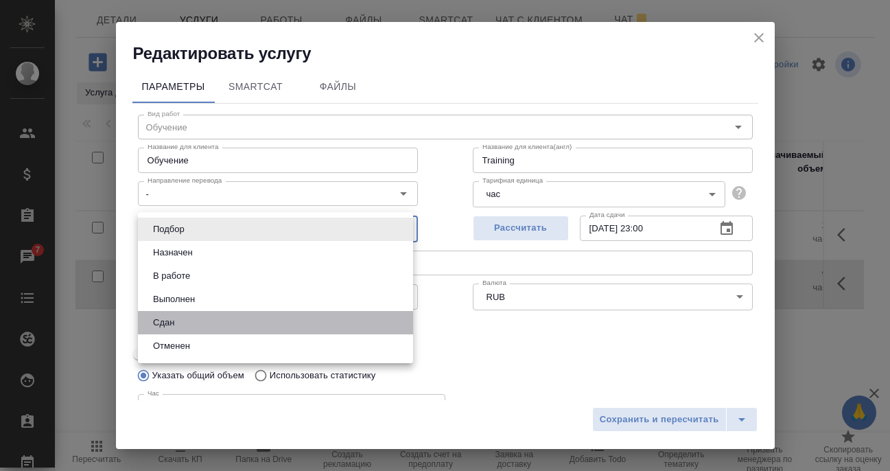
click at [202, 322] on li "Сдан" at bounding box center [275, 322] width 275 height 23
type input "closed"
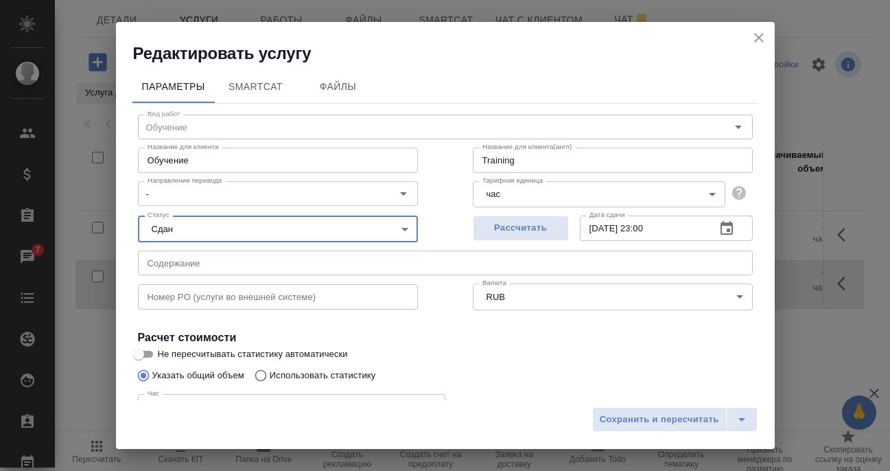
click at [446, 231] on div "Рассчитать Дата сдачи 01.09.2025 23:00 Дата сдачи" at bounding box center [613, 227] width 335 height 88
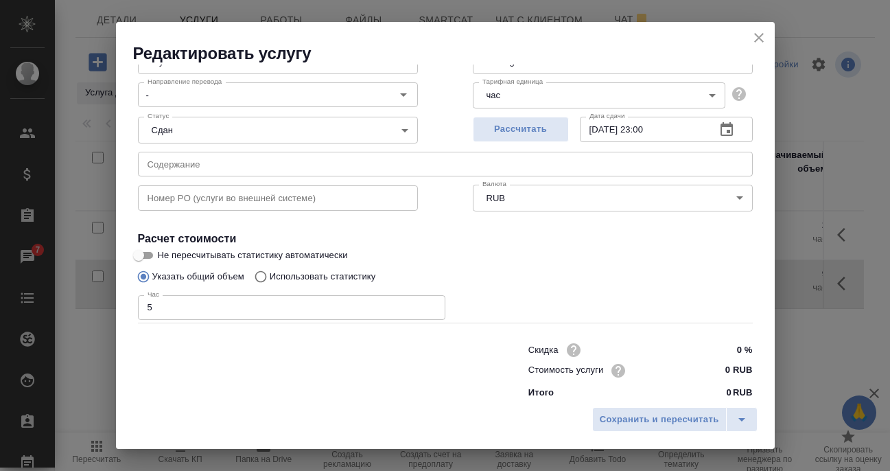
scroll to position [109, 0]
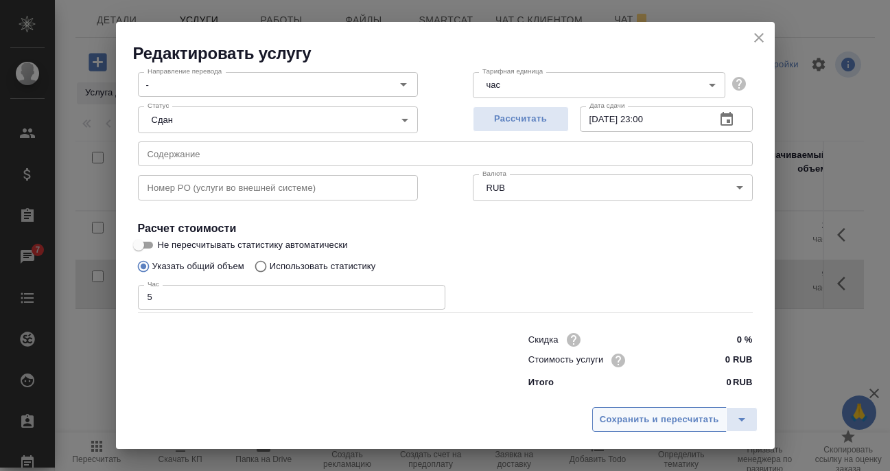
click at [663, 417] on span "Сохранить и пересчитать" at bounding box center [659, 420] width 119 height 16
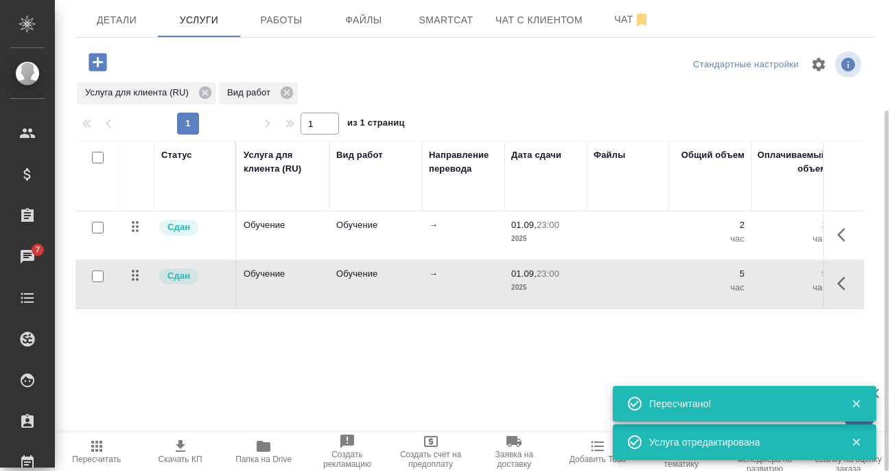
scroll to position [6, 0]
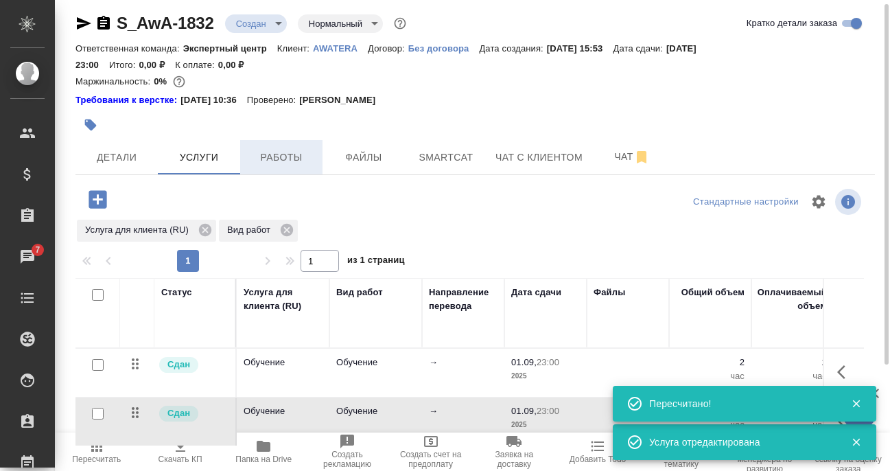
click at [288, 151] on span "Работы" at bounding box center [282, 157] width 66 height 17
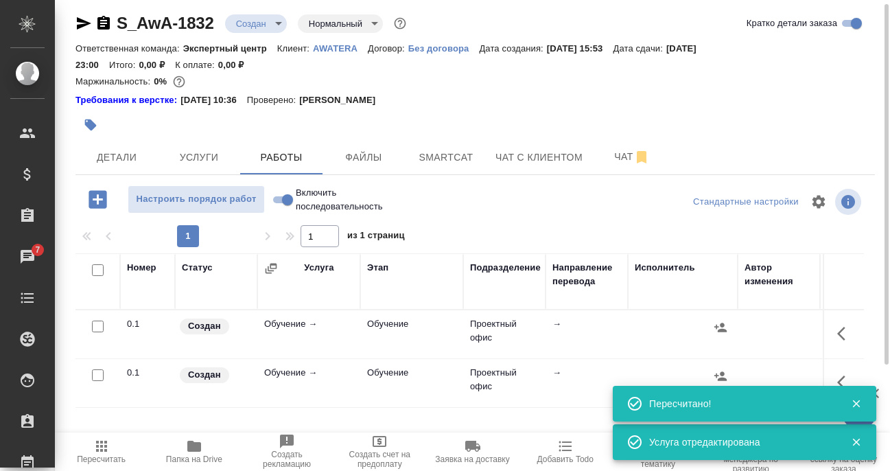
scroll to position [133, 0]
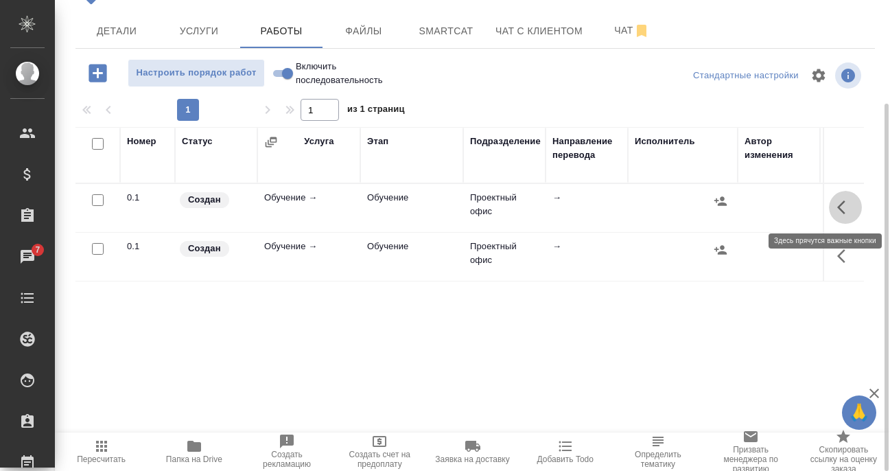
click at [844, 202] on icon "button" at bounding box center [842, 207] width 8 height 14
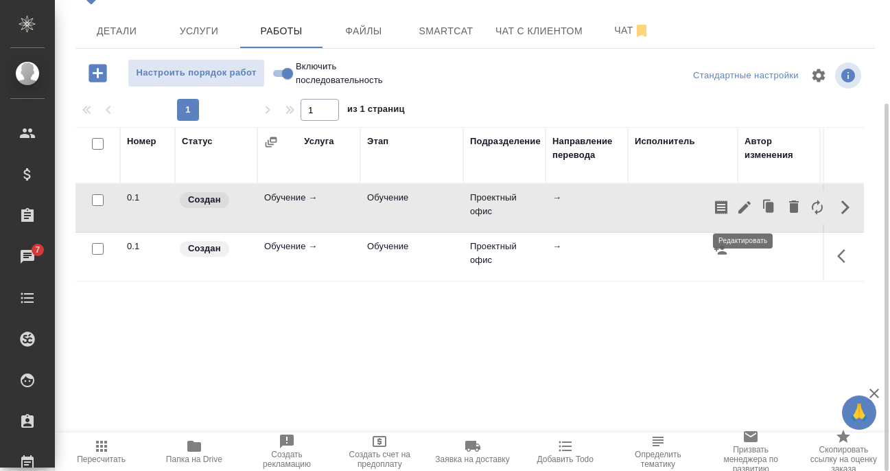
click at [745, 208] on icon "button" at bounding box center [745, 207] width 12 height 12
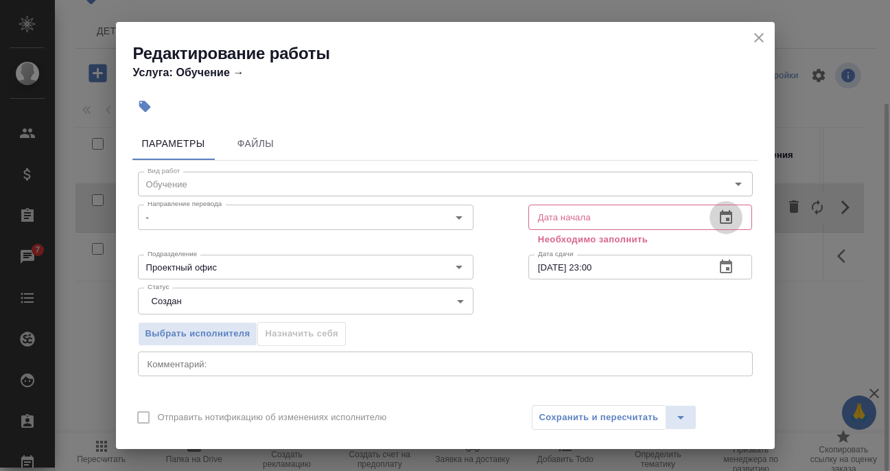
click at [718, 211] on icon "button" at bounding box center [726, 217] width 16 height 16
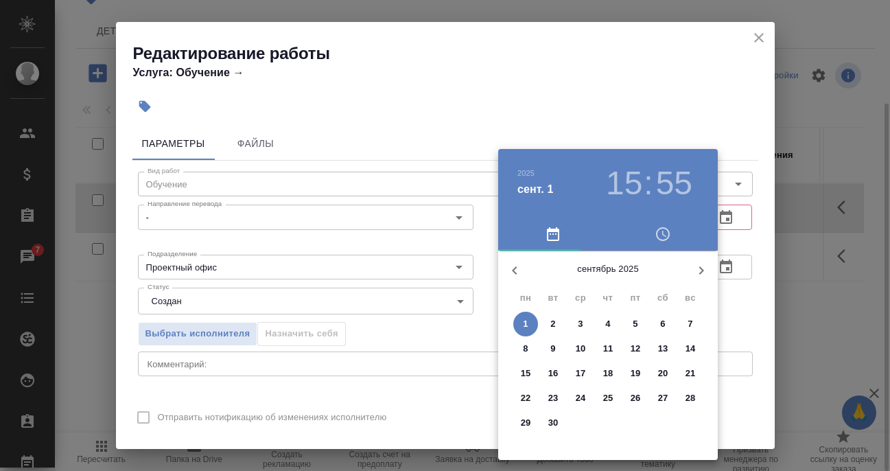
click at [528, 323] on p "1" at bounding box center [525, 324] width 5 height 14
type input "01.09.2025 15:55"
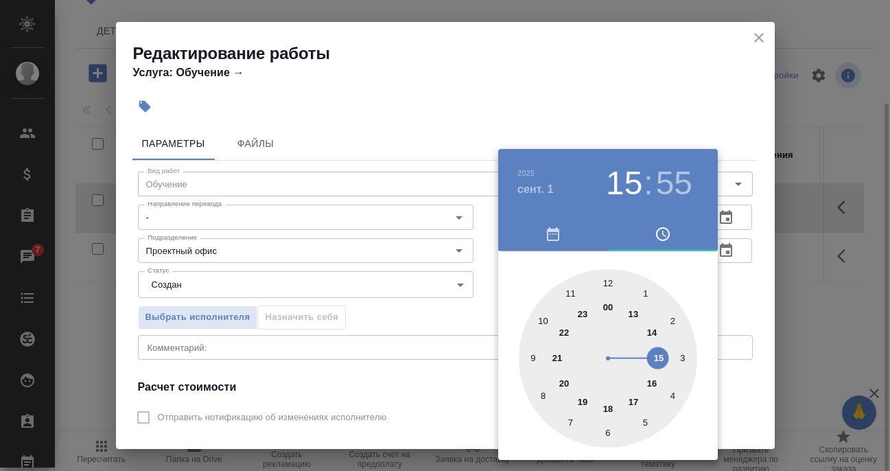
click at [490, 314] on div at bounding box center [445, 235] width 890 height 471
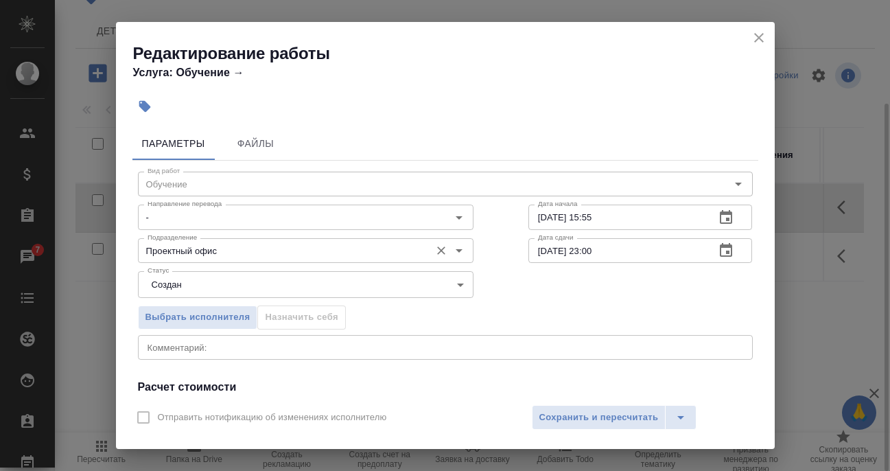
click at [223, 256] on input "Проектный офис" at bounding box center [282, 250] width 281 height 16
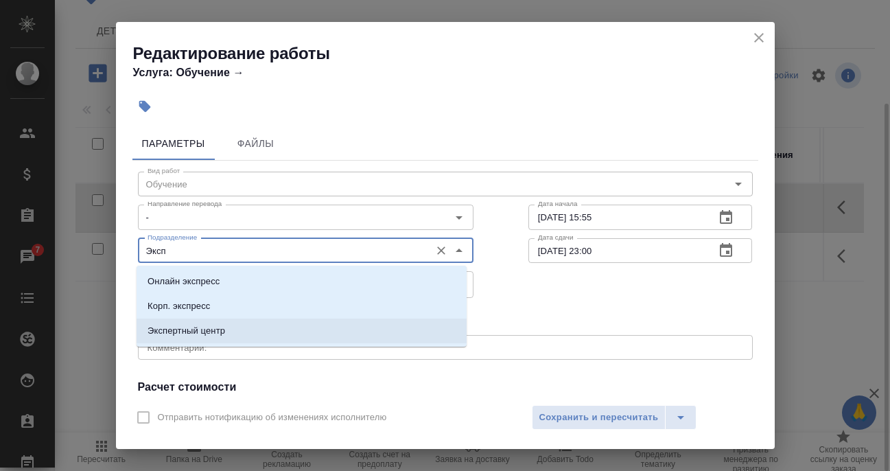
click at [225, 333] on p "Экспертный центр" at bounding box center [187, 331] width 78 height 14
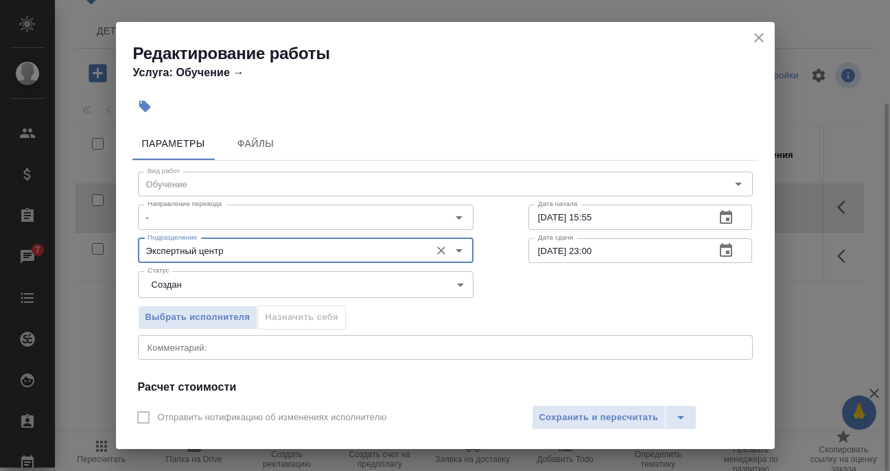
type input "Экспертный центр"
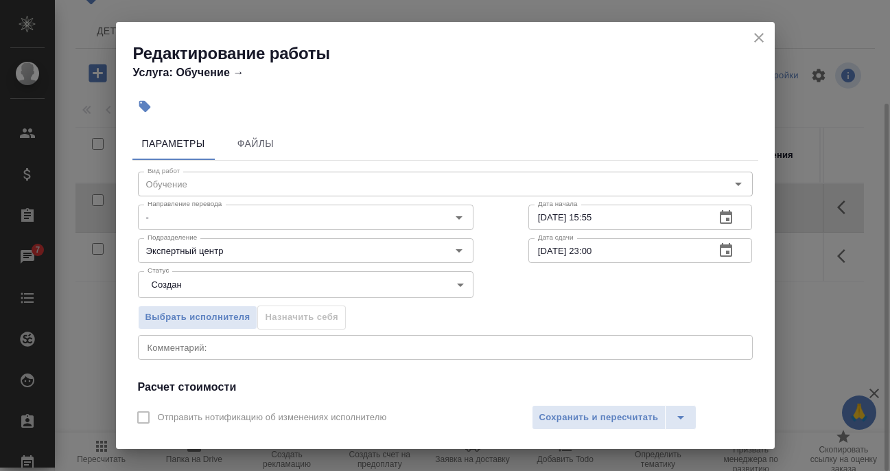
click at [493, 286] on div "Выбрать исполнителя Назначить себя" at bounding box center [306, 315] width 391 height 84
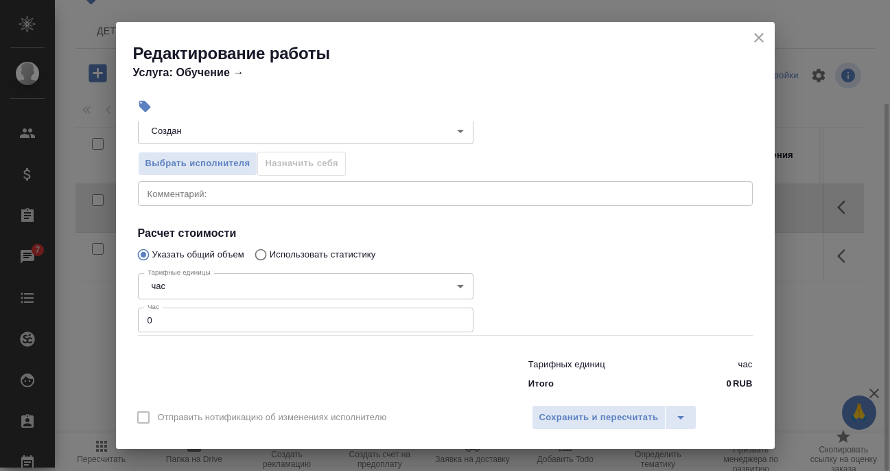
scroll to position [176, 0]
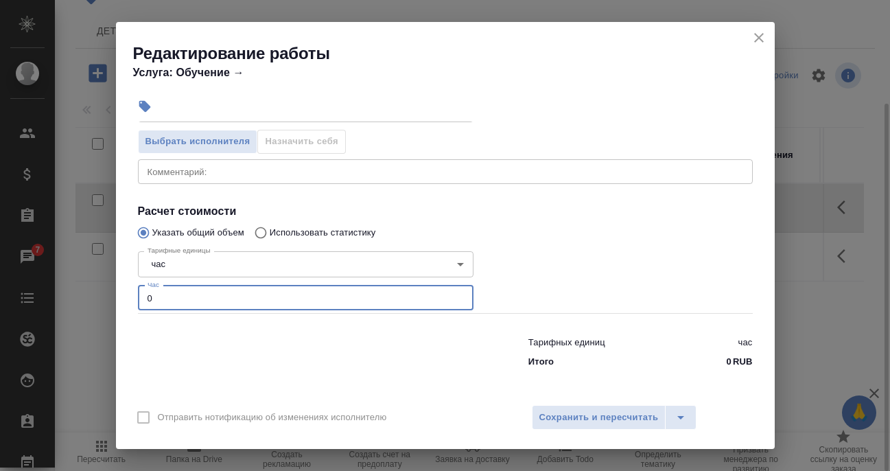
drag, startPoint x: 148, startPoint y: 299, endPoint x: 161, endPoint y: 298, distance: 13.1
click at [161, 298] on input "0" at bounding box center [306, 298] width 336 height 25
type input "2"
click at [614, 414] on span "Сохранить и пересчитать" at bounding box center [599, 418] width 119 height 16
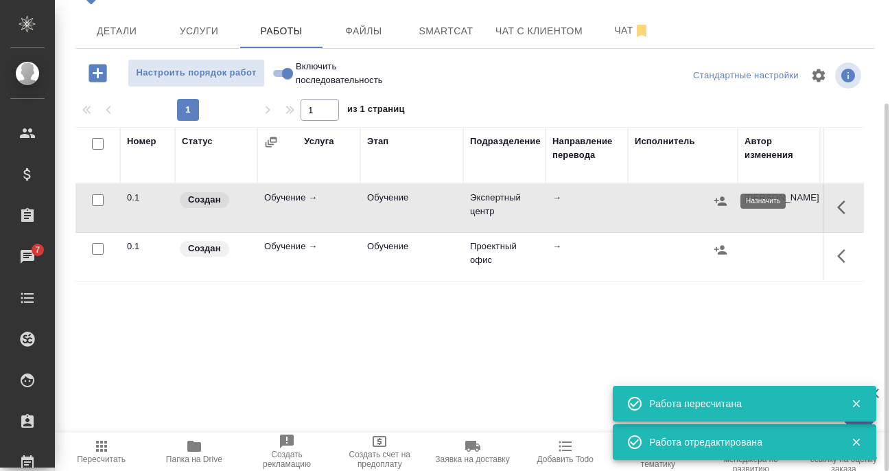
click at [728, 199] on button "button" at bounding box center [721, 201] width 21 height 21
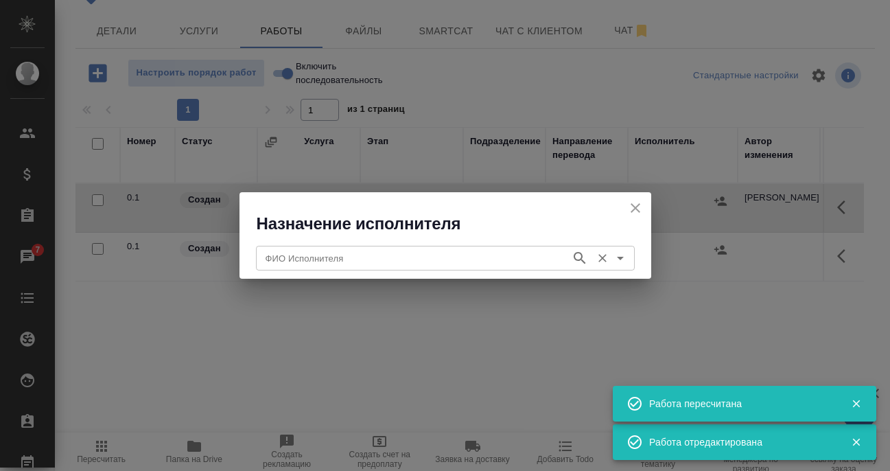
click at [413, 246] on div "ФИО Исполнителя" at bounding box center [445, 258] width 379 height 25
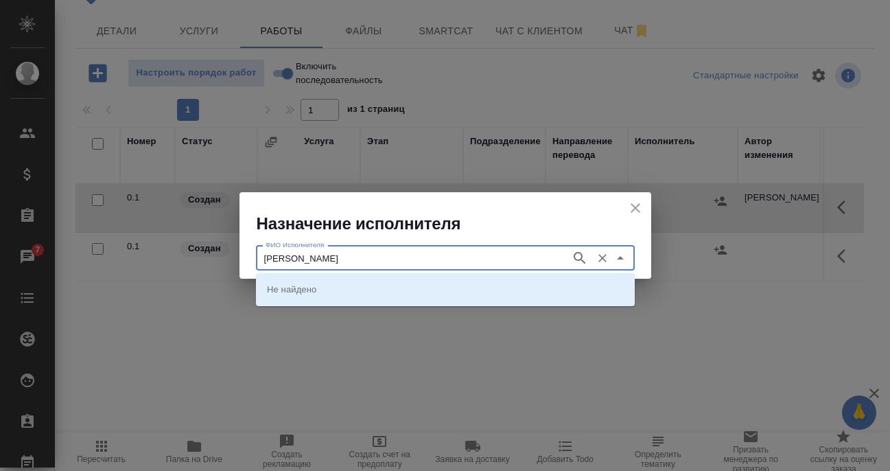
type input "Филипова"
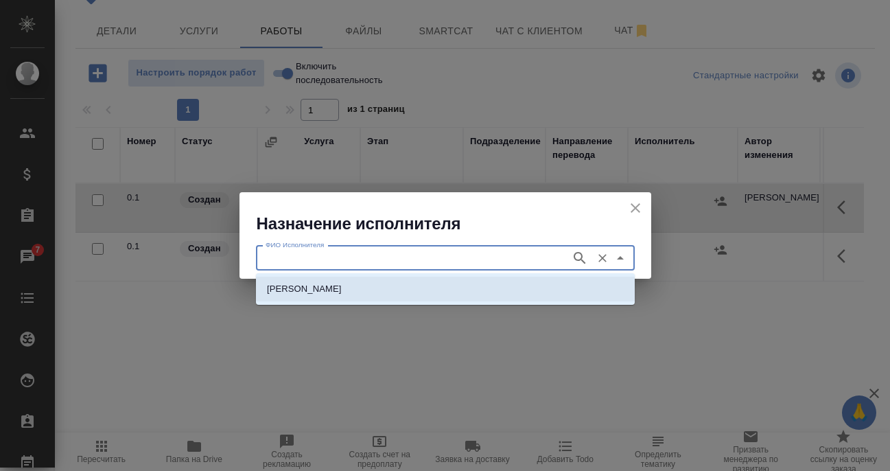
click at [342, 285] on p "[PERSON_NAME]" at bounding box center [304, 289] width 75 height 14
type input "[PERSON_NAME]"
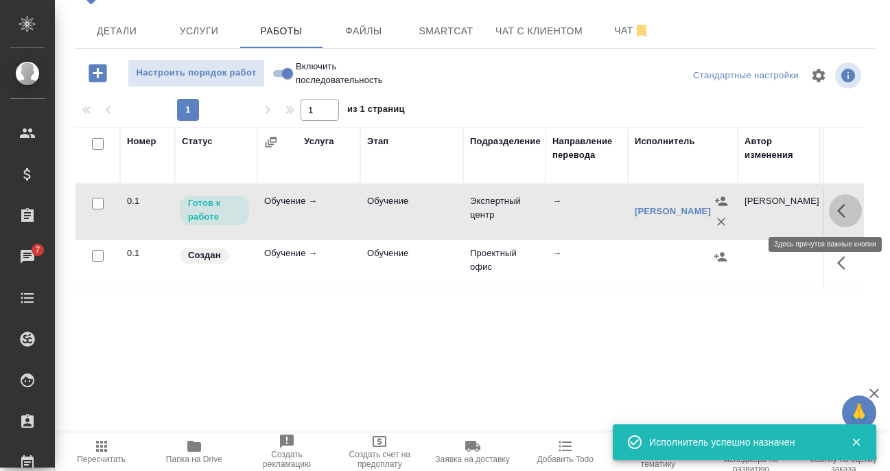
click at [849, 207] on icon "button" at bounding box center [846, 211] width 16 height 16
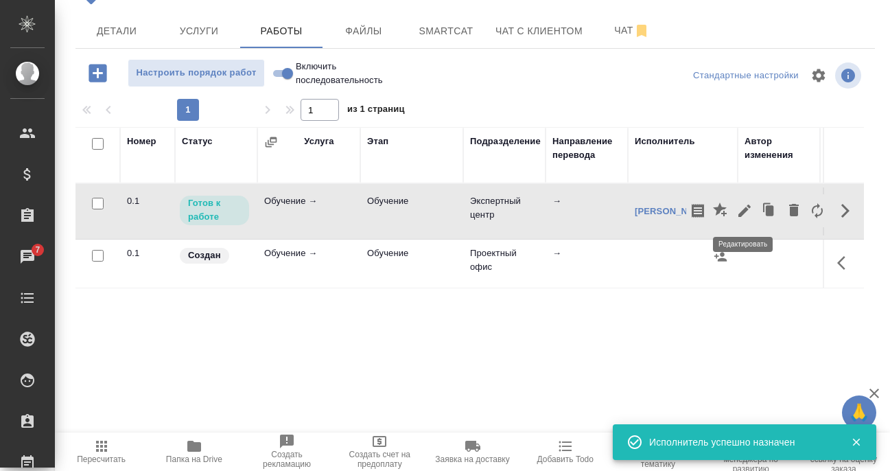
click at [742, 213] on icon "button" at bounding box center [745, 211] width 12 height 12
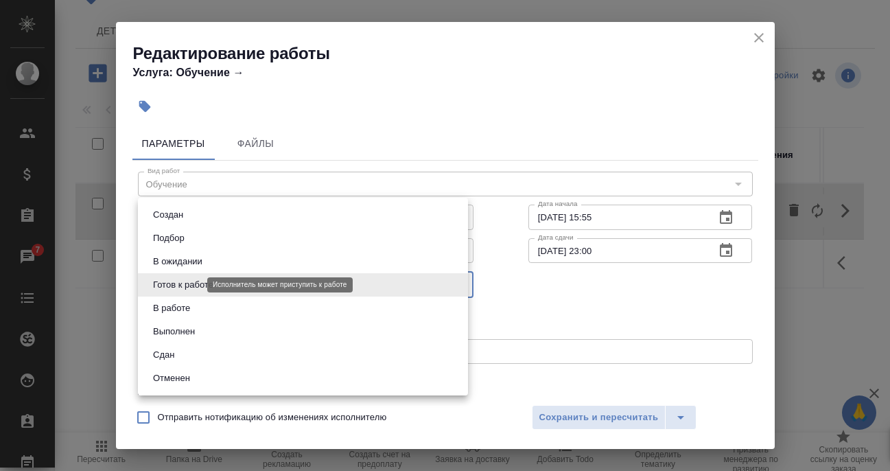
click at [194, 281] on body "🙏 .cls-1 fill:#fff; AWATERA Filipova Nadezhda Клиенты Спецификации Заказы 7 Чат…" at bounding box center [445, 235] width 890 height 471
click at [766, 38] on div at bounding box center [445, 235] width 890 height 471
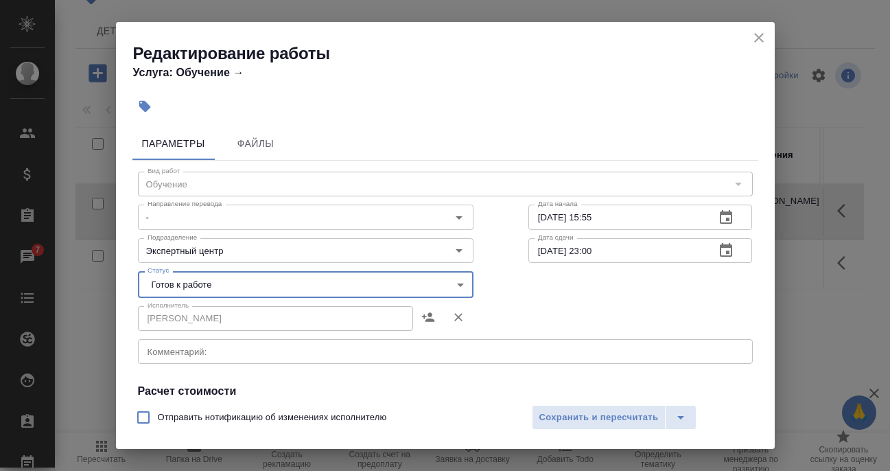
click at [760, 40] on icon "close" at bounding box center [759, 38] width 16 height 16
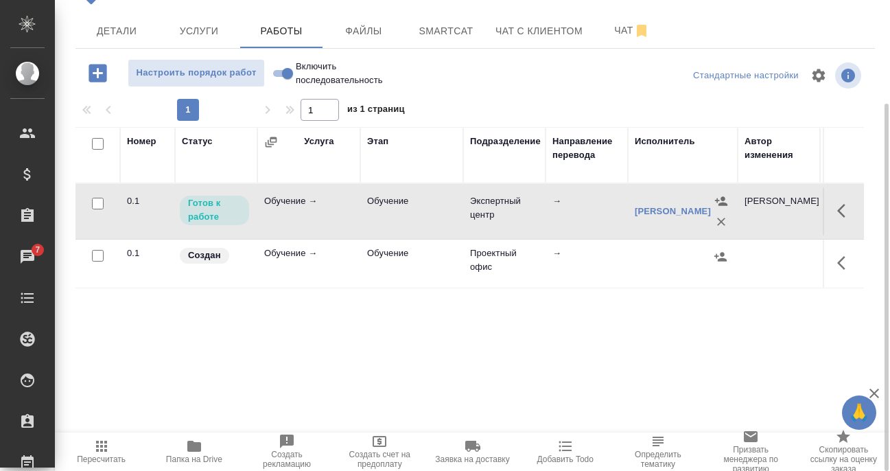
click at [278, 73] on input "Включить последовательность" at bounding box center [287, 73] width 49 height 16
checkbox input "true"
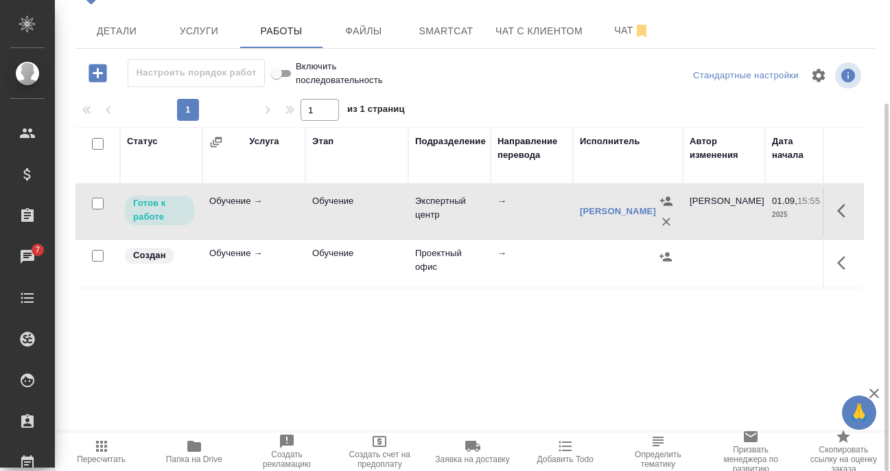
click at [844, 211] on icon "button" at bounding box center [846, 211] width 16 height 16
click at [749, 211] on icon "button" at bounding box center [745, 211] width 16 height 16
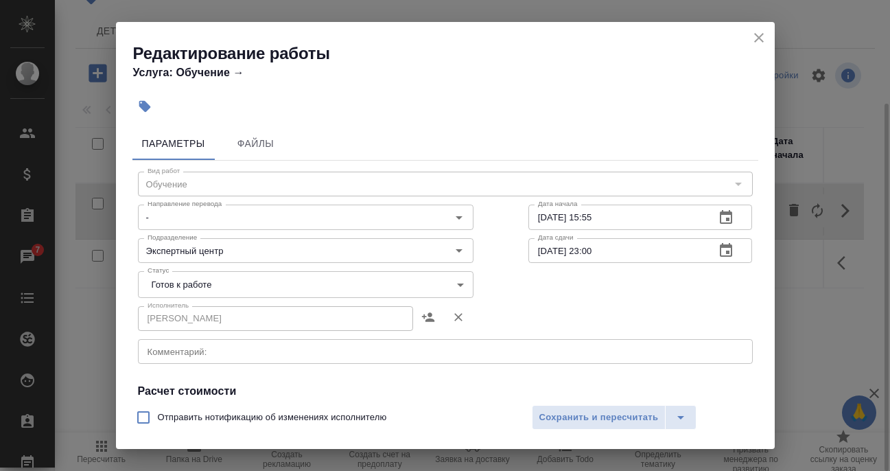
click at [222, 284] on body "🙏 .cls-1 fill:#fff; AWATERA Filipova Nadezhda Клиенты Спецификации Заказы 7 Чат…" at bounding box center [445, 235] width 890 height 471
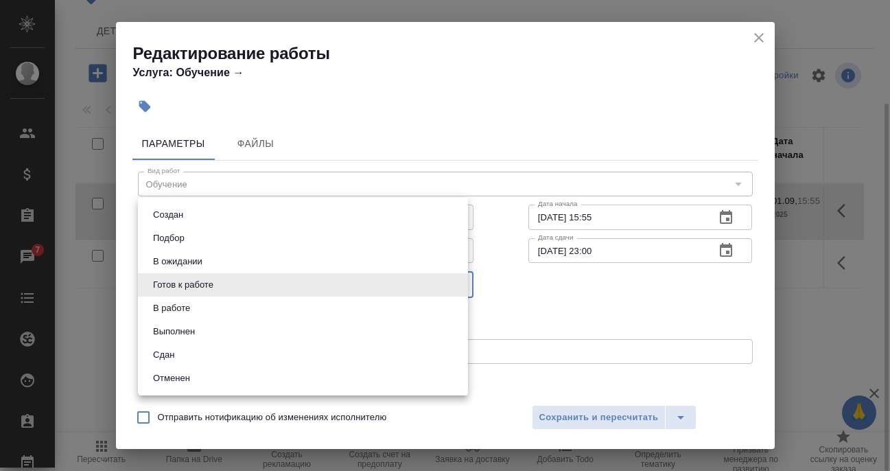
click at [194, 353] on li "Сдан" at bounding box center [303, 354] width 330 height 23
type input "closed"
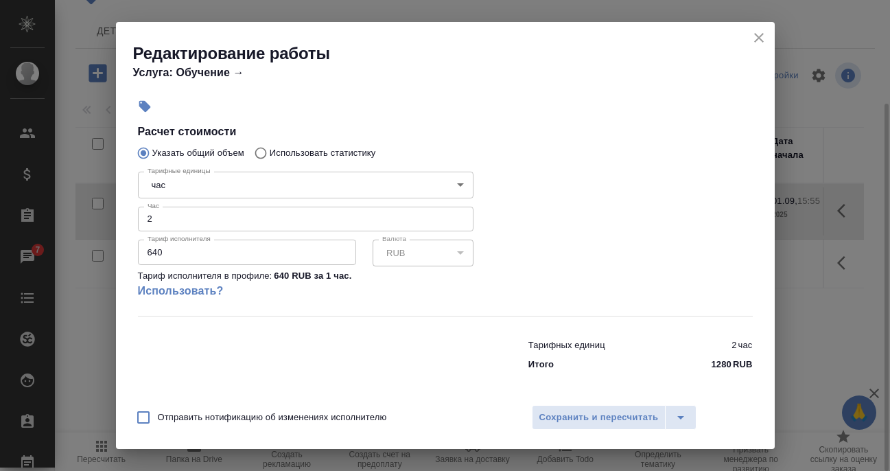
scroll to position [262, 0]
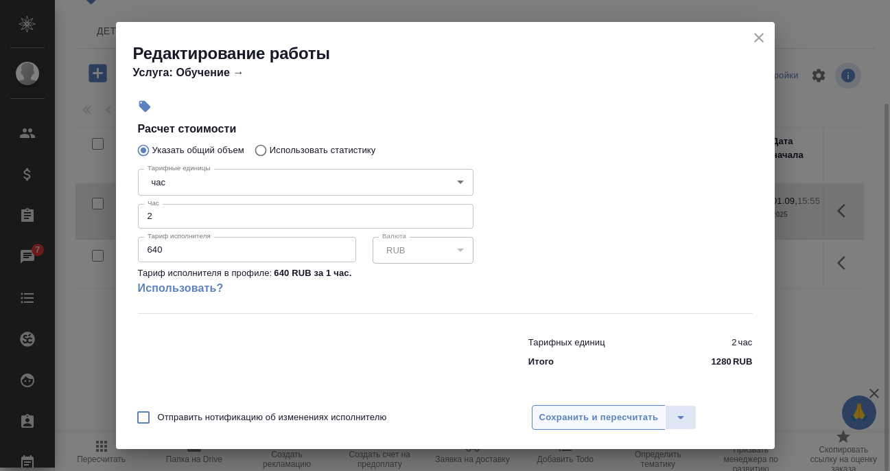
click at [612, 416] on span "Сохранить и пересчитать" at bounding box center [599, 418] width 119 height 16
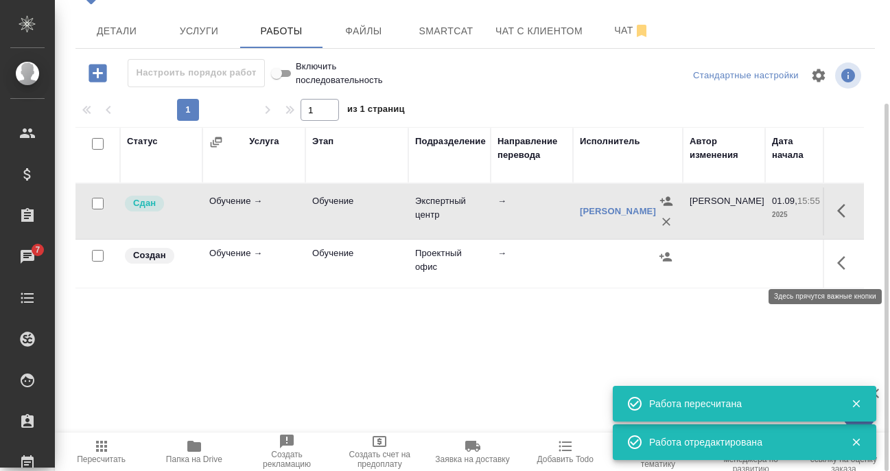
click at [851, 262] on icon "button" at bounding box center [846, 263] width 16 height 16
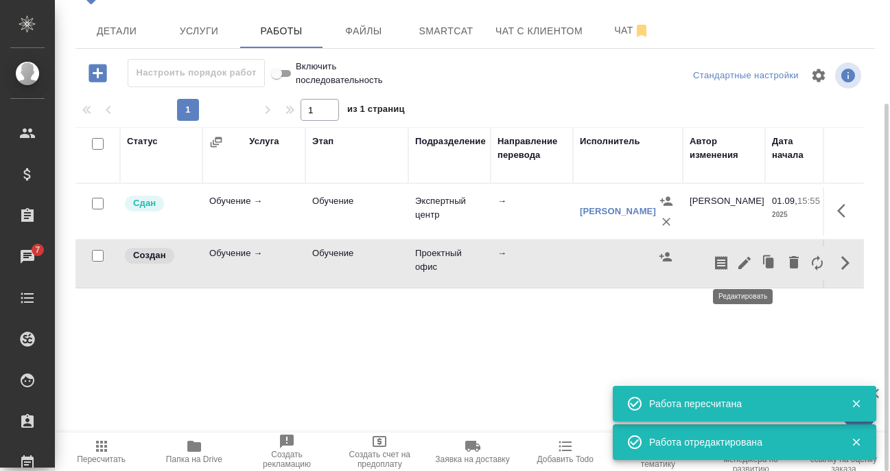
click at [747, 263] on icon "button" at bounding box center [745, 263] width 12 height 12
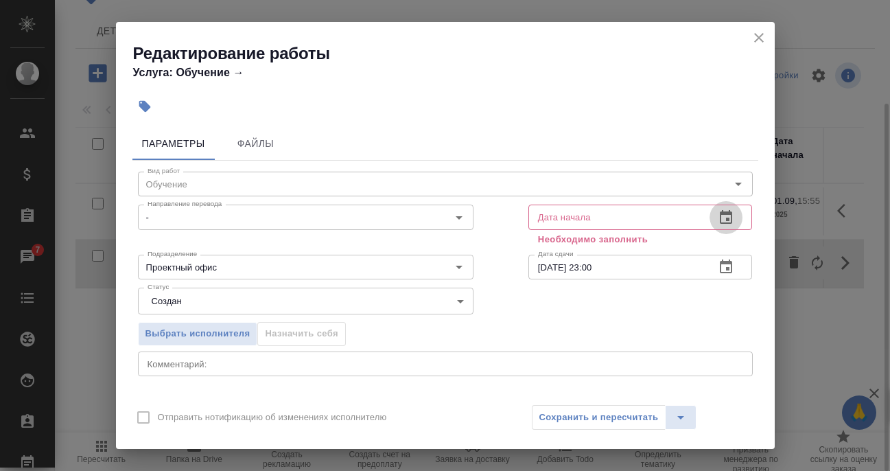
click at [718, 217] on icon "button" at bounding box center [726, 217] width 16 height 16
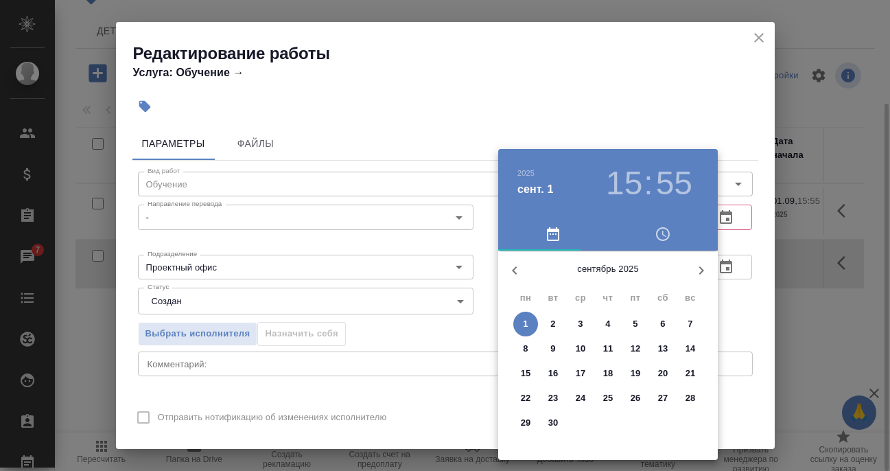
click at [525, 323] on p "1" at bounding box center [525, 324] width 5 height 14
type input "01.09.2025 15:55"
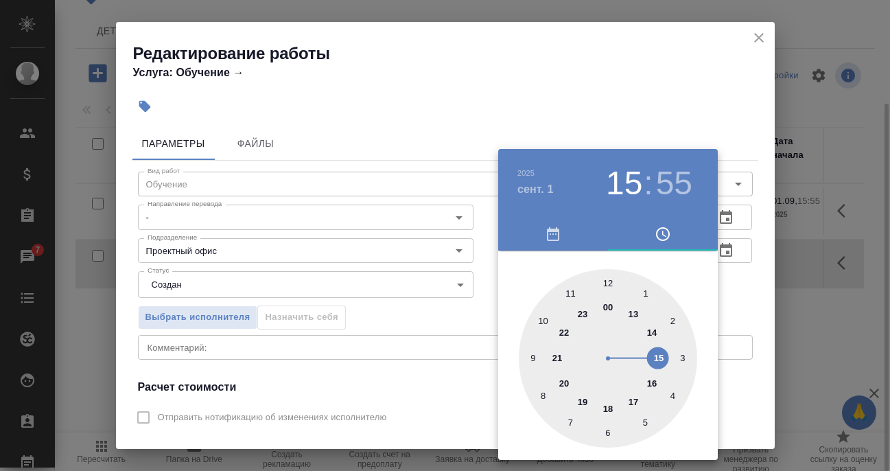
click at [486, 316] on div at bounding box center [445, 235] width 890 height 471
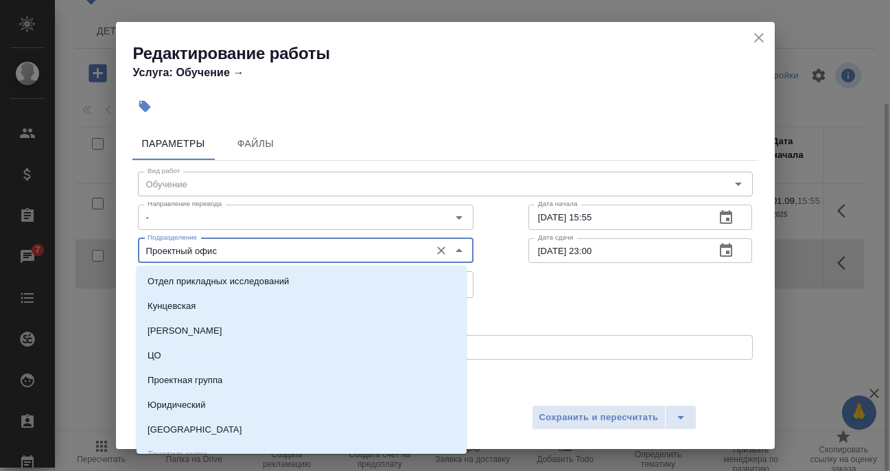
click at [217, 257] on input "Проектный офис" at bounding box center [282, 250] width 281 height 16
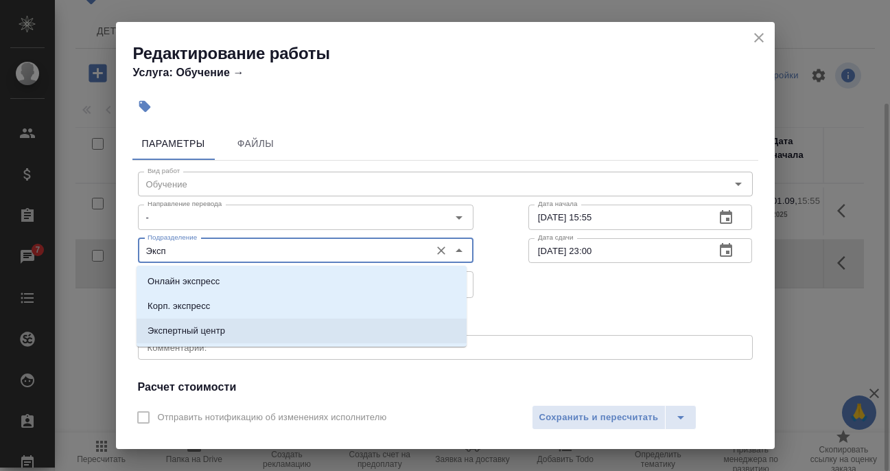
click at [205, 331] on p "Экспертный центр" at bounding box center [187, 331] width 78 height 14
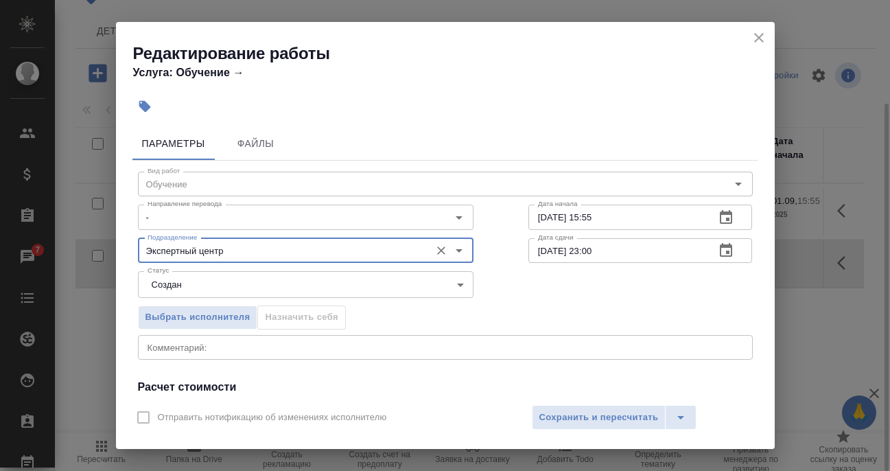
type input "Экспертный центр"
click at [500, 291] on div "Выбрать исполнителя Назначить себя" at bounding box center [446, 315] width 670 height 84
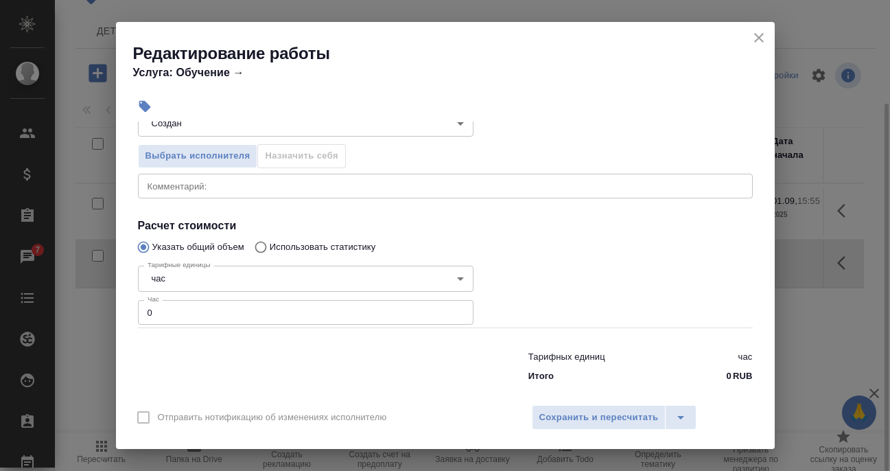
scroll to position [176, 0]
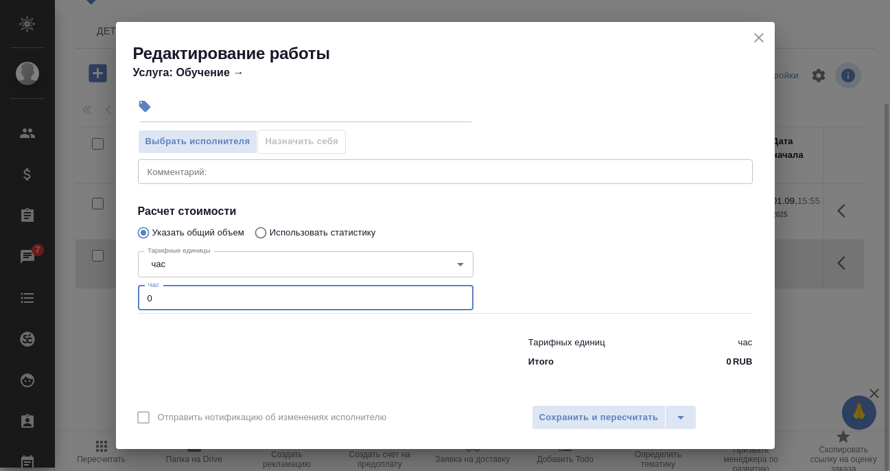
drag, startPoint x: 137, startPoint y: 301, endPoint x: 126, endPoint y: 301, distance: 10.3
click at [126, 301] on div "Параметры Файлы Вид работ Обучение Вид работ Направление перевода - Направление…" at bounding box center [445, 259] width 659 height 275
type input "5"
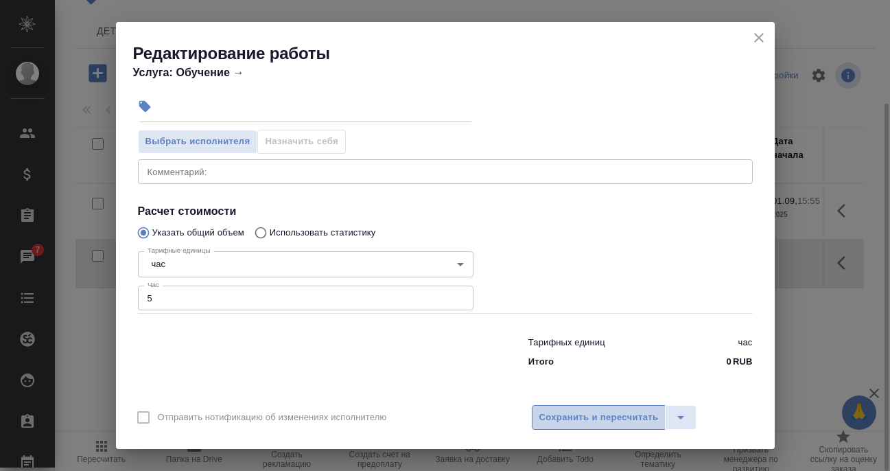
click at [589, 406] on button "Сохранить и пересчитать" at bounding box center [599, 417] width 135 height 25
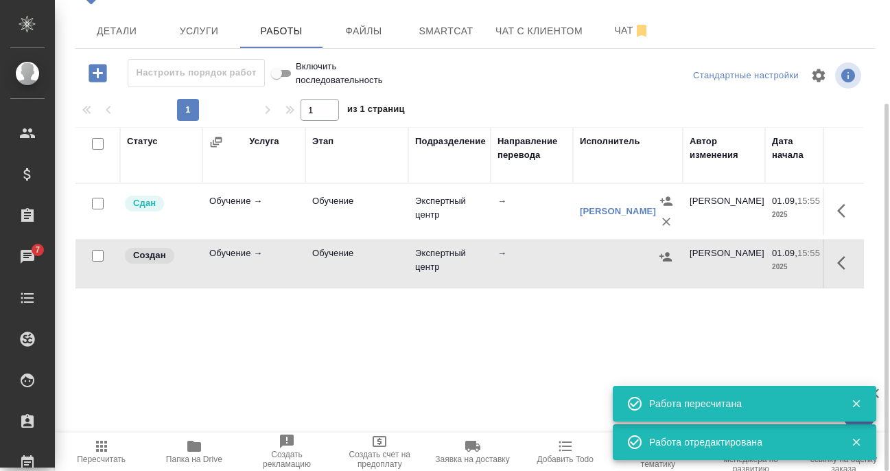
click at [662, 259] on icon "button" at bounding box center [666, 257] width 14 height 14
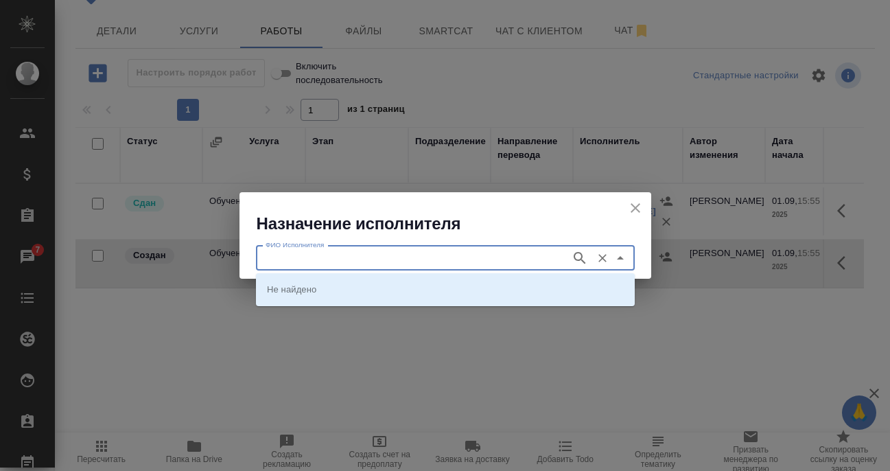
click at [470, 258] on input "ФИО Исполнителя" at bounding box center [412, 258] width 304 height 16
type input "Филипова"
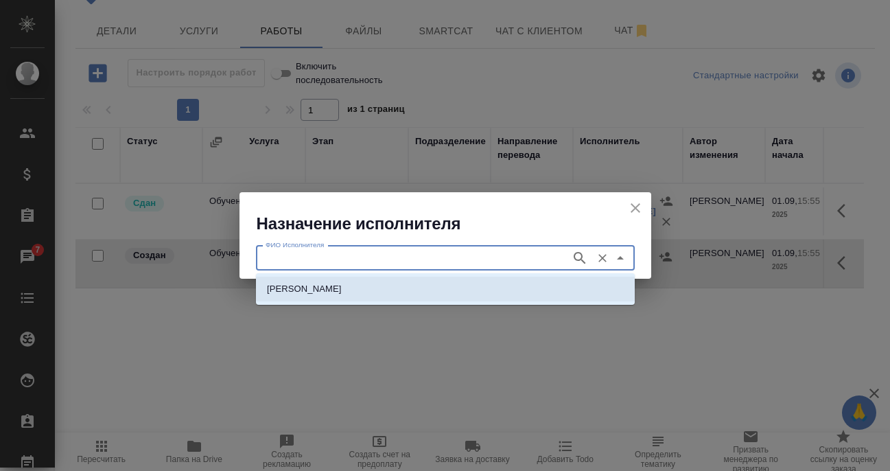
click at [353, 282] on li "[PERSON_NAME]" at bounding box center [445, 289] width 379 height 25
type input "[PERSON_NAME]"
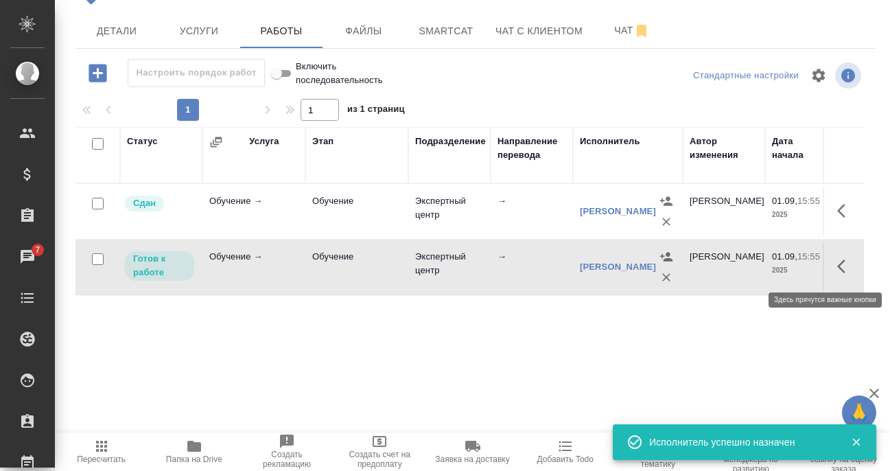
click at [841, 262] on icon "button" at bounding box center [846, 266] width 16 height 16
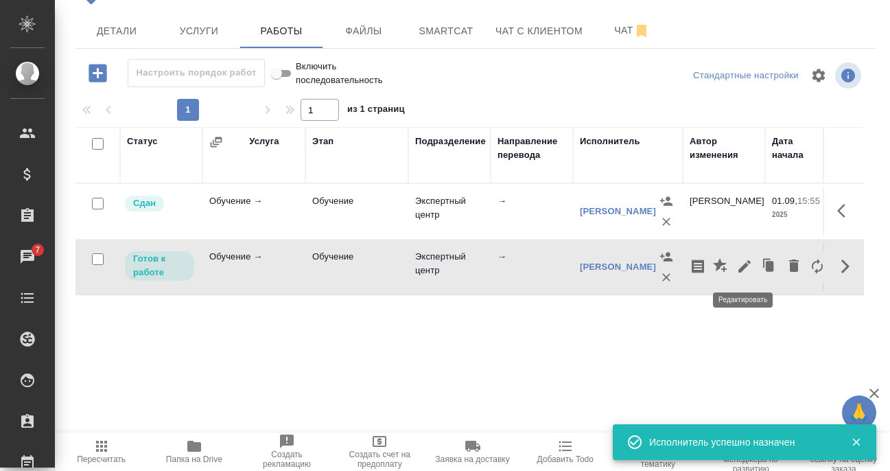
click at [745, 268] on icon "button" at bounding box center [745, 266] width 12 height 12
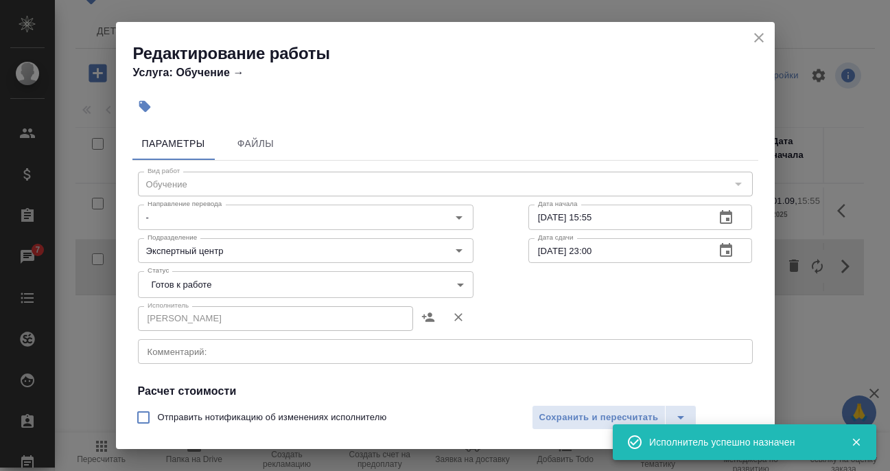
click at [215, 277] on body "🙏 .cls-1 fill:#fff; AWATERA Filipova Nadezhda Клиенты Спецификации Заказы 7 Чат…" at bounding box center [445, 235] width 890 height 471
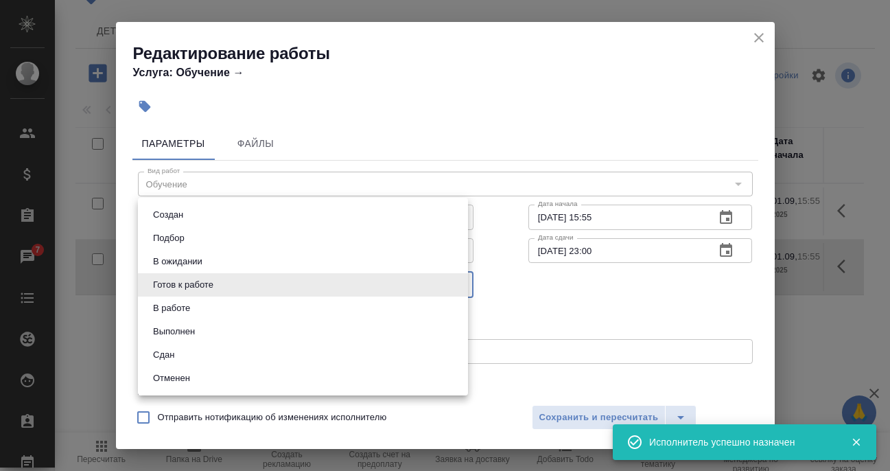
click at [184, 348] on li "Сдан" at bounding box center [303, 354] width 330 height 23
type input "closed"
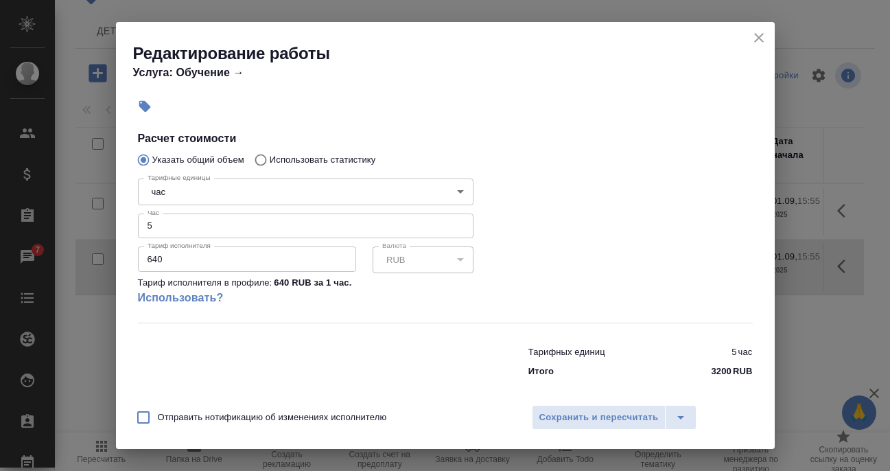
scroll to position [262, 0]
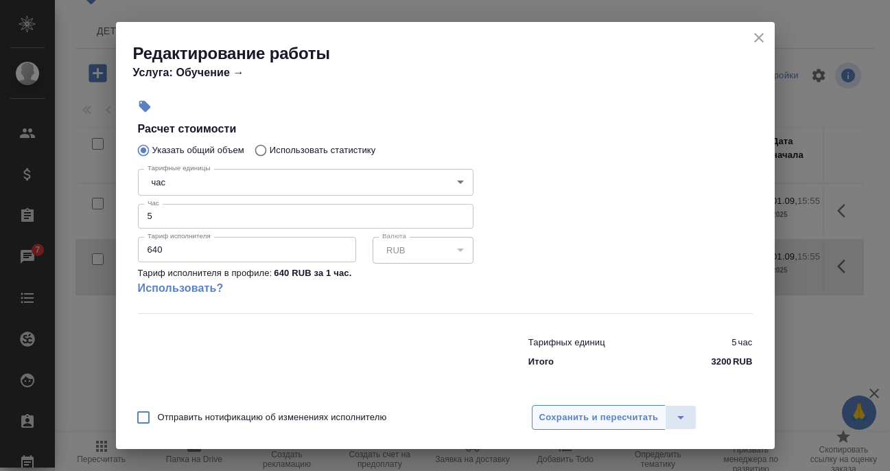
click at [630, 421] on span "Сохранить и пересчитать" at bounding box center [599, 418] width 119 height 16
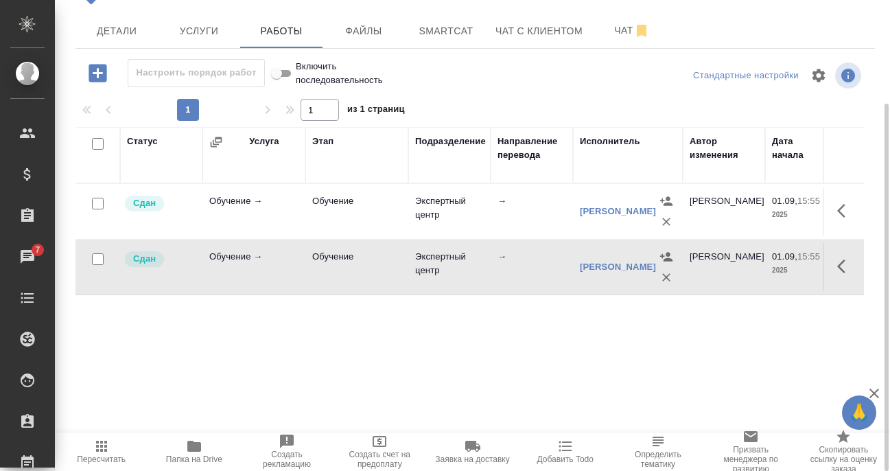
scroll to position [0, 0]
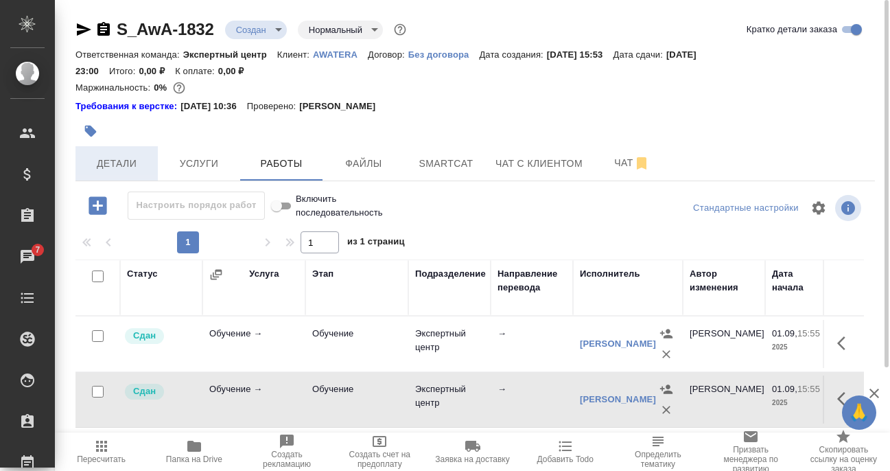
click at [119, 164] on span "Детали" at bounding box center [117, 163] width 66 height 17
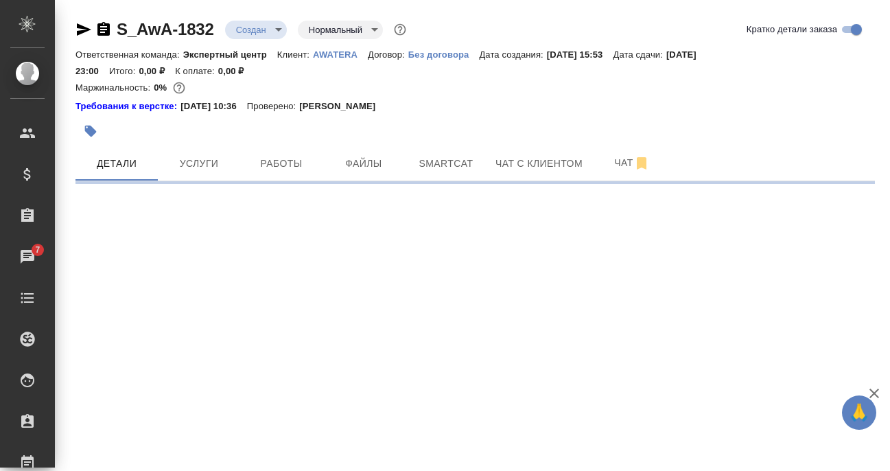
select select "RU"
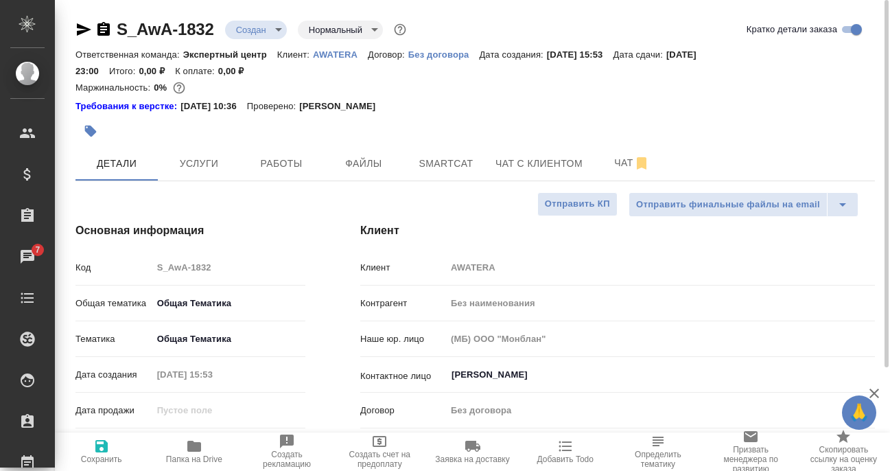
type textarea "x"
click at [96, 449] on icon "button" at bounding box center [101, 446] width 12 height 12
type textarea "x"
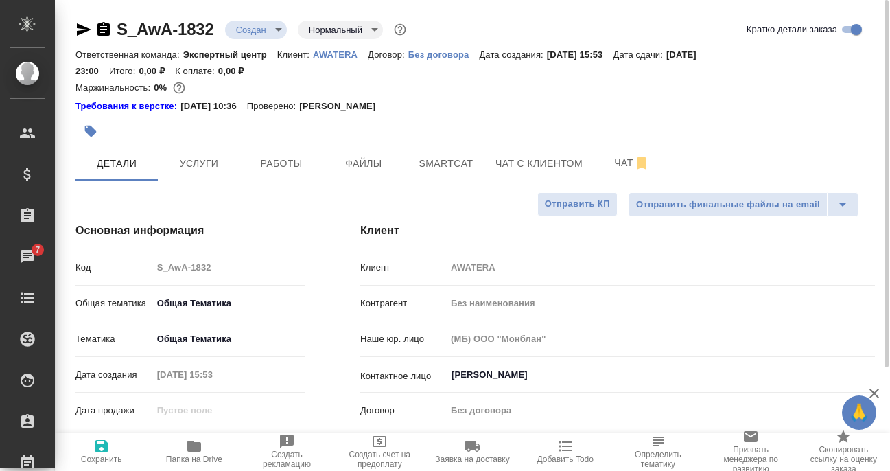
type textarea "x"
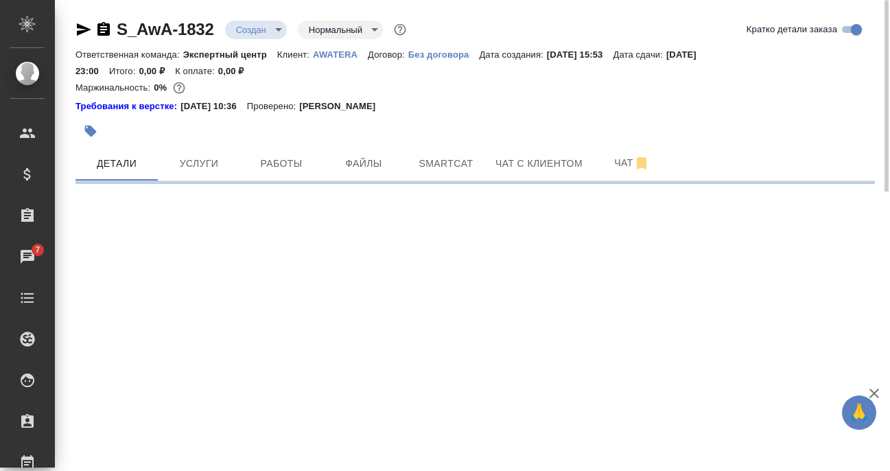
select select "RU"
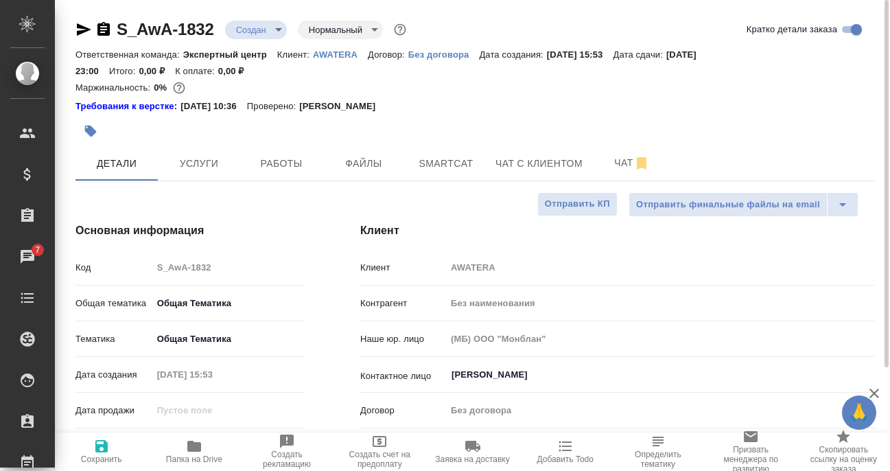
type textarea "x"
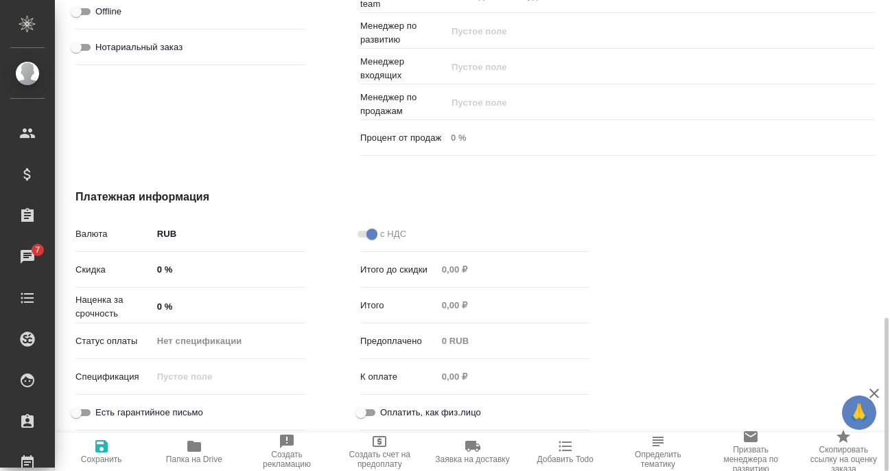
scroll to position [634, 0]
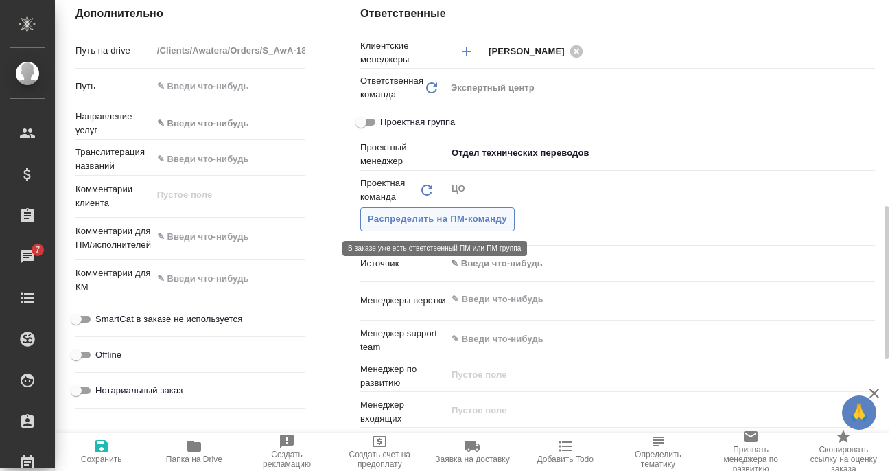
click at [424, 218] on span "Распределить на ПМ-команду" at bounding box center [437, 219] width 139 height 16
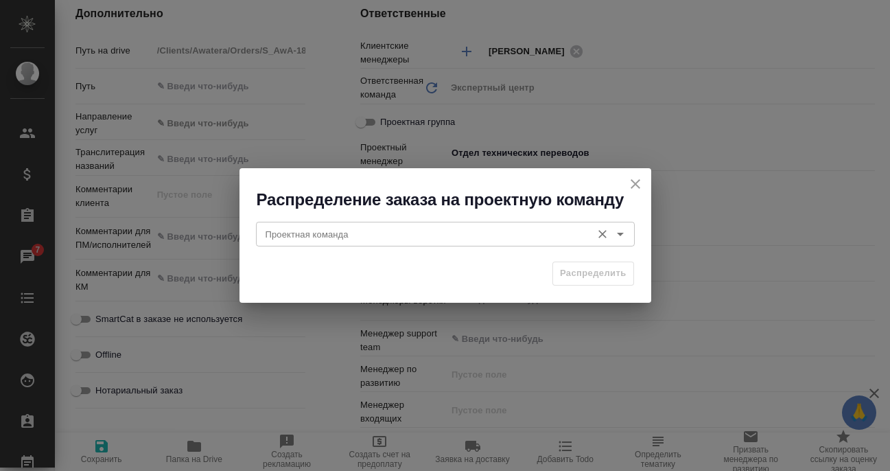
click at [356, 234] on input "Проектная команда" at bounding box center [422, 234] width 325 height 16
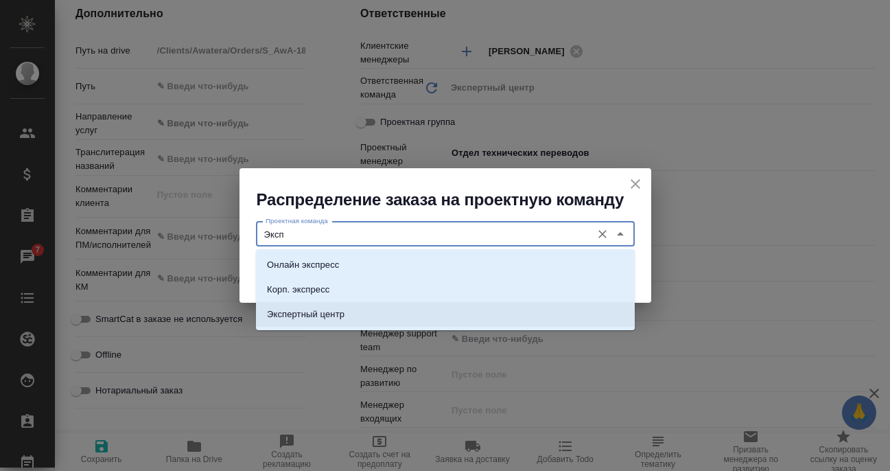
click at [344, 308] on p "Экспертный центр" at bounding box center [306, 315] width 78 height 14
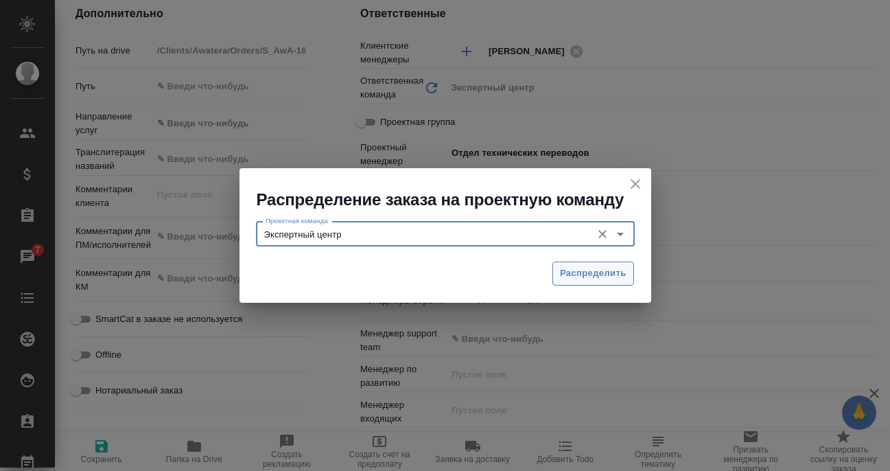
type input "Экспертный центр"
click at [602, 275] on span "Распределить" at bounding box center [593, 274] width 67 height 16
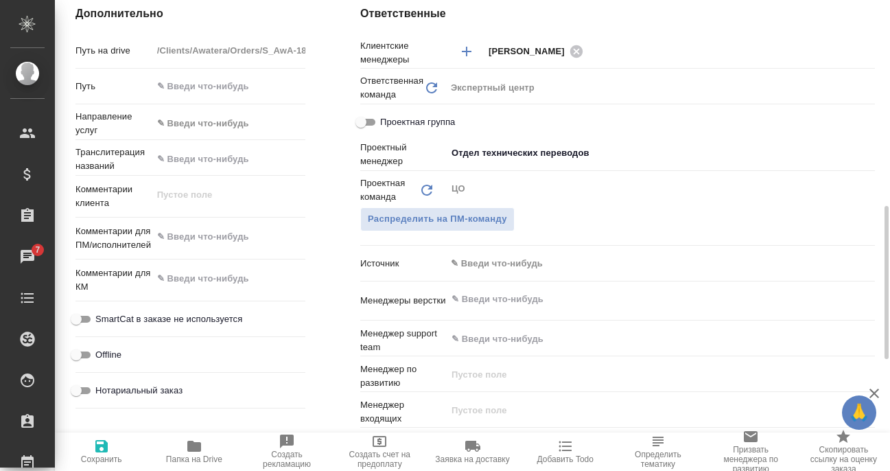
type textarea "x"
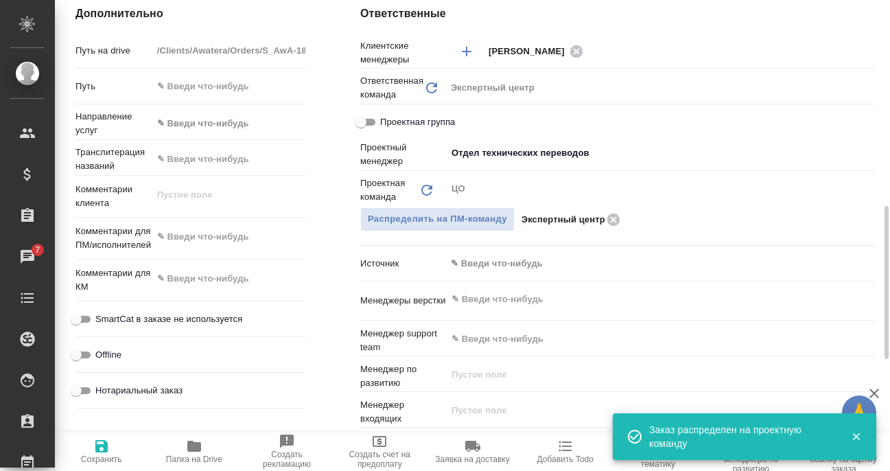
drag, startPoint x: 99, startPoint y: 447, endPoint x: 116, endPoint y: 442, distance: 17.8
click at [99, 446] on icon "button" at bounding box center [101, 446] width 12 height 12
type textarea "x"
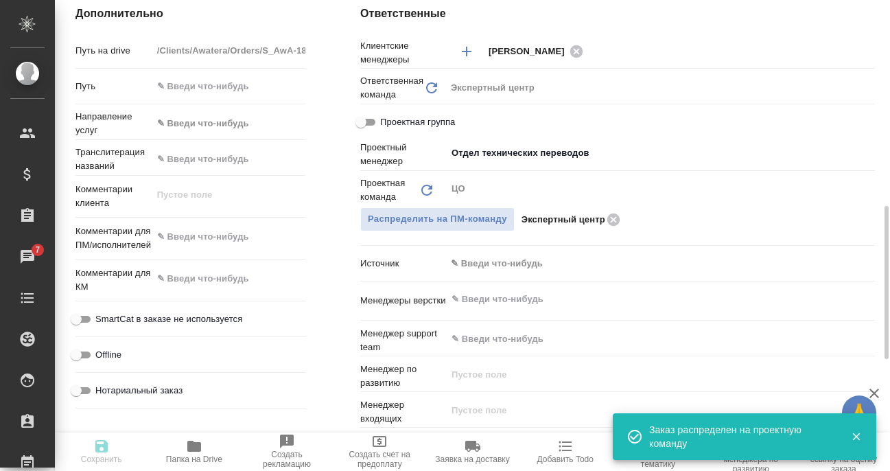
type textarea "x"
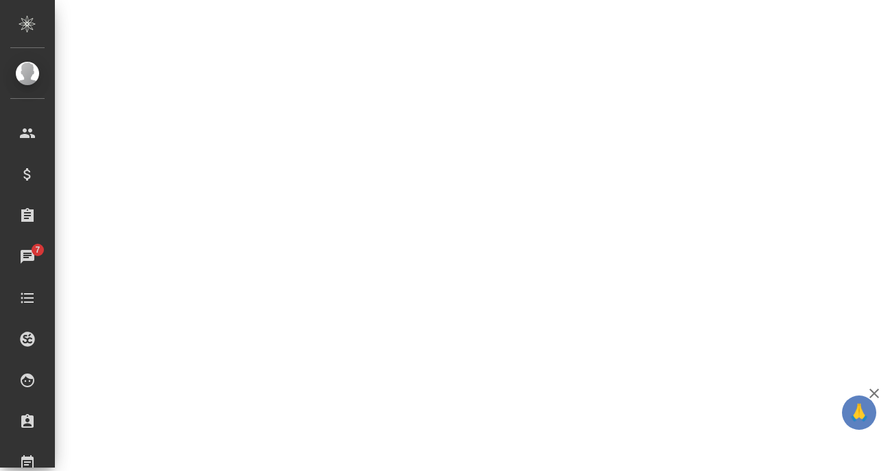
select select "RU"
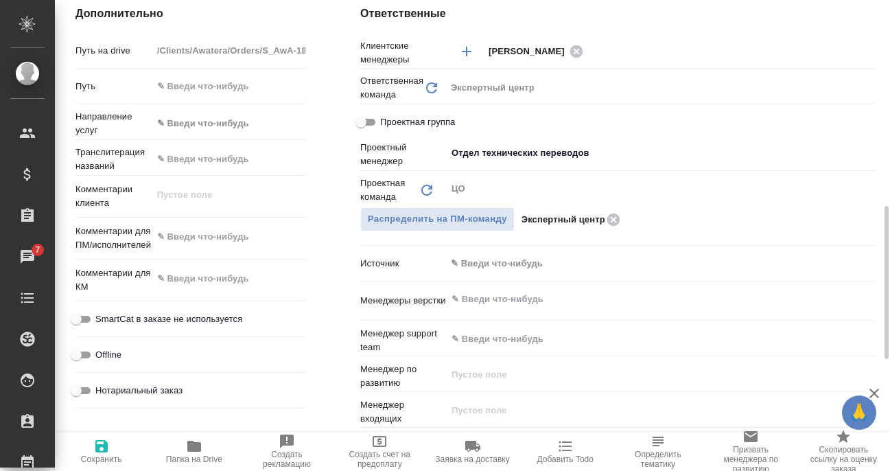
type textarea "x"
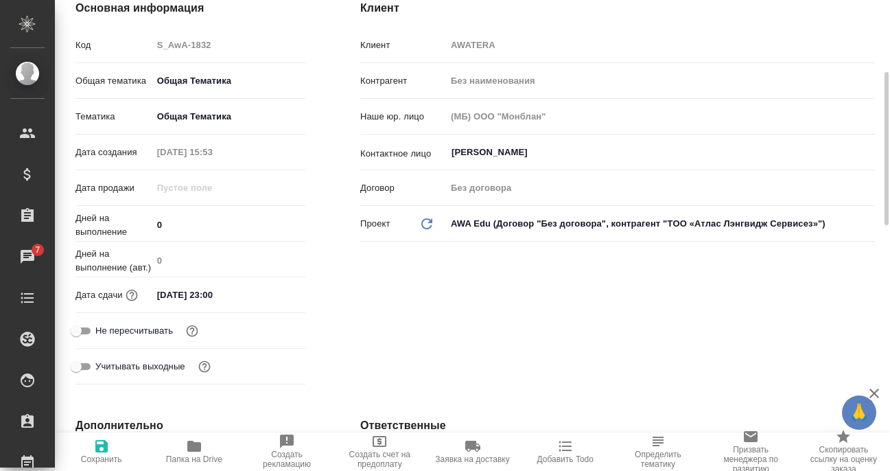
scroll to position [0, 0]
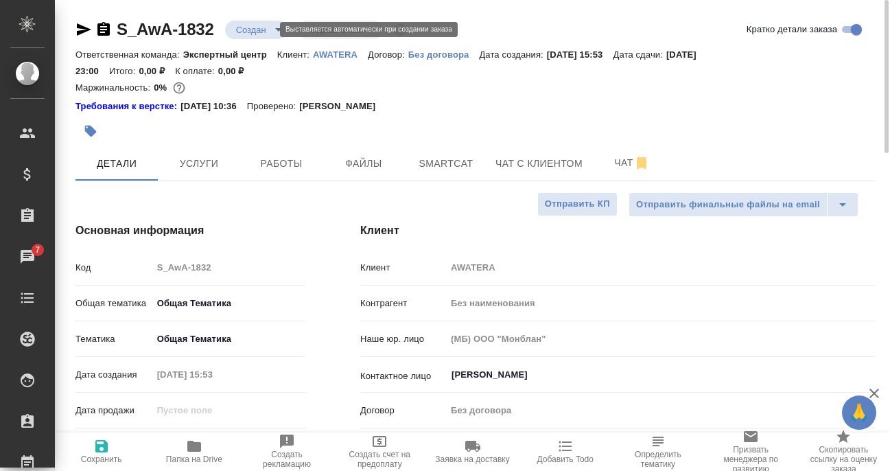
click at [257, 31] on body "🙏 .cls-1 fill:#fff; AWATERA Filipova Nadezhda Клиенты Спецификации Заказы 7 Чат…" at bounding box center [445, 235] width 890 height 471
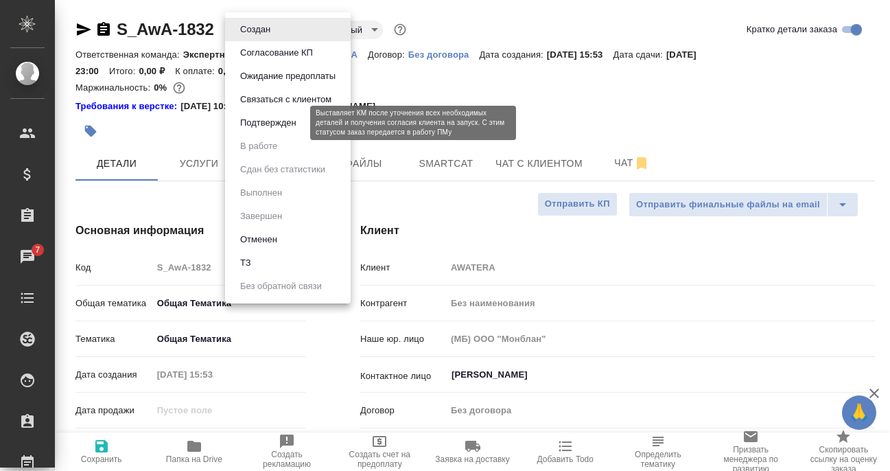
click at [275, 119] on button "Подтвержден" at bounding box center [268, 122] width 65 height 15
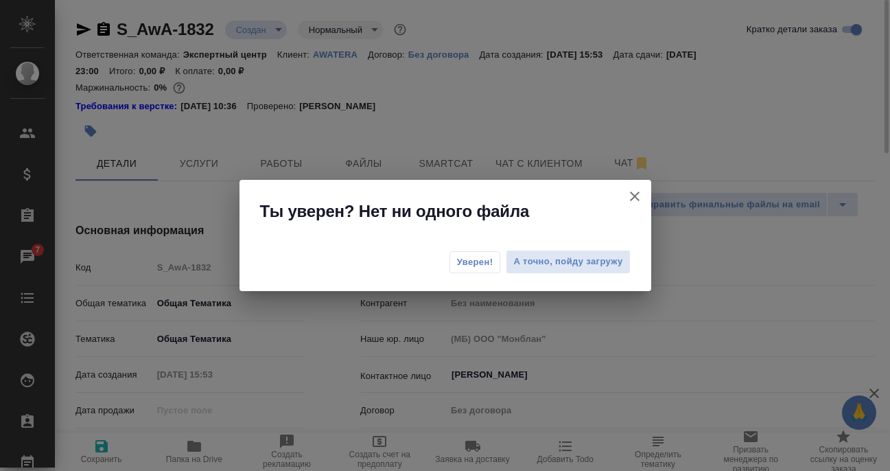
click at [478, 263] on span "Уверен!" at bounding box center [475, 262] width 36 height 14
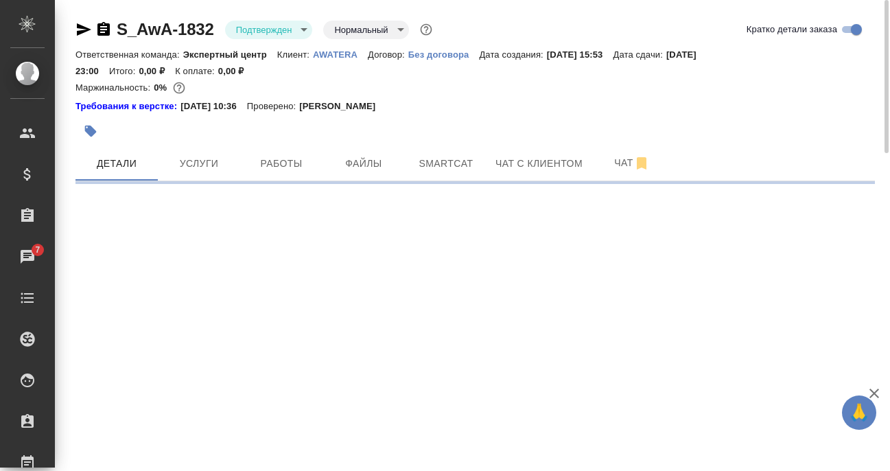
select select "RU"
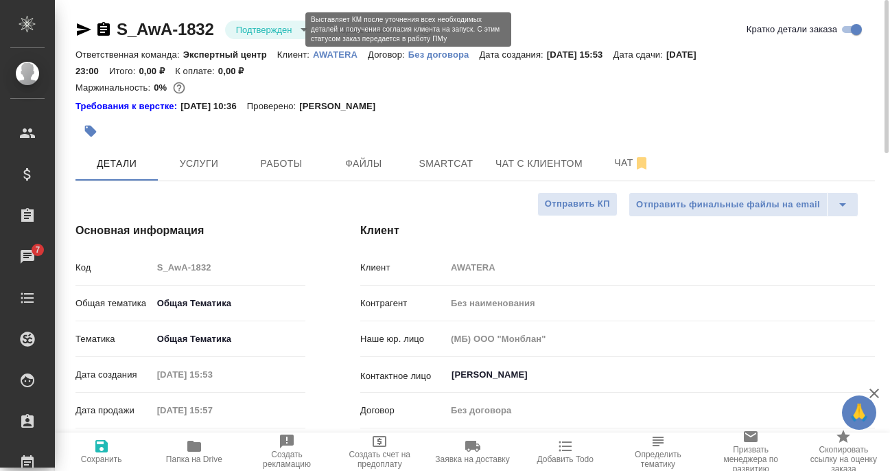
type textarea "x"
click at [265, 24] on body "🙏 .cls-1 fill:#fff; AWATERA Filipova Nadezhda Клиенты Спецификации Заказы 7 Чат…" at bounding box center [445, 235] width 890 height 471
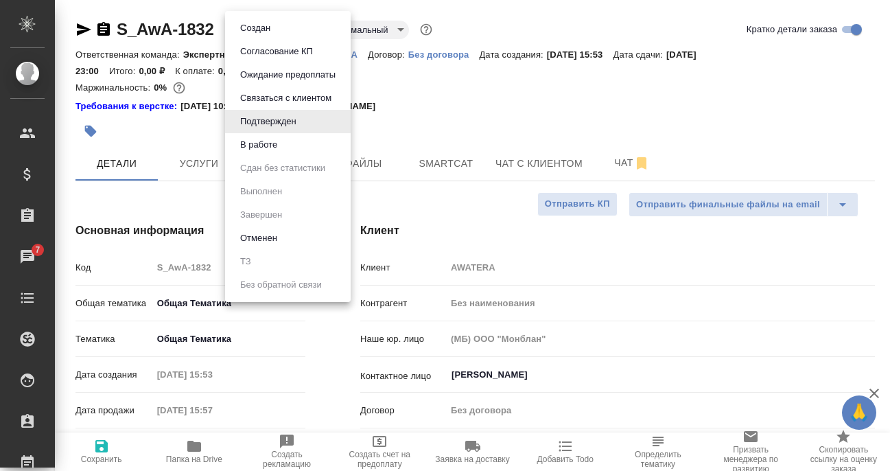
click at [282, 148] on li "В работе" at bounding box center [288, 144] width 126 height 23
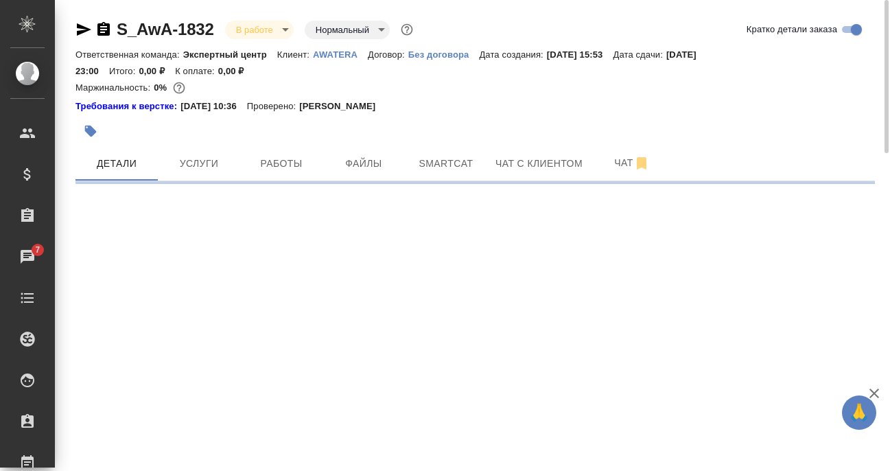
select select "RU"
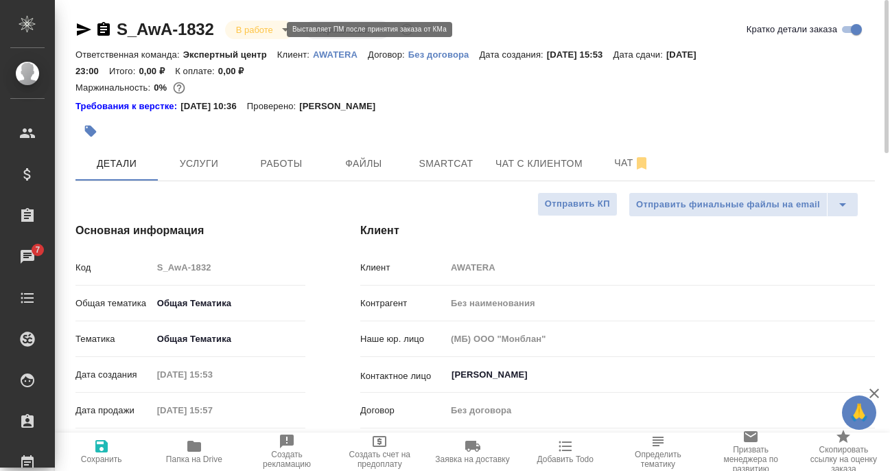
type textarea "x"
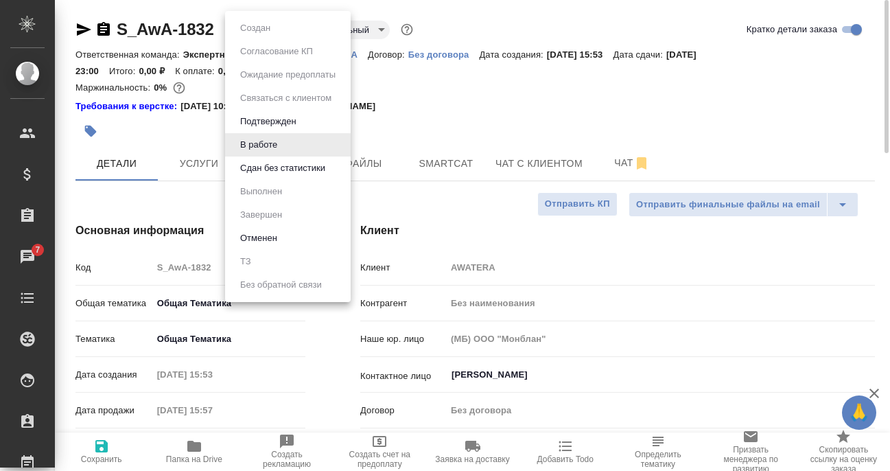
click at [260, 30] on body "🙏 .cls-1 fill:#fff; AWATERA Filipova Nadezhda Клиенты Спецификации Заказы 7 Чат…" at bounding box center [445, 235] width 890 height 471
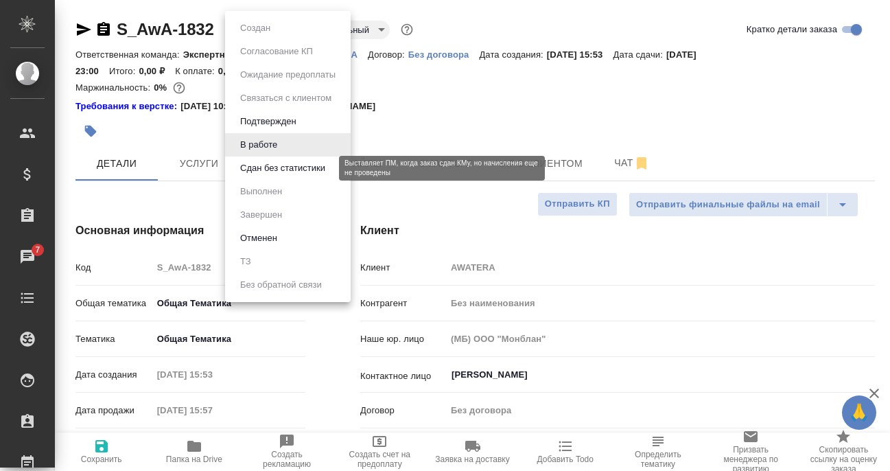
click at [270, 162] on button "Сдан без статистики" at bounding box center [282, 168] width 93 height 15
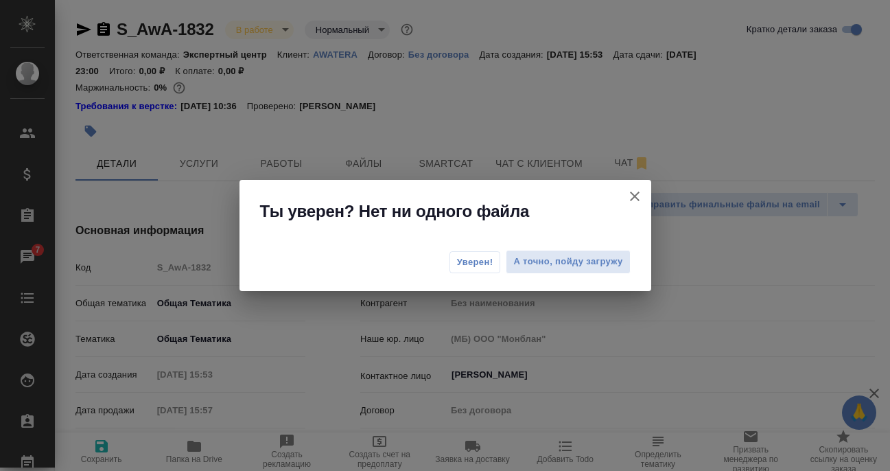
click at [465, 262] on span "Уверен!" at bounding box center [475, 262] width 36 height 14
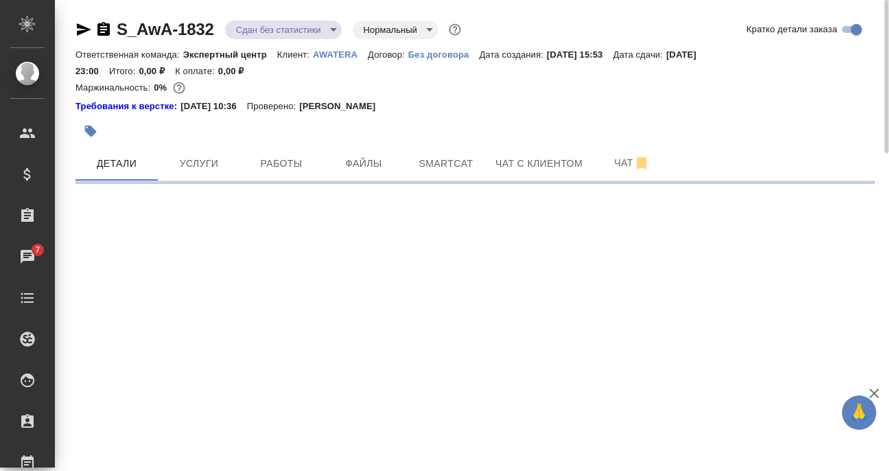
select select "RU"
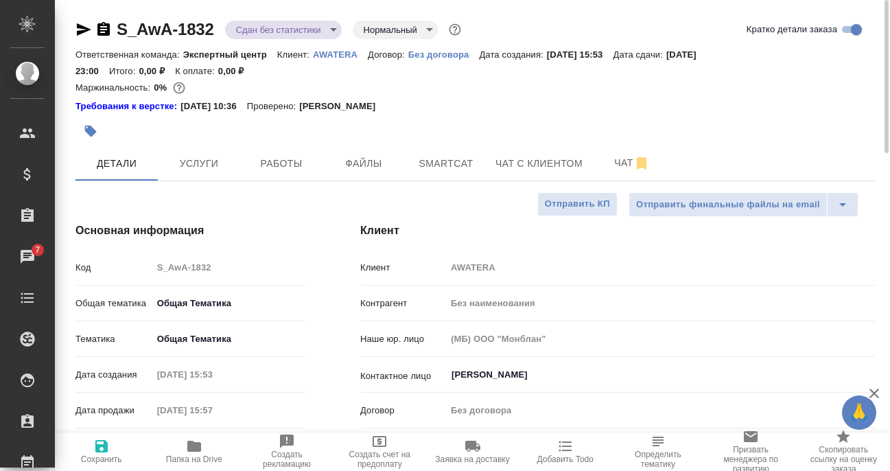
type textarea "x"
click at [275, 32] on body "🙏 .cls-1 fill:#fff; AWATERA Filipova Nadezhda Клиенты Спецификации Заказы 7 Чат…" at bounding box center [445, 235] width 890 height 471
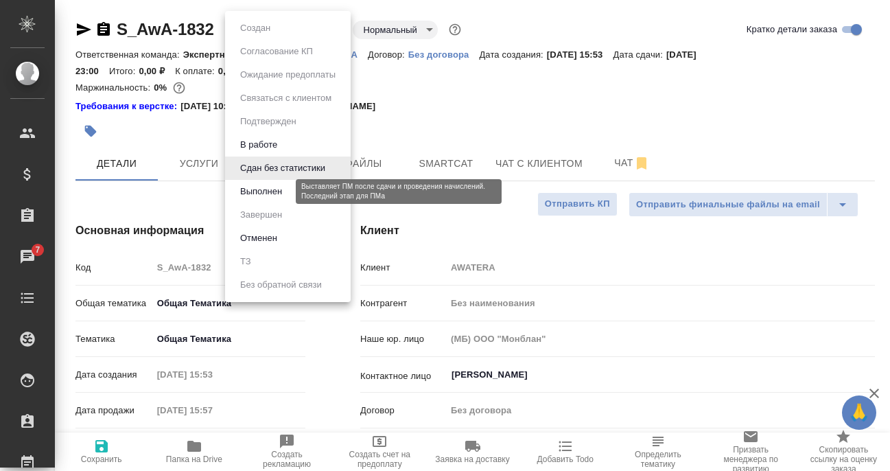
click at [273, 193] on button "Выполнен" at bounding box center [261, 191] width 50 height 15
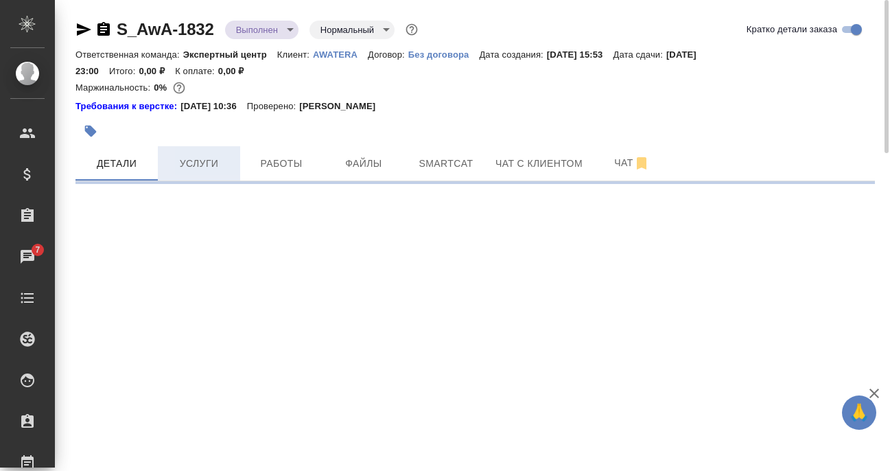
select select "RU"
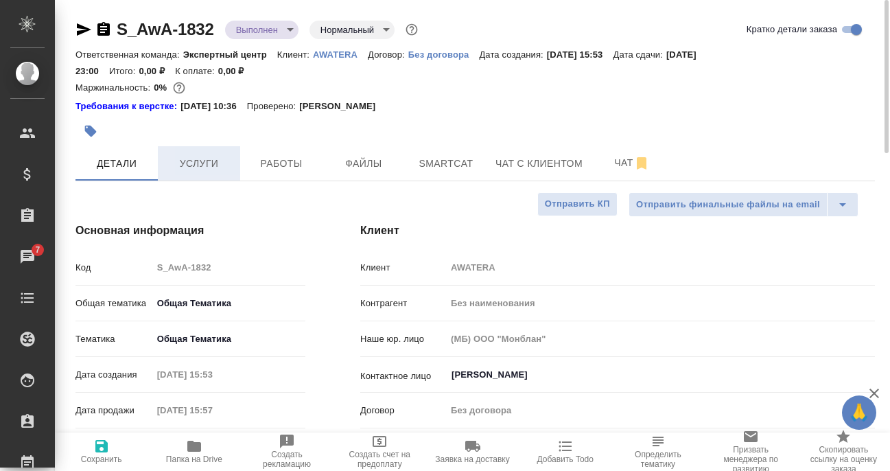
type textarea "x"
click at [198, 158] on span "Услуги" at bounding box center [199, 163] width 66 height 17
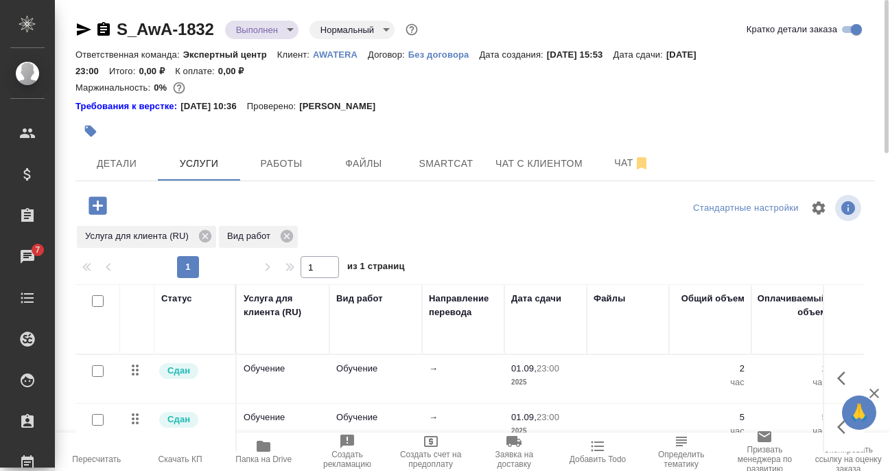
scroll to position [69, 0]
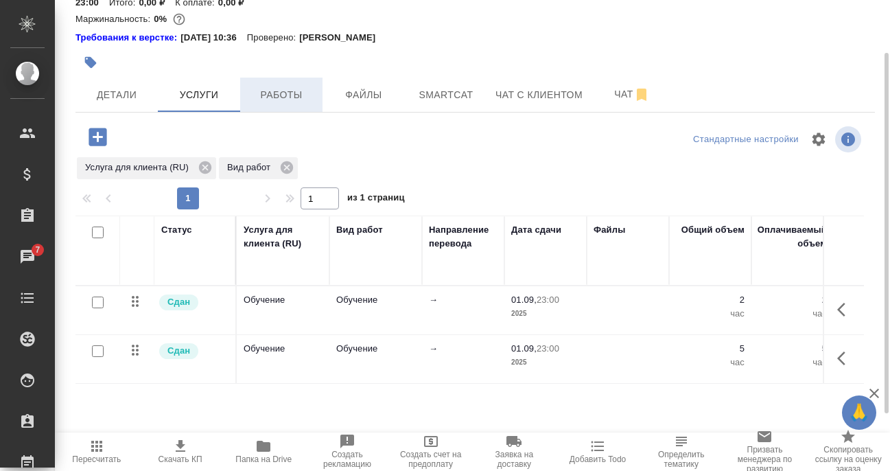
click at [292, 95] on span "Работы" at bounding box center [282, 95] width 66 height 17
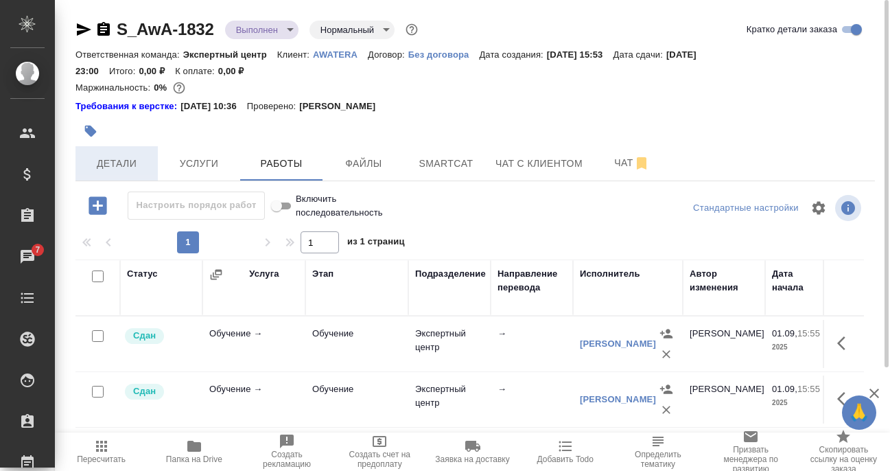
click at [120, 163] on span "Детали" at bounding box center [117, 163] width 66 height 17
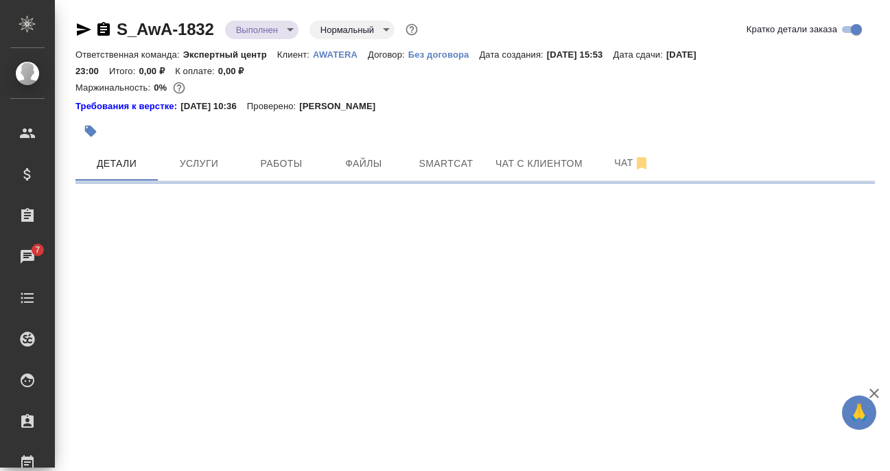
select select "RU"
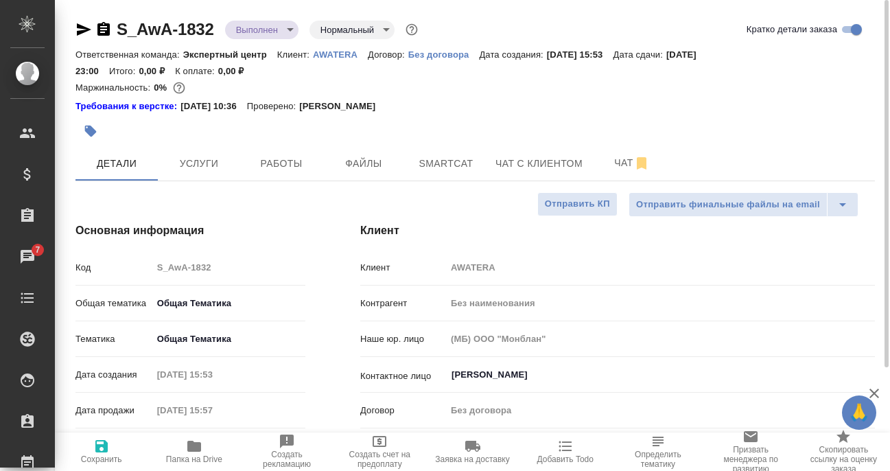
type textarea "x"
click at [264, 33] on body "🙏 .cls-1 fill:#fff; AWATERA Filipova Nadezhda Клиенты Спецификации Заказы 7 Чат…" at bounding box center [445, 235] width 890 height 471
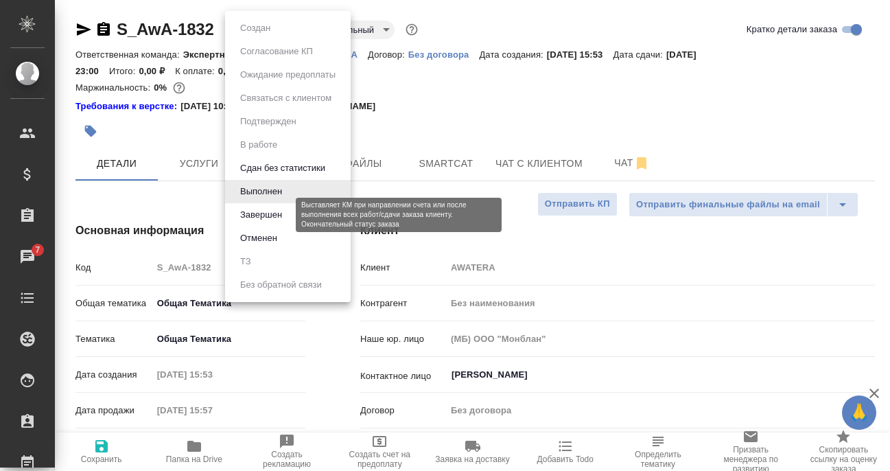
click at [281, 208] on button "Завершен" at bounding box center [261, 214] width 50 height 15
type textarea "x"
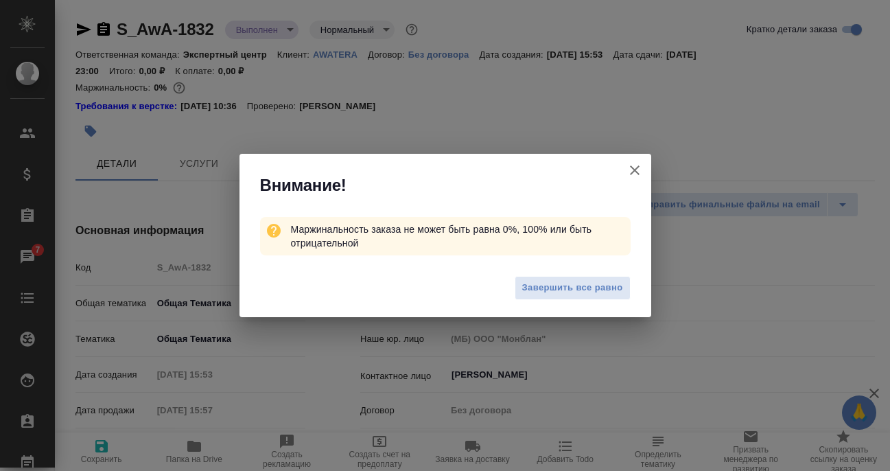
click at [588, 293] on span "Завершить все равно" at bounding box center [572, 288] width 101 height 16
type textarea "x"
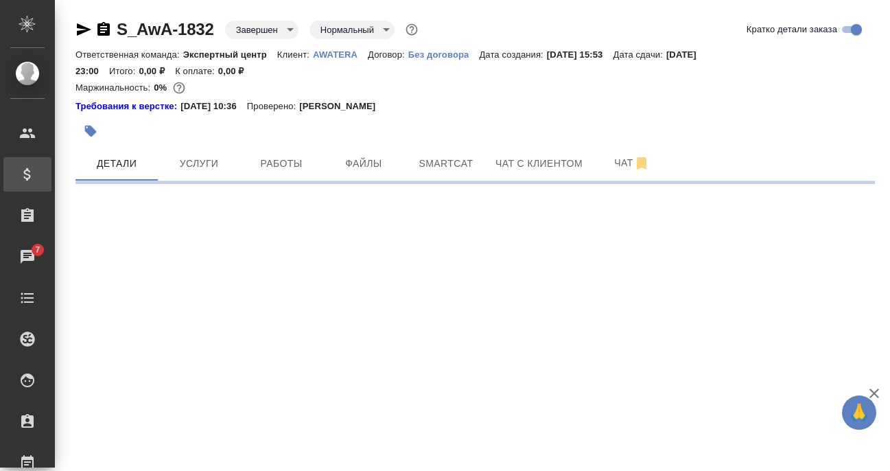
select select "RU"
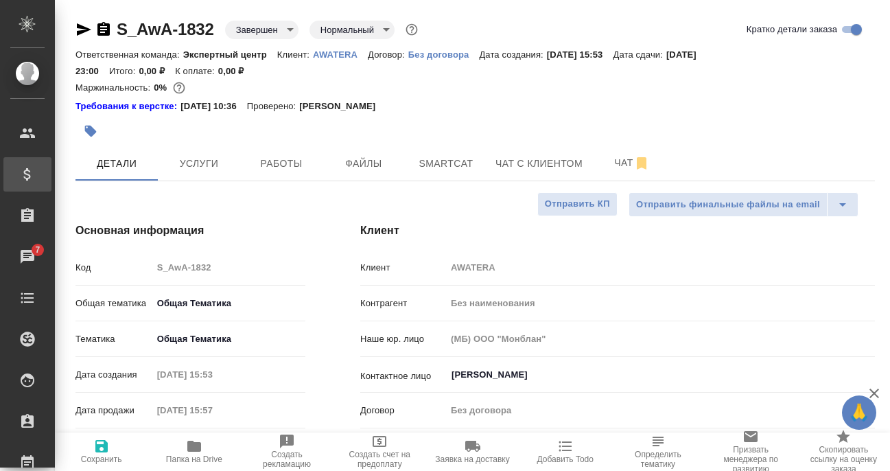
type textarea "x"
click at [81, 30] on icon "button" at bounding box center [84, 29] width 16 height 16
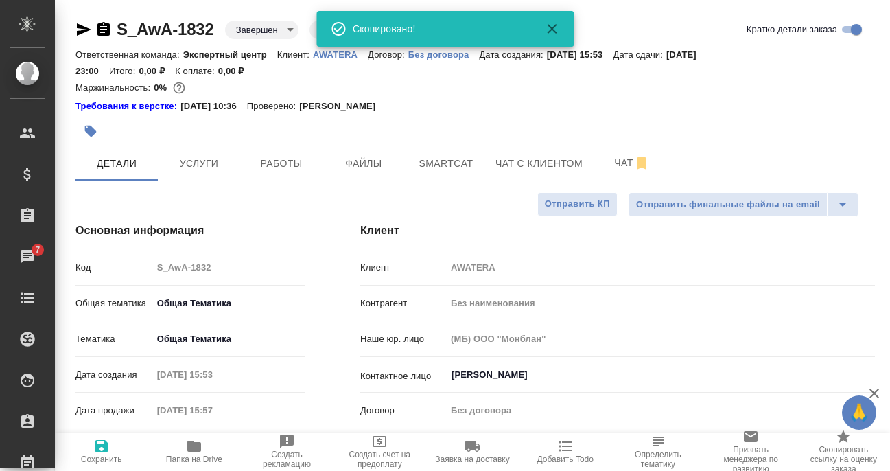
type textarea "x"
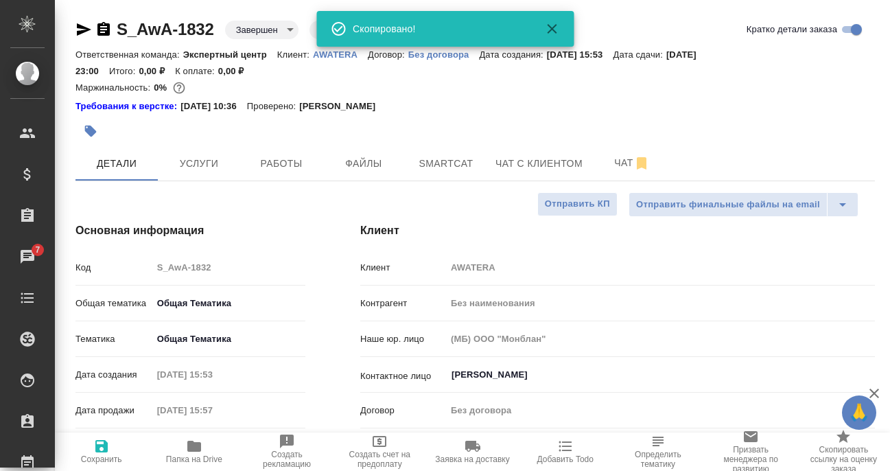
type textarea "x"
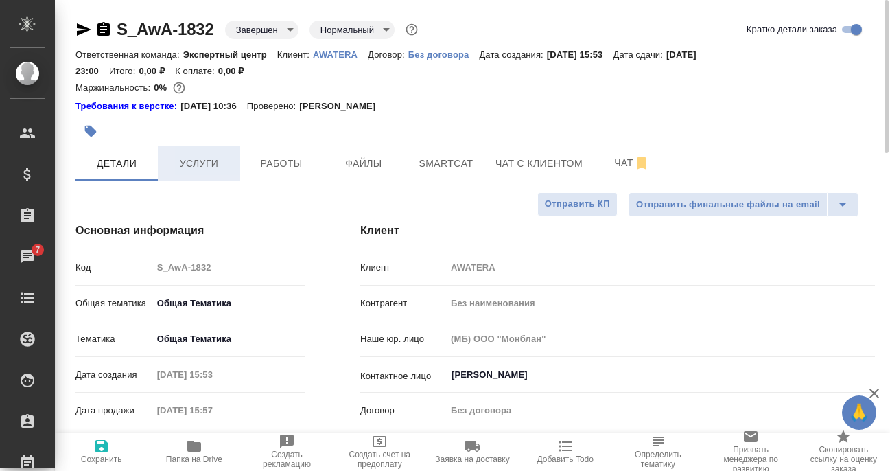
click at [192, 164] on span "Услуги" at bounding box center [199, 163] width 66 height 17
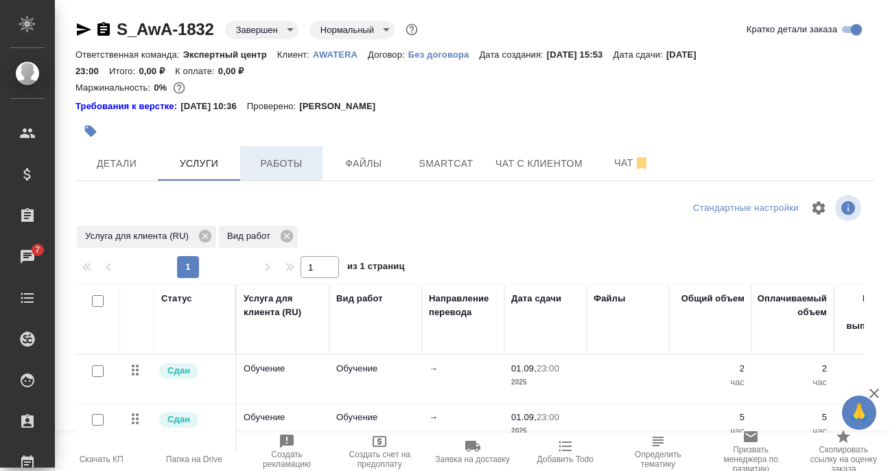
drag, startPoint x: 122, startPoint y: 160, endPoint x: 244, endPoint y: 170, distance: 122.6
click at [122, 159] on span "Детали" at bounding box center [117, 163] width 66 height 17
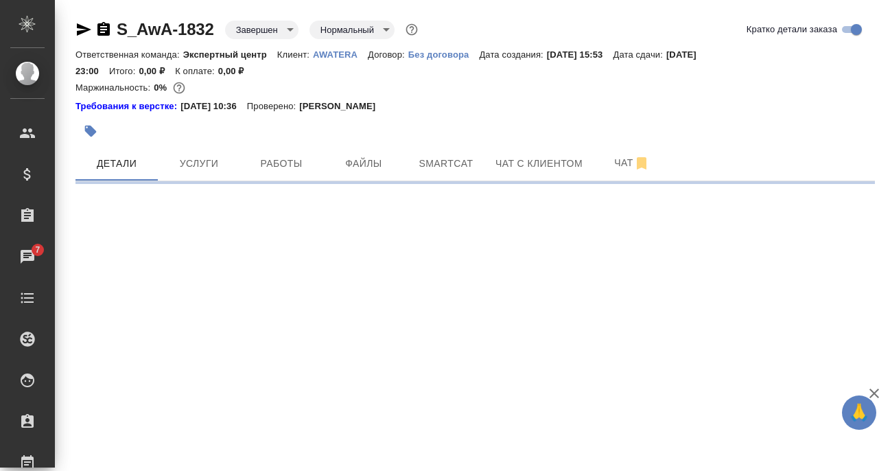
select select "RU"
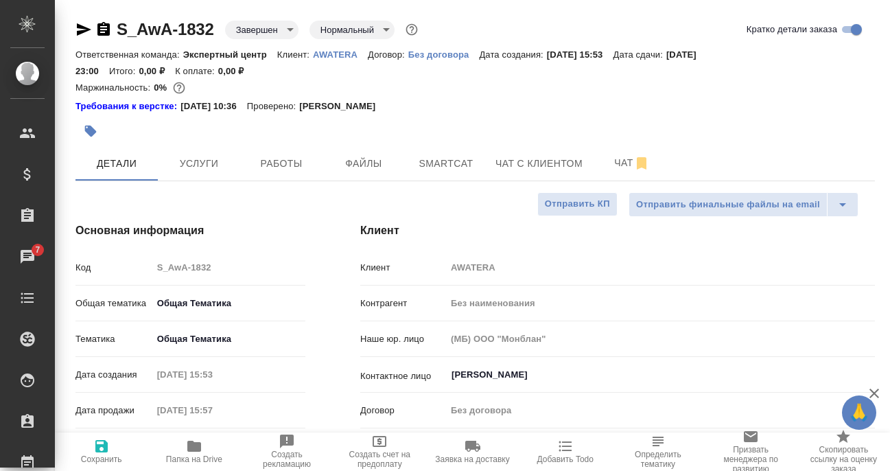
type textarea "x"
click at [79, 27] on icon "button" at bounding box center [84, 29] width 14 height 12
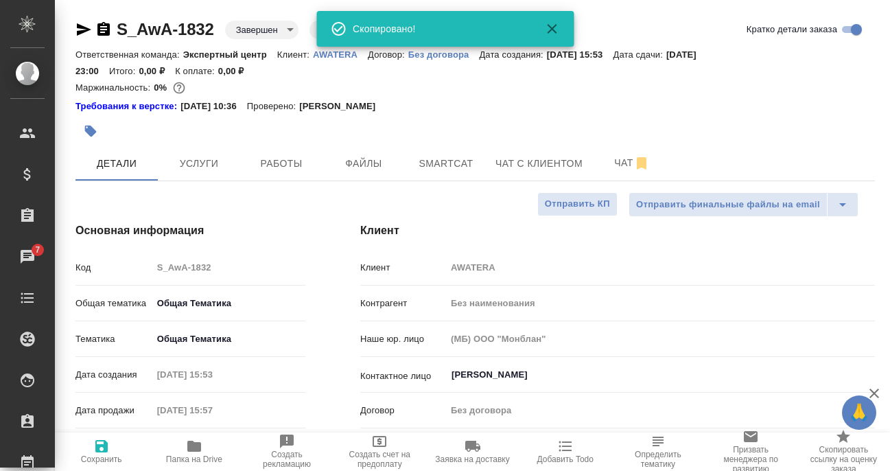
type textarea "x"
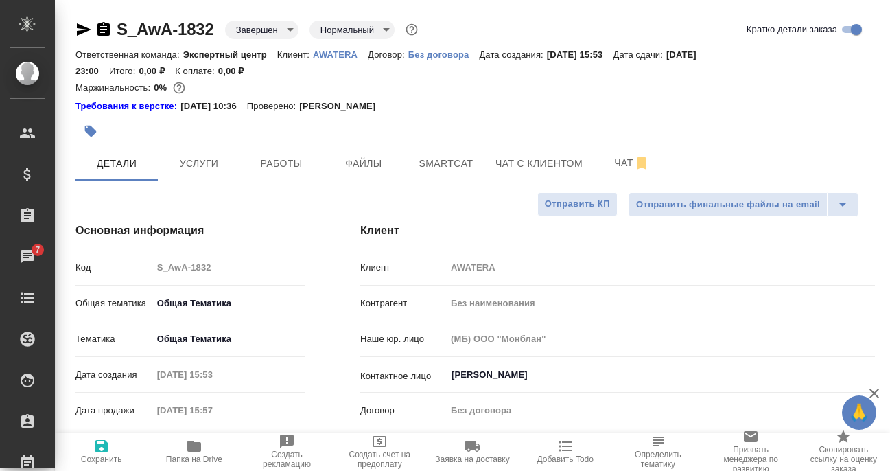
type textarea "x"
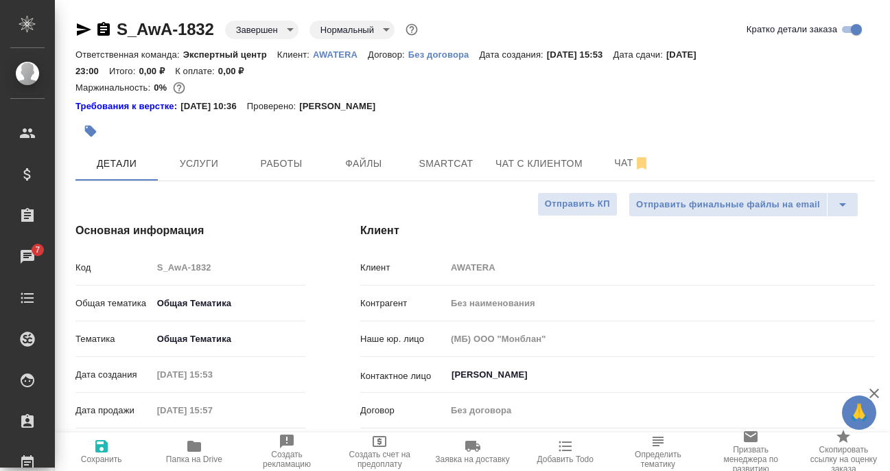
type textarea "x"
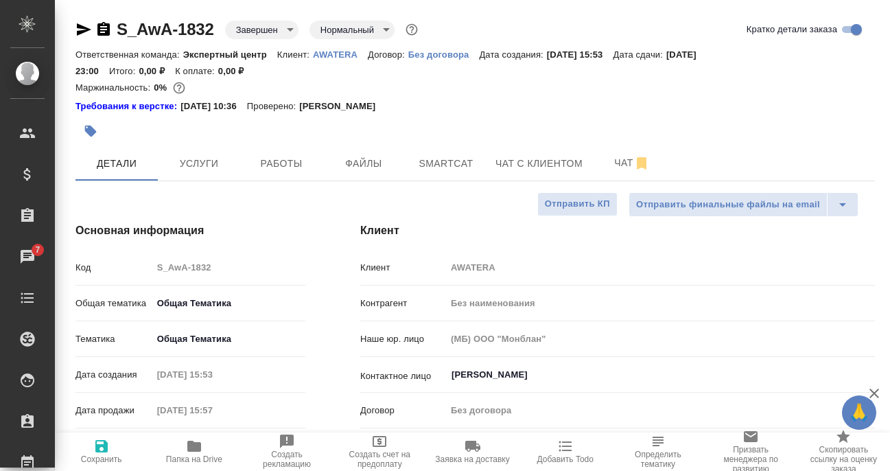
type textarea "x"
drag, startPoint x: 211, startPoint y: 165, endPoint x: 237, endPoint y: 179, distance: 29.8
click at [210, 165] on span "Услуги" at bounding box center [199, 163] width 66 height 17
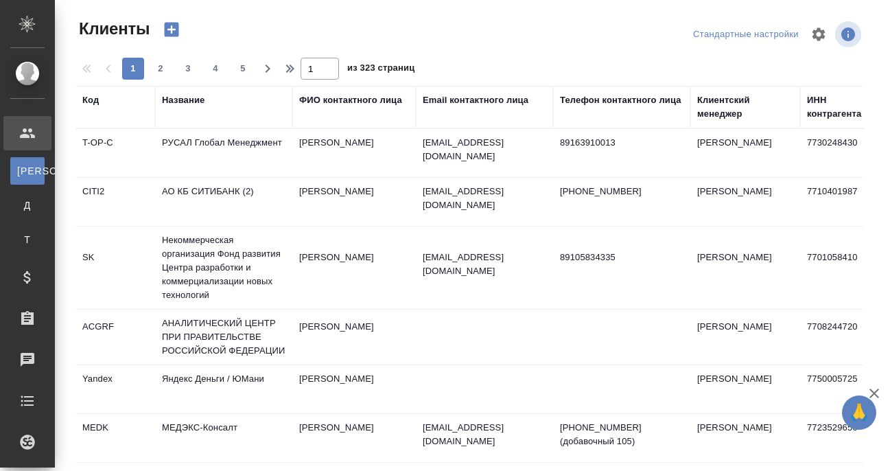
select select "RU"
click at [181, 103] on div "Название" at bounding box center [183, 100] width 43 height 14
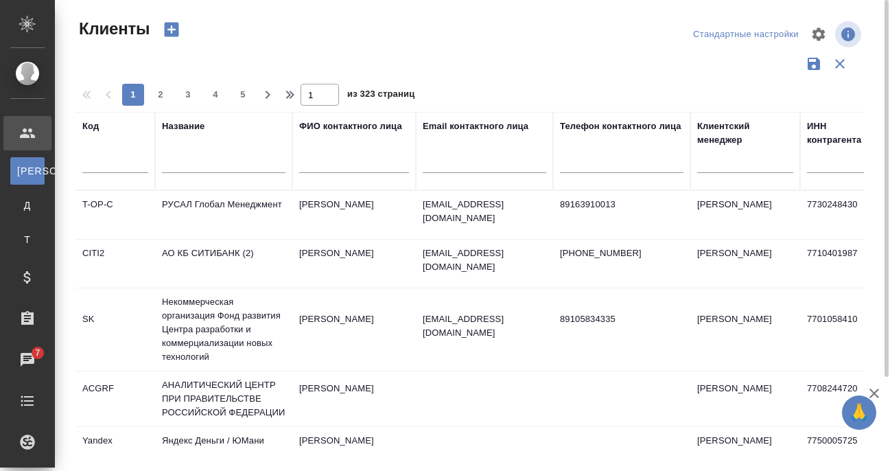
click at [225, 161] on input "text" at bounding box center [224, 164] width 124 height 17
type input "Микенопа"
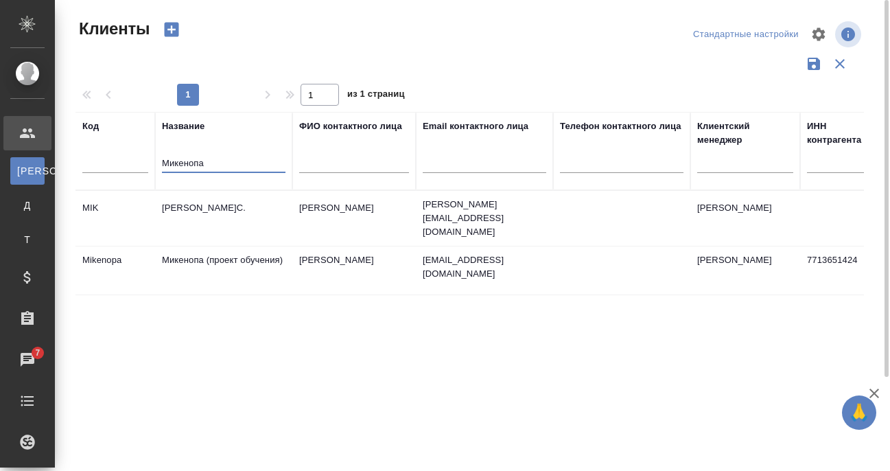
click at [225, 251] on td "Микенопа (проект обучения)" at bounding box center [223, 270] width 137 height 48
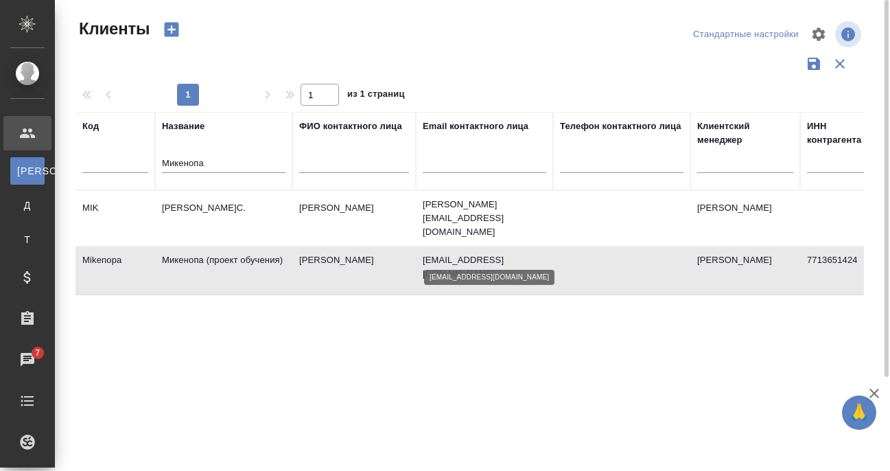
click at [476, 253] on p "[EMAIL_ADDRESS][DOMAIN_NAME]" at bounding box center [485, 266] width 124 height 27
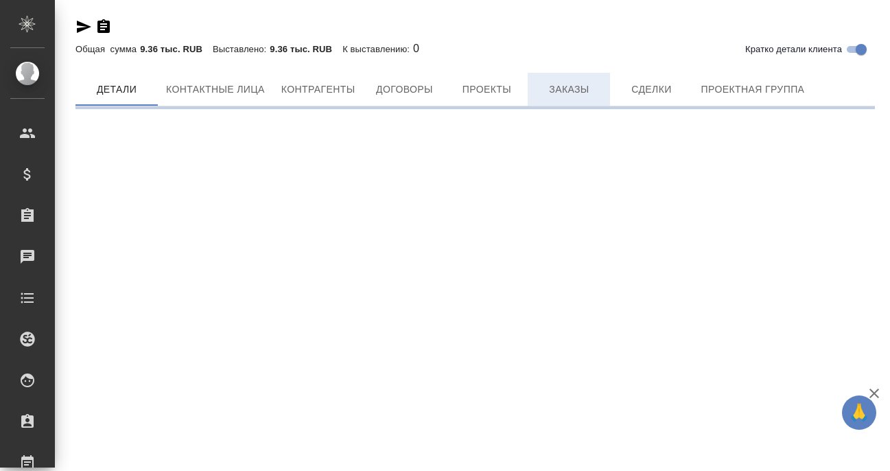
click at [549, 91] on span "Заказы" at bounding box center [569, 89] width 66 height 17
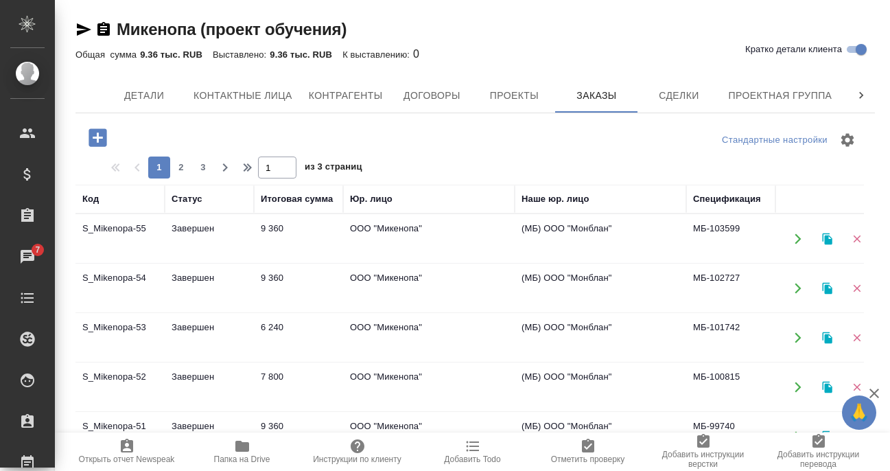
click at [101, 228] on td "S_Mikenopa-55" at bounding box center [120, 239] width 89 height 48
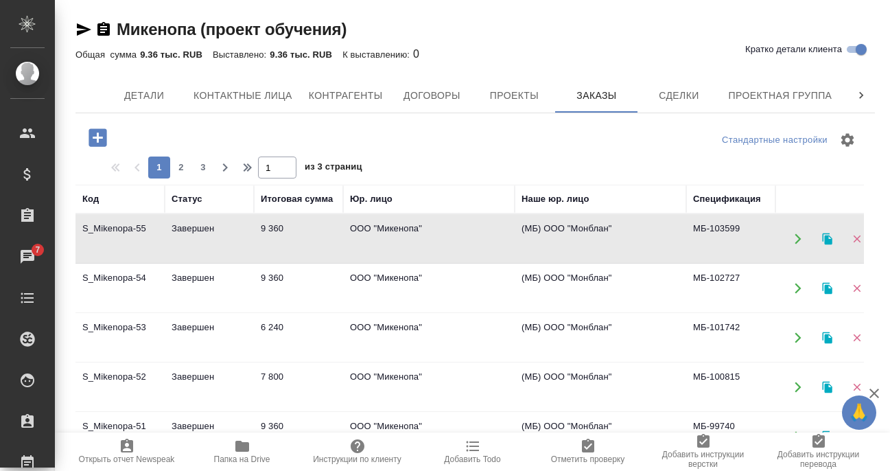
click at [139, 229] on td "S_Mikenopa-55" at bounding box center [120, 239] width 89 height 48
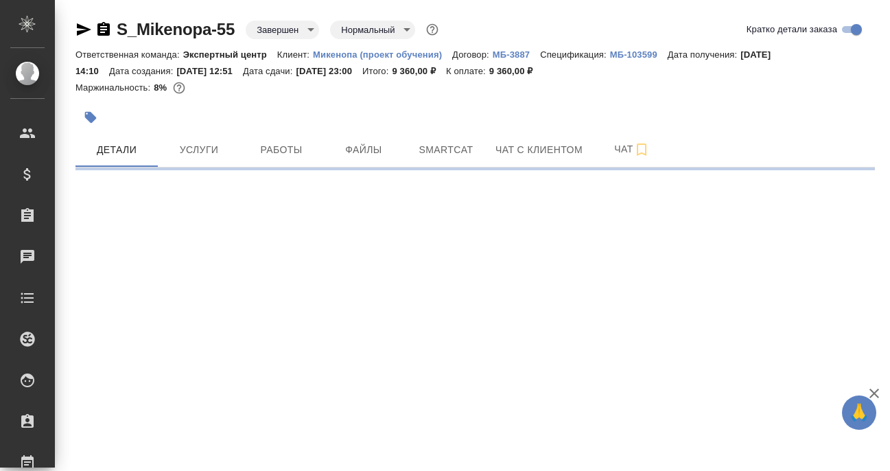
select select "RU"
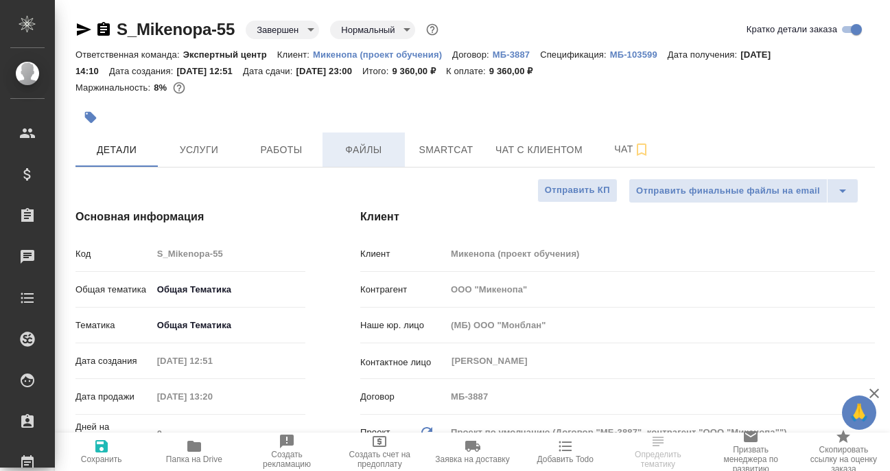
type textarea "x"
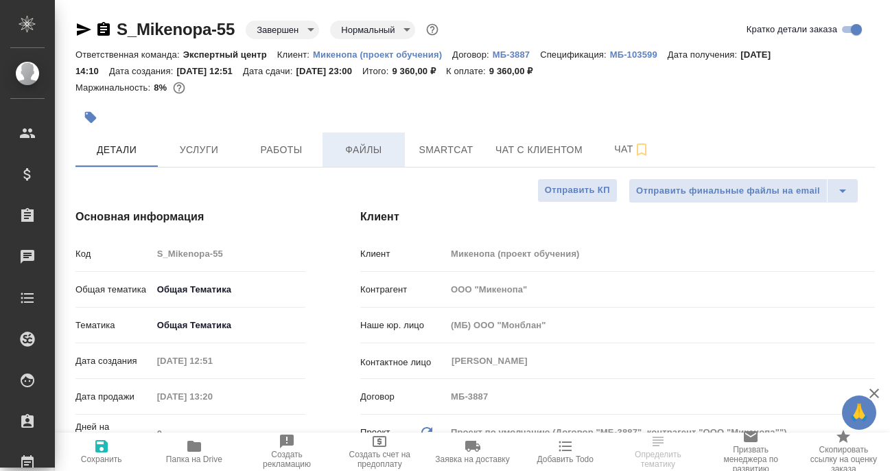
type textarea "x"
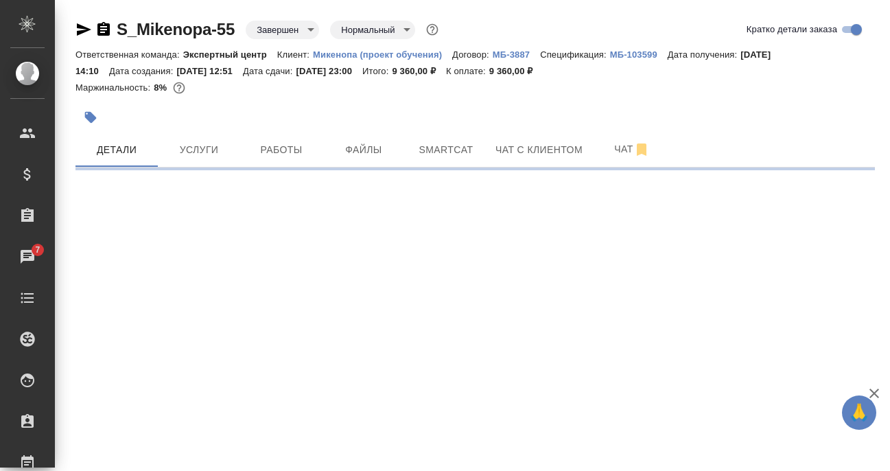
select select "RU"
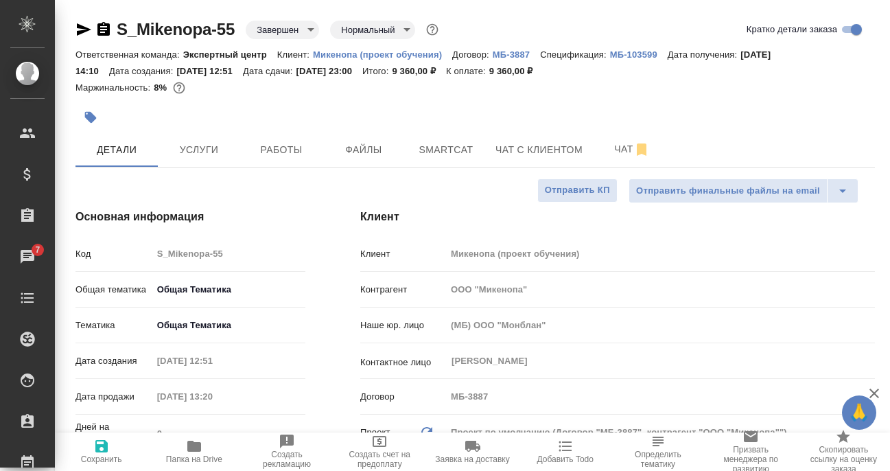
type textarea "x"
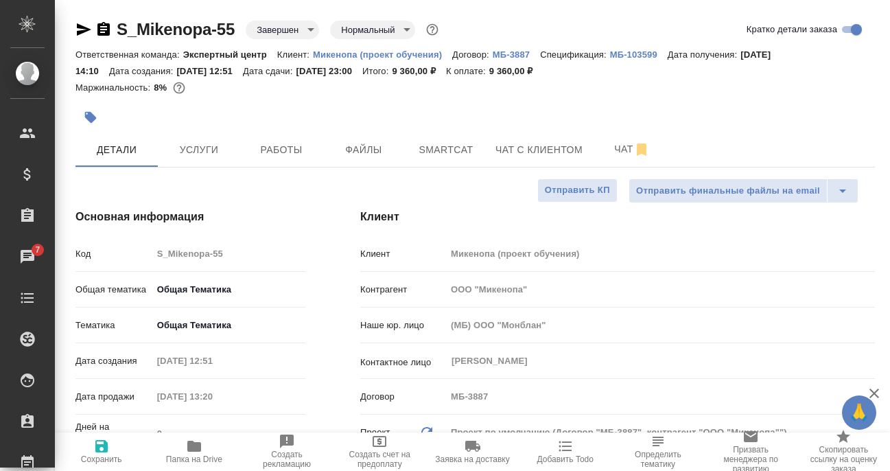
type textarea "x"
click at [260, 152] on span "Работы" at bounding box center [282, 149] width 66 height 17
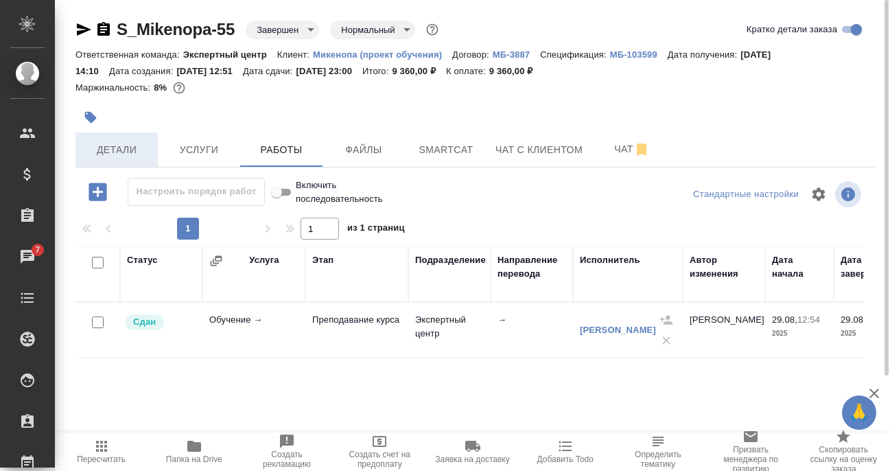
click at [125, 146] on span "Детали" at bounding box center [117, 149] width 66 height 17
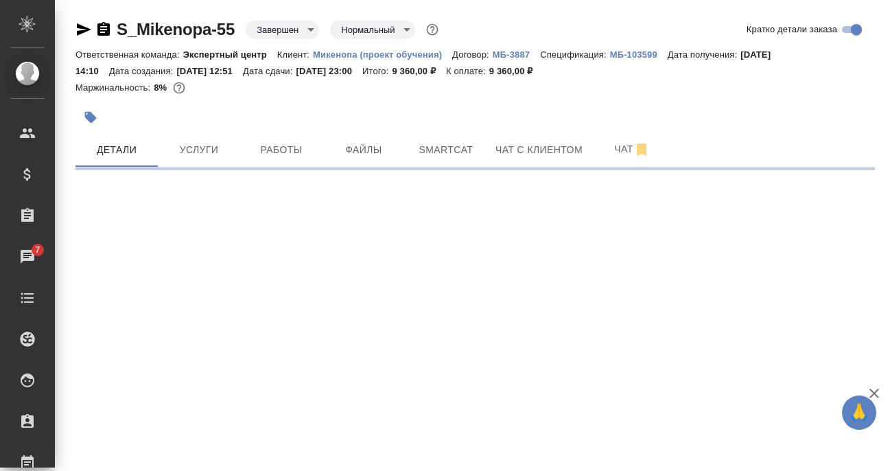
select select "RU"
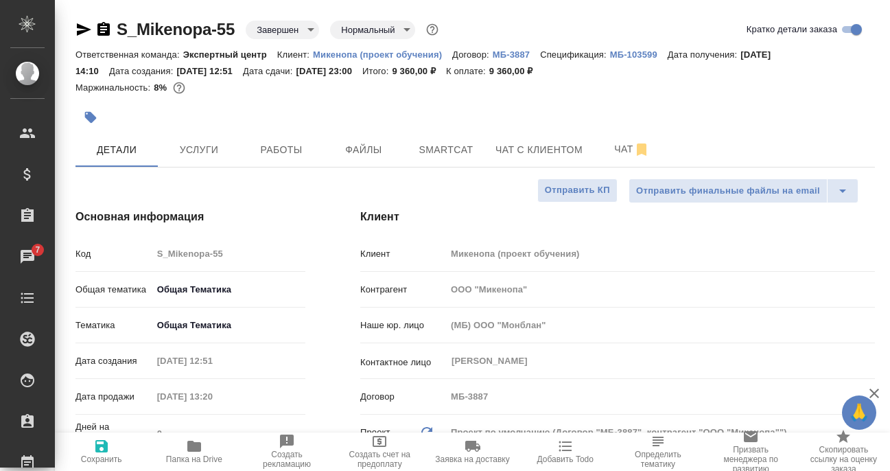
type textarea "x"
click at [85, 29] on icon "button" at bounding box center [84, 29] width 14 height 12
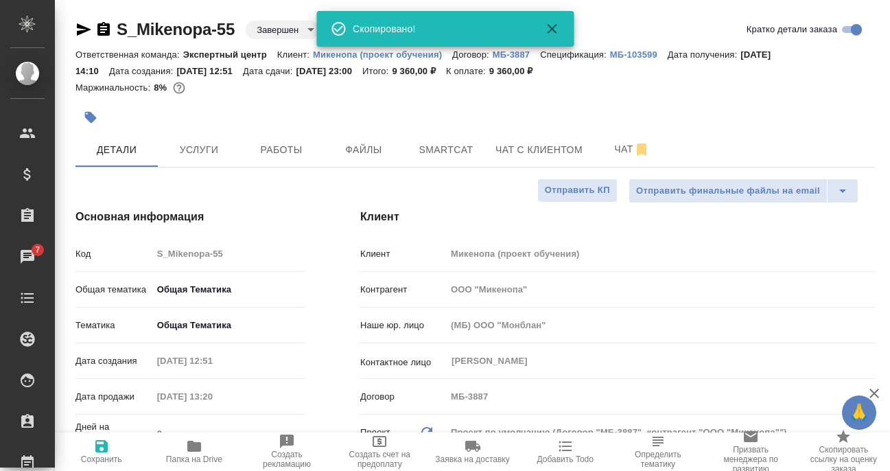
type textarea "x"
